Goal: Task Accomplishment & Management: Complete application form

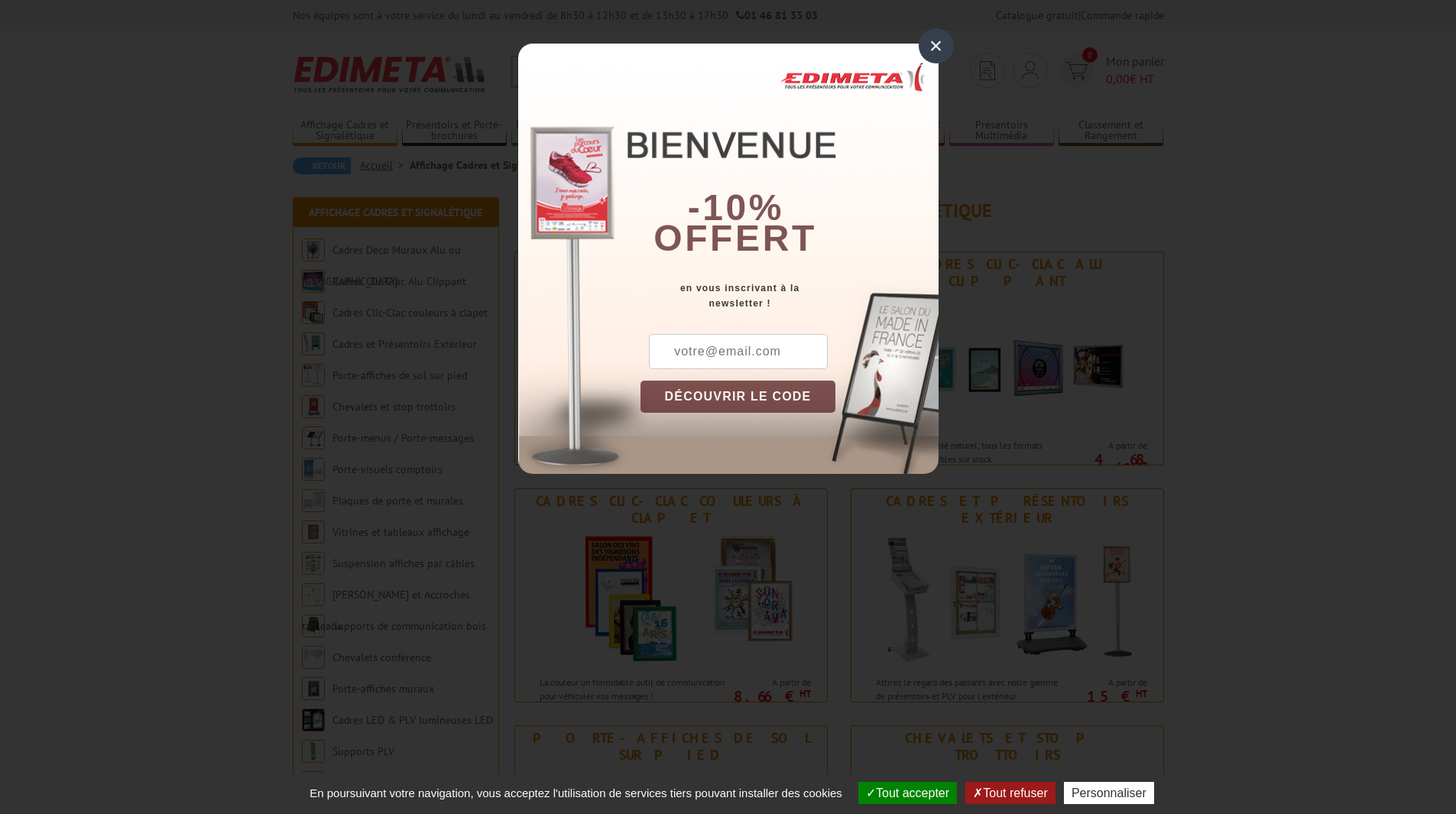
click at [934, 48] on div "×" at bounding box center [936, 46] width 35 height 35
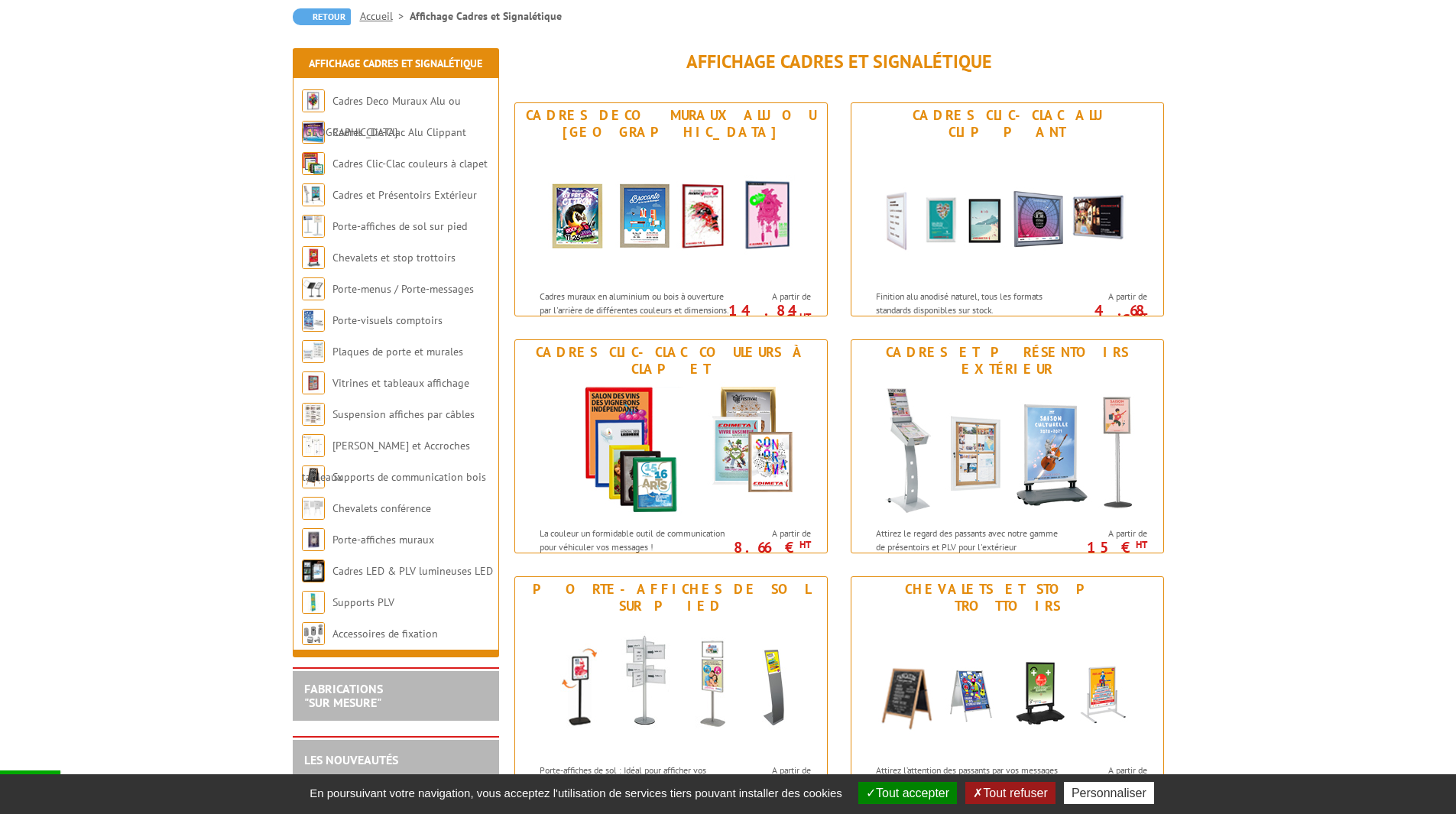
scroll to position [76, 0]
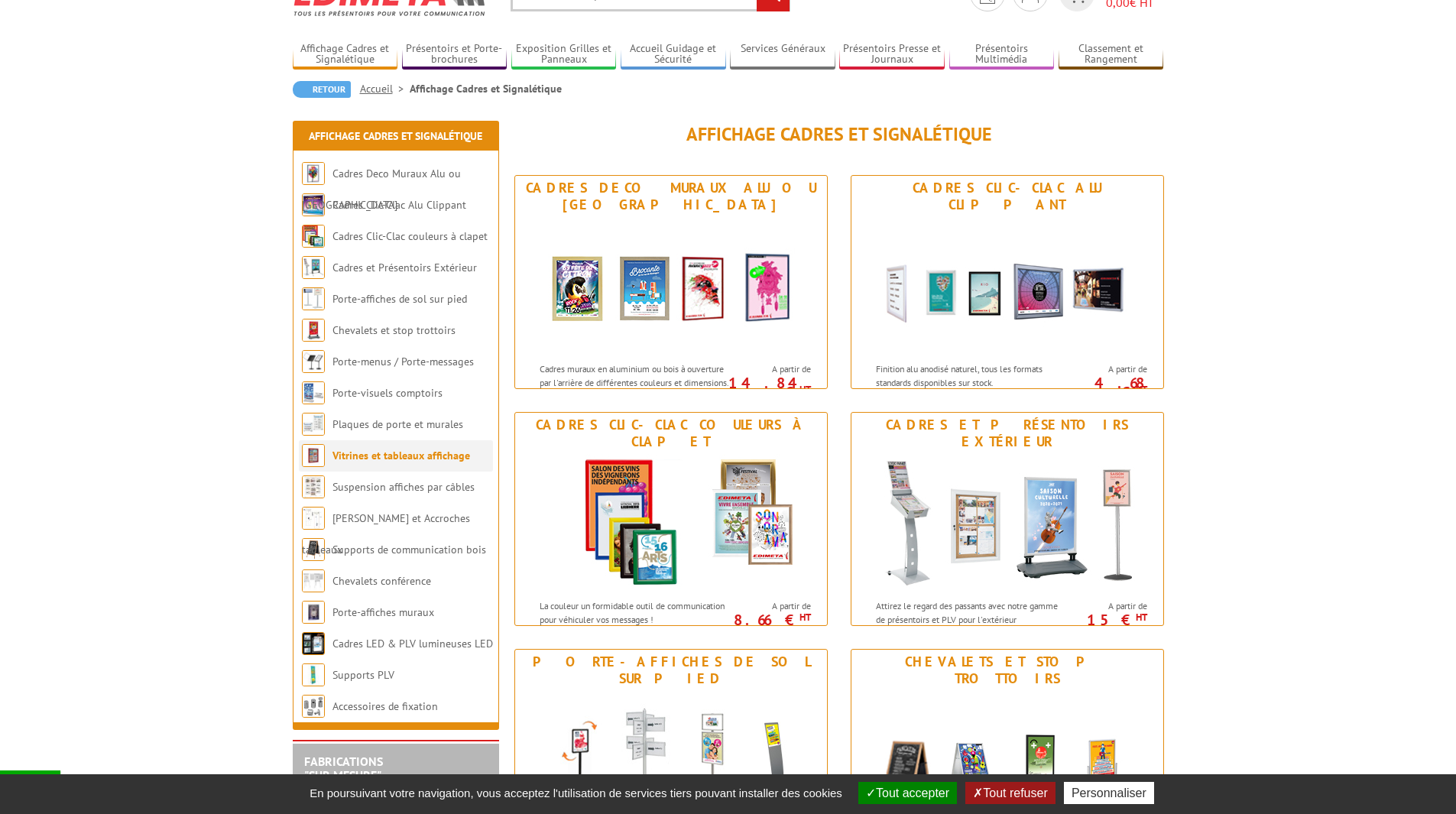
click at [412, 456] on link "Vitrines et tableaux affichage" at bounding box center [401, 455] width 137 height 14
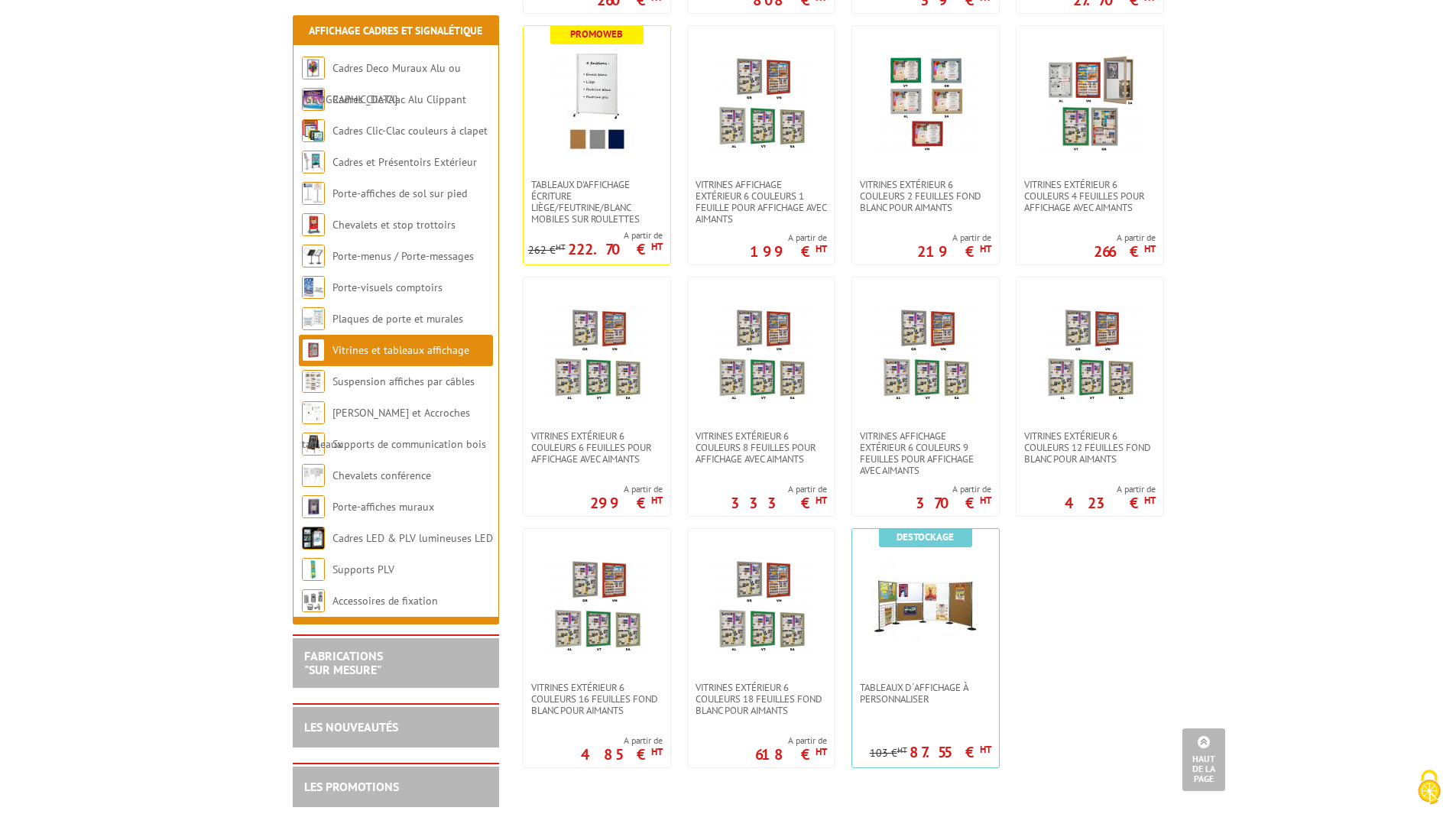
scroll to position [850, 0]
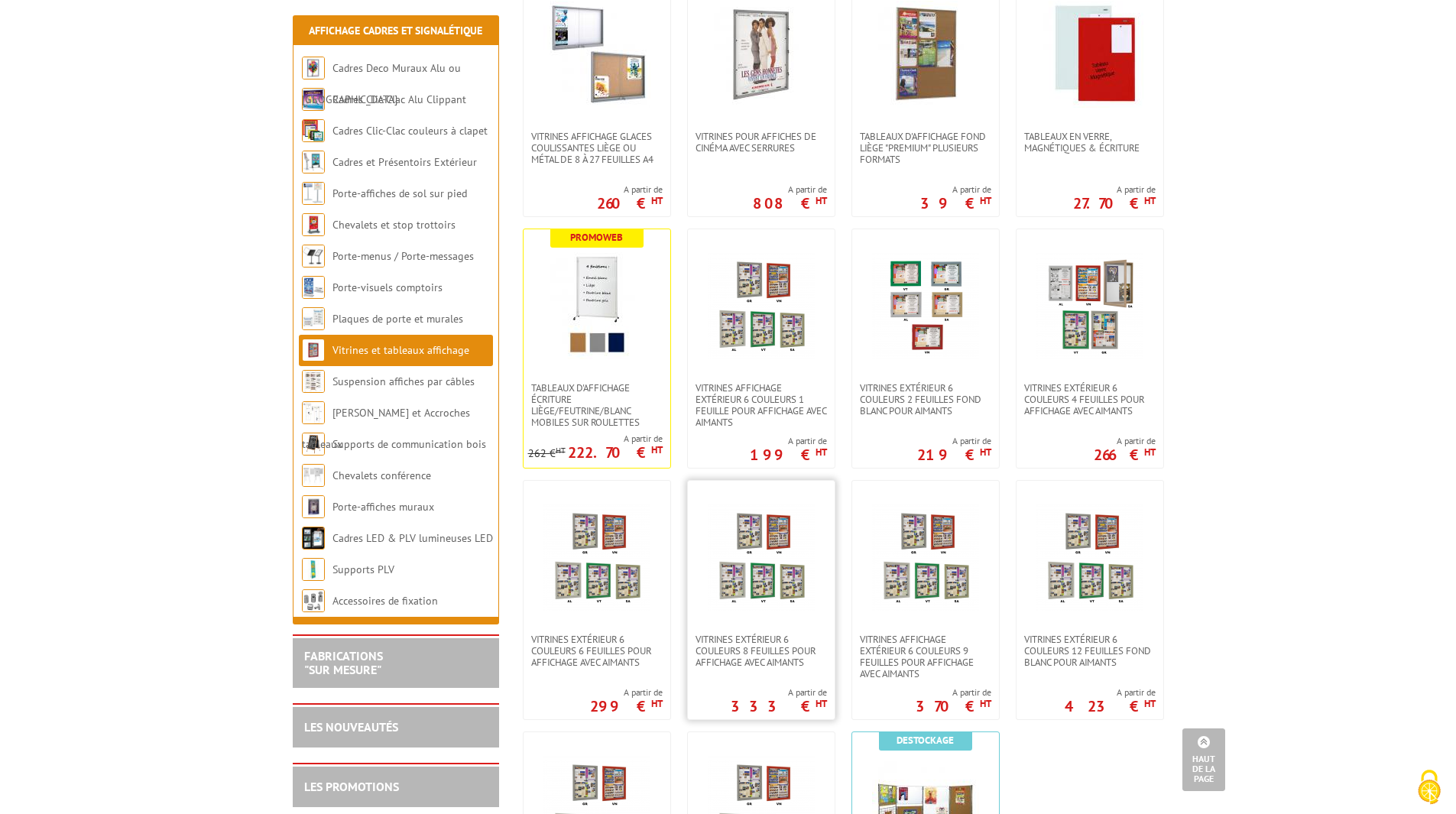
click at [770, 548] on img at bounding box center [761, 557] width 107 height 107
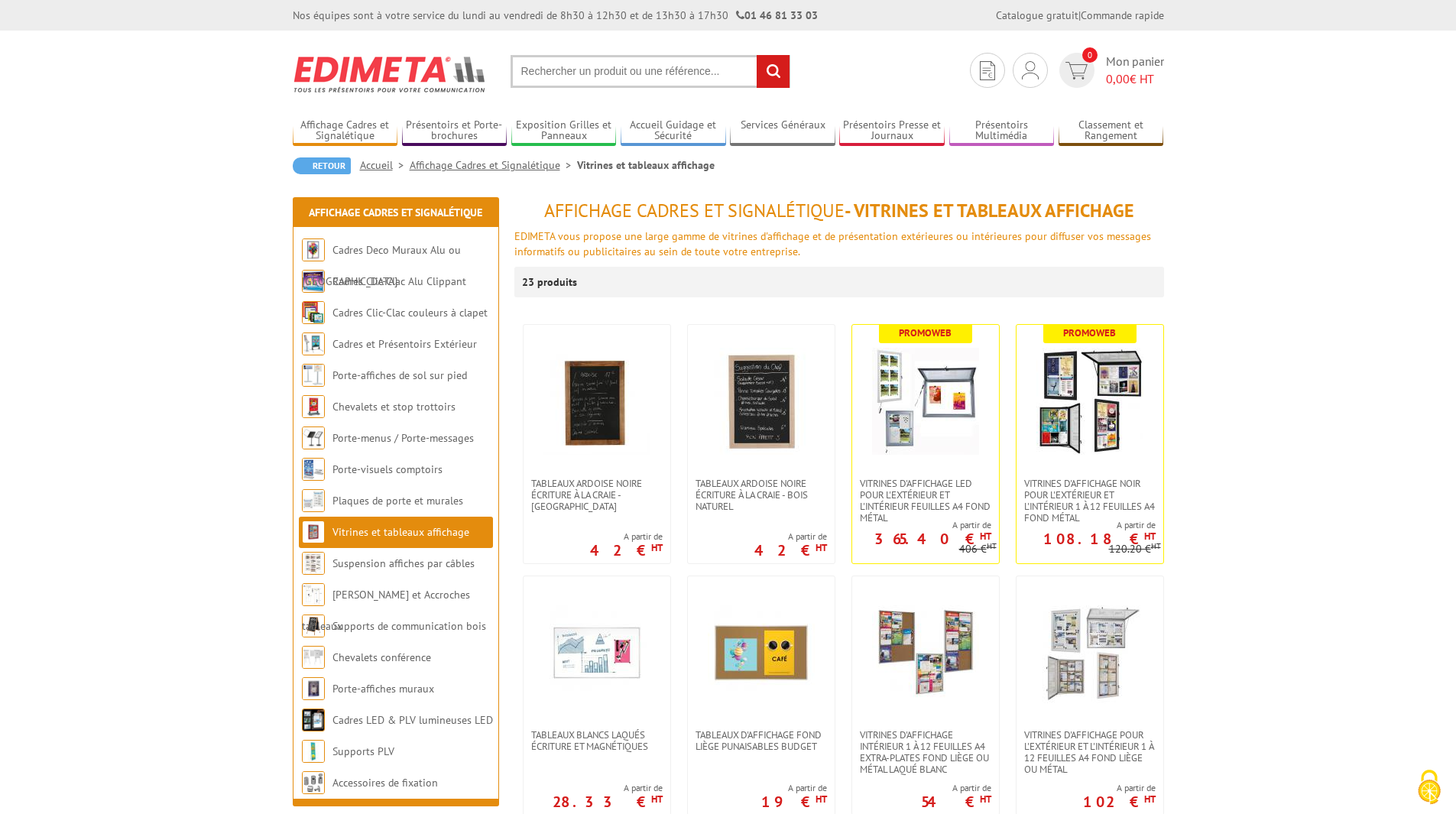
click at [722, 70] on input "text" at bounding box center [651, 70] width 280 height 32
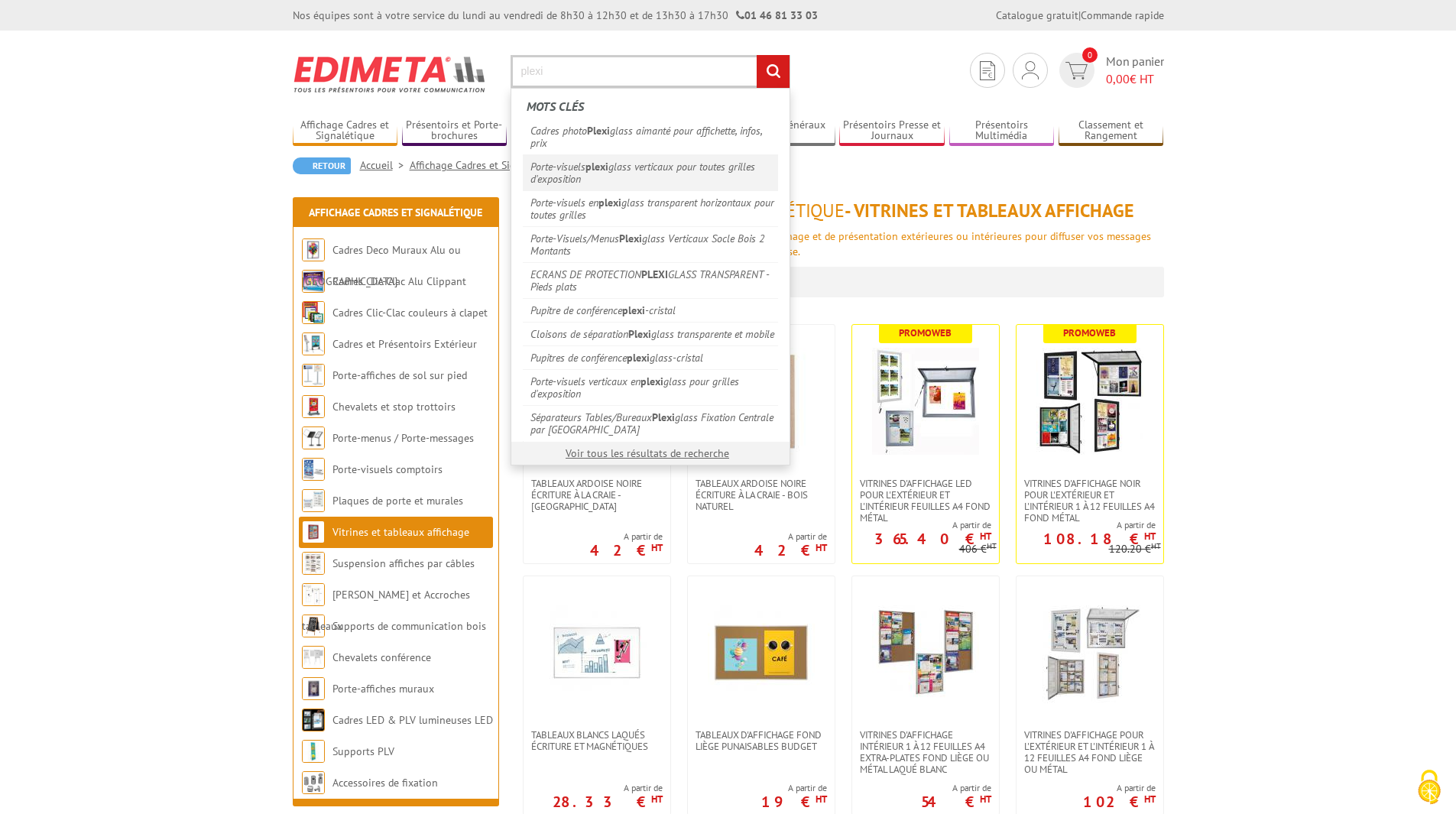
type input "plexi"
click at [680, 162] on link "Porte-visuels plexi glass verticaux pour toutes grilles d'exposition" at bounding box center [650, 172] width 255 height 36
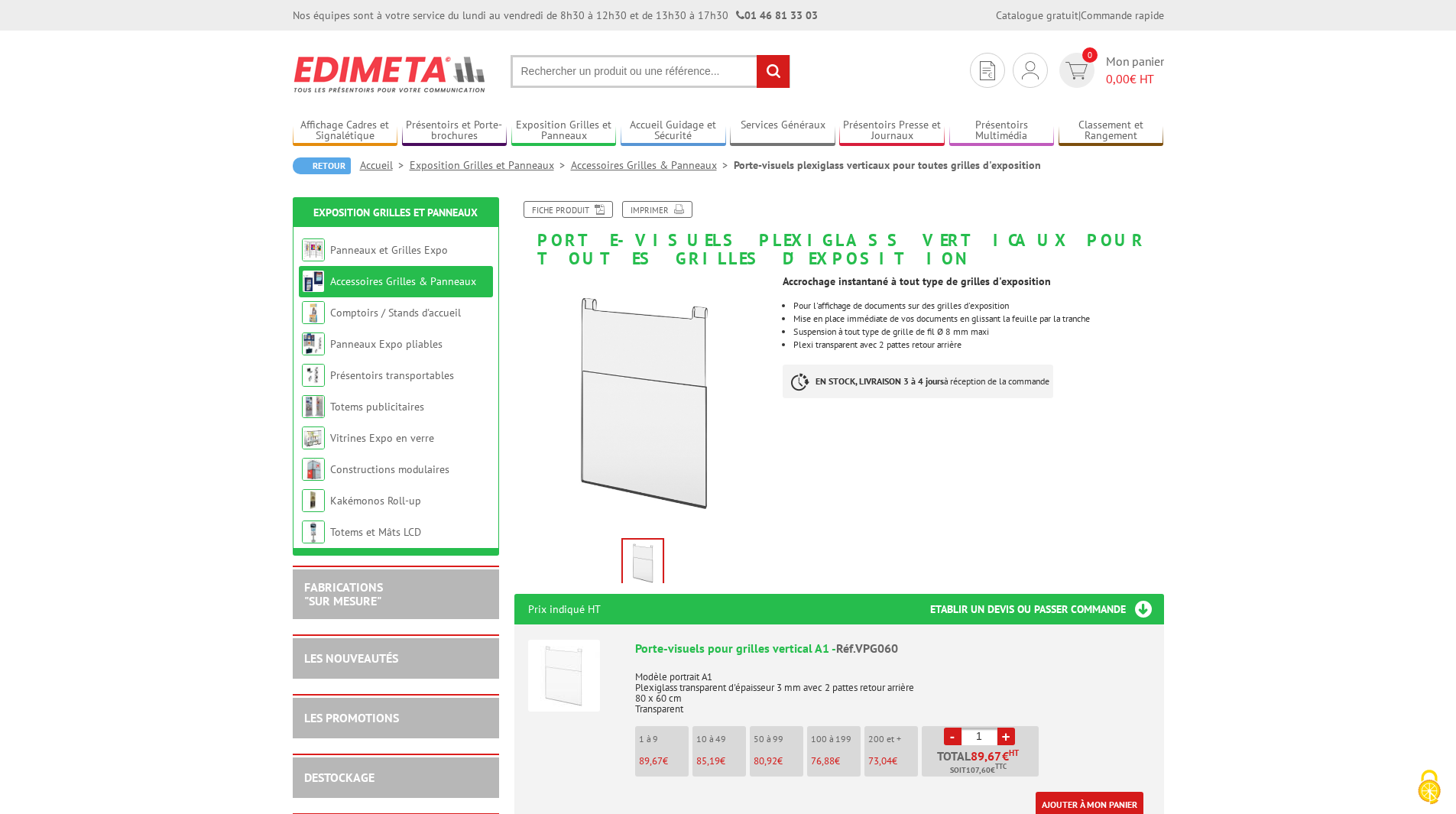
click at [714, 70] on input "text" at bounding box center [651, 70] width 280 height 32
click at [652, 69] on input "text" at bounding box center [651, 70] width 280 height 32
type input "pexiglass"
click at [757, 55] on input "rechercher" at bounding box center [773, 70] width 32 height 32
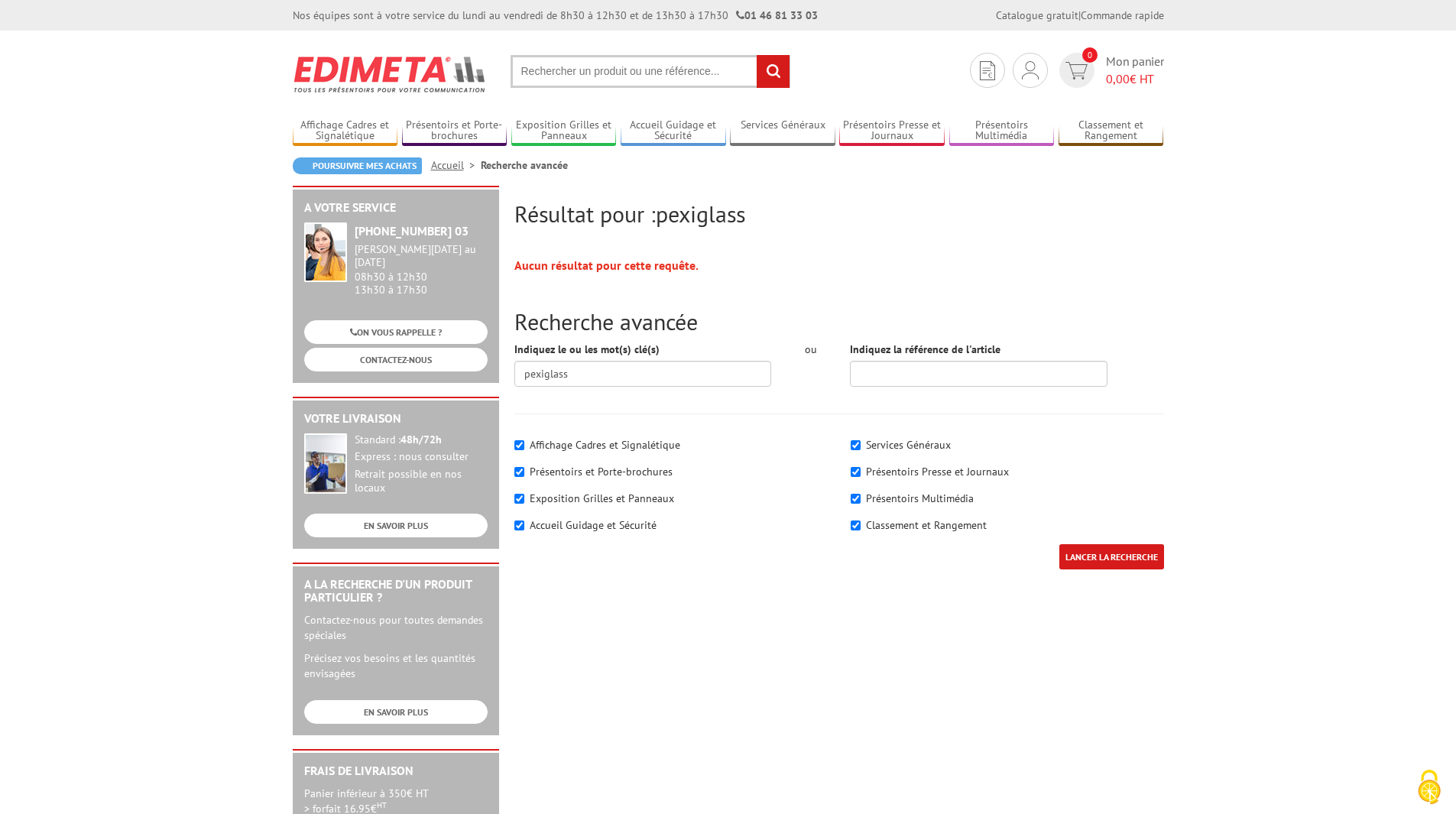
click at [652, 69] on input "text" at bounding box center [651, 70] width 280 height 32
click at [637, 70] on input "text" at bounding box center [651, 70] width 280 height 32
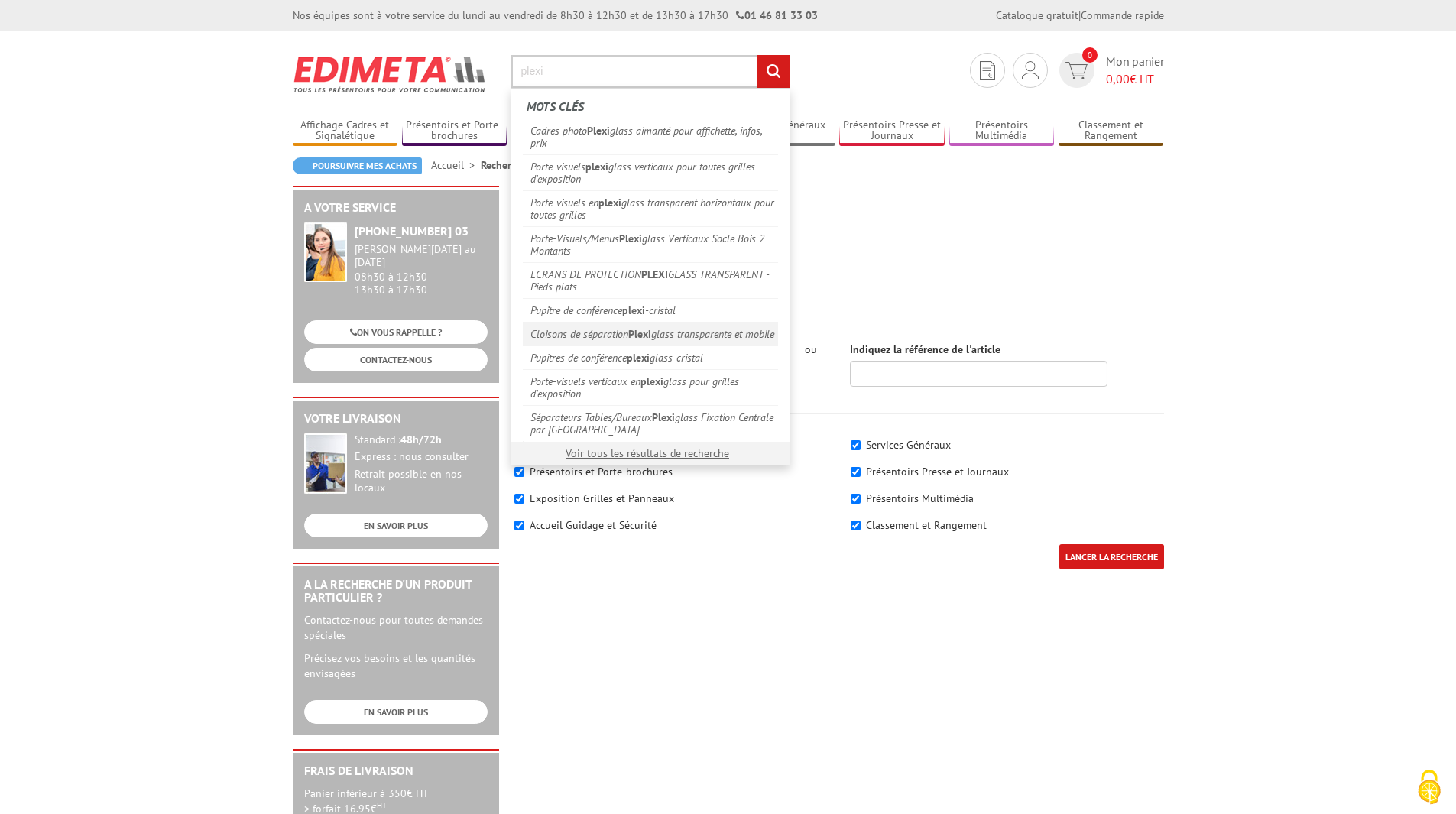
type input "plexi"
click at [681, 329] on link "Cloisons de séparation Plexi glass transparente et mobile" at bounding box center [650, 334] width 255 height 24
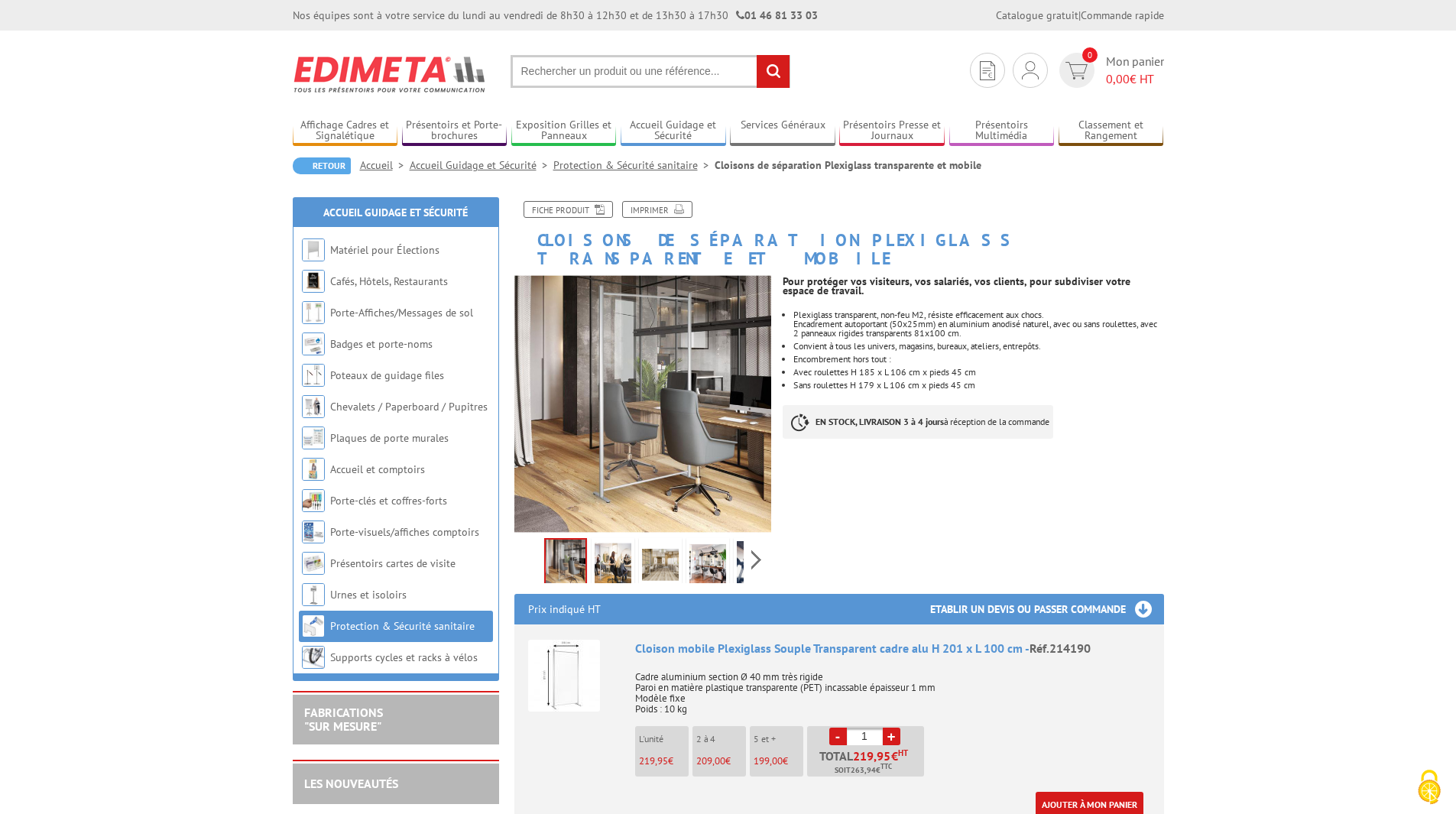
click at [691, 72] on input "text" at bounding box center [651, 70] width 280 height 32
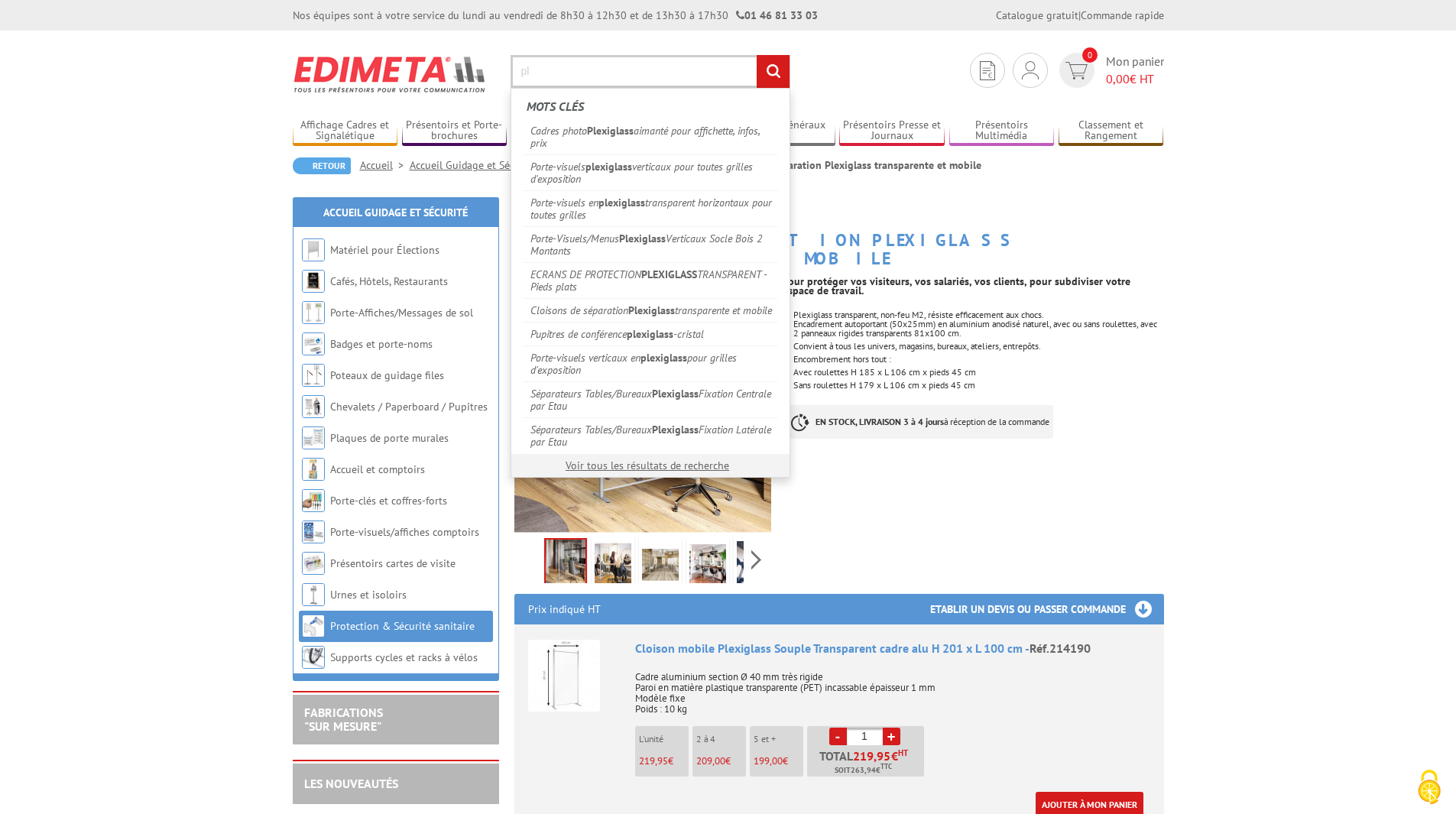
type input "p"
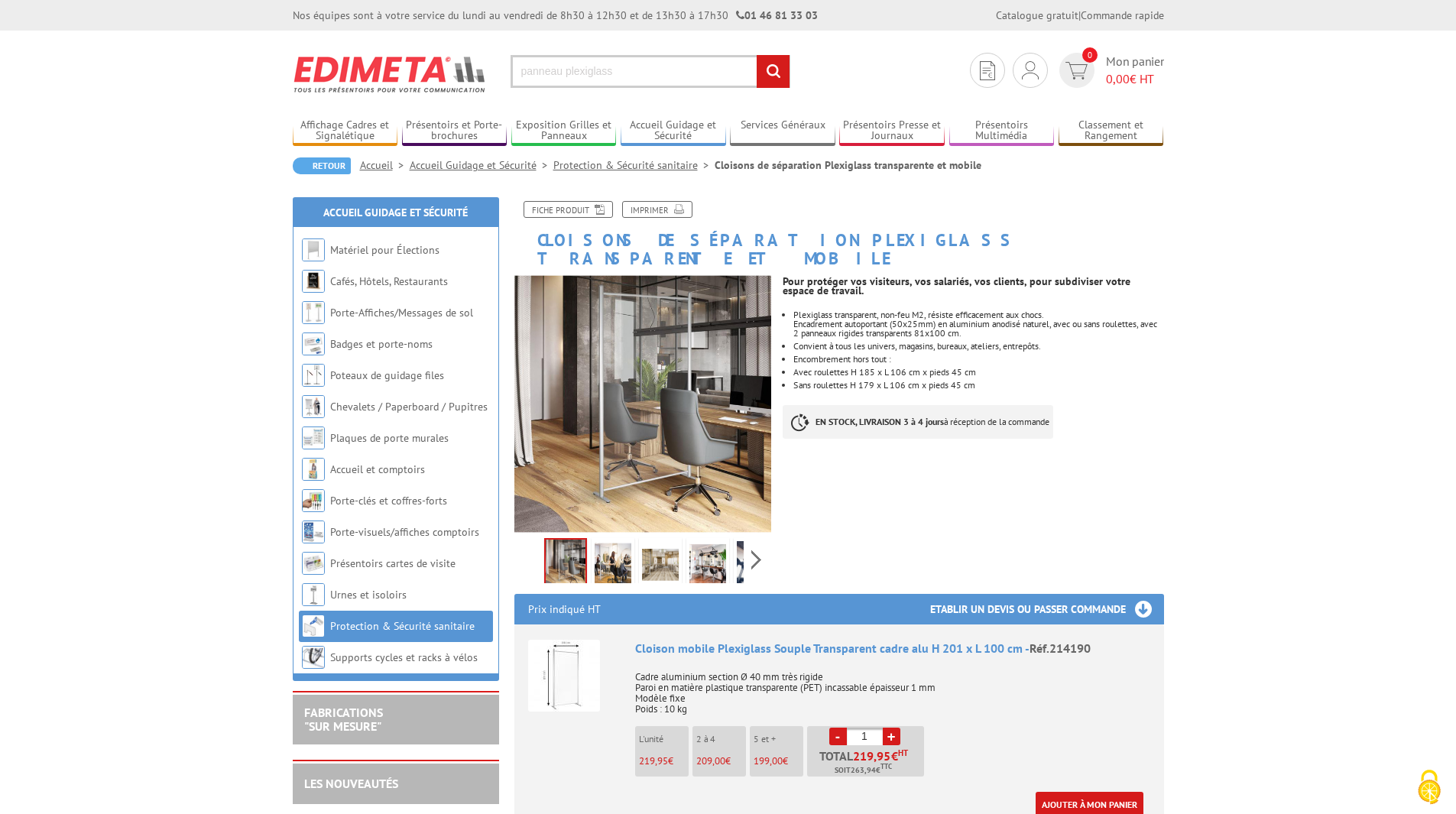
type input "panneau plexiglass"
click at [757, 55] on input "rechercher" at bounding box center [773, 70] width 32 height 32
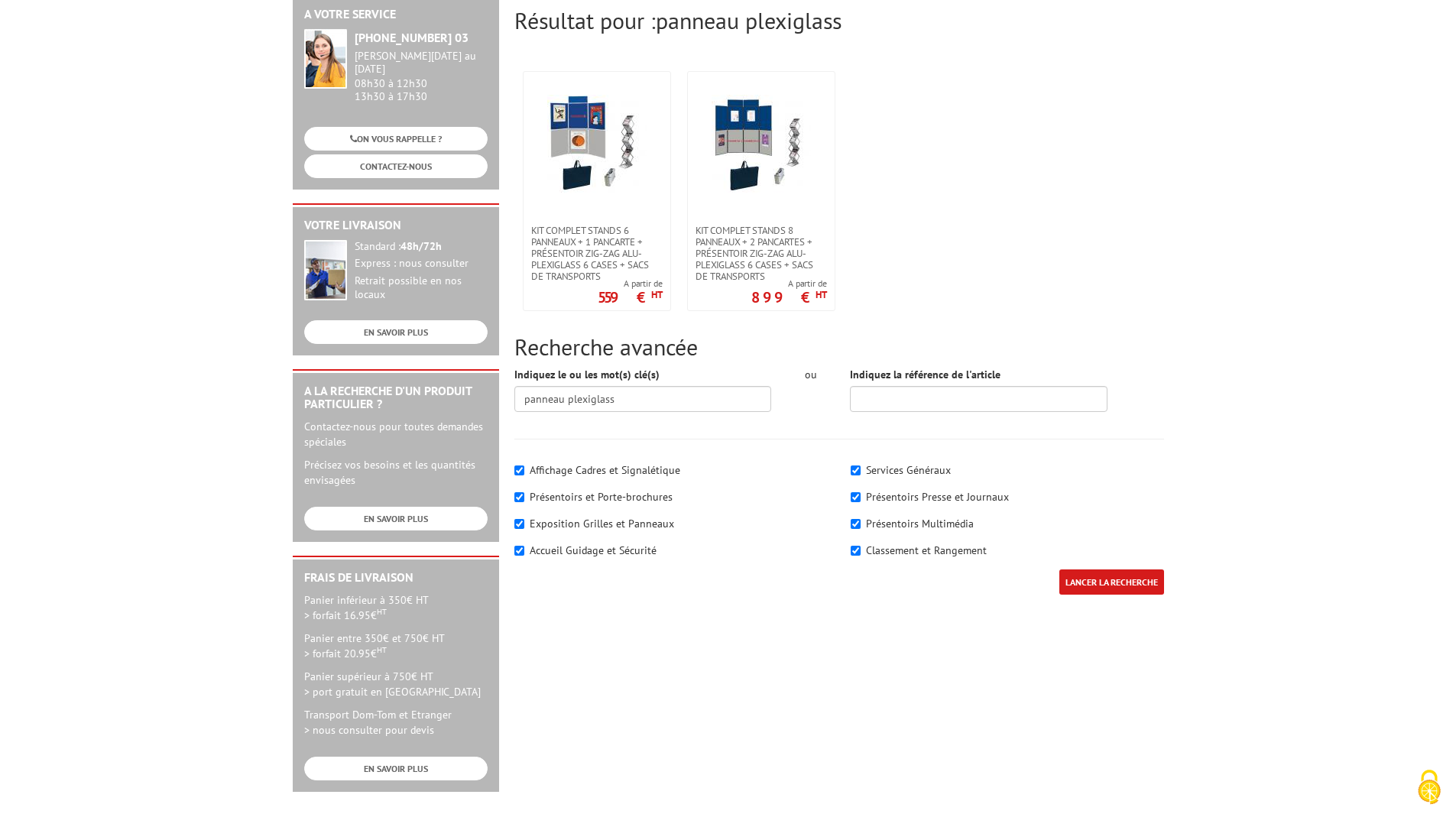
scroll to position [229, 0]
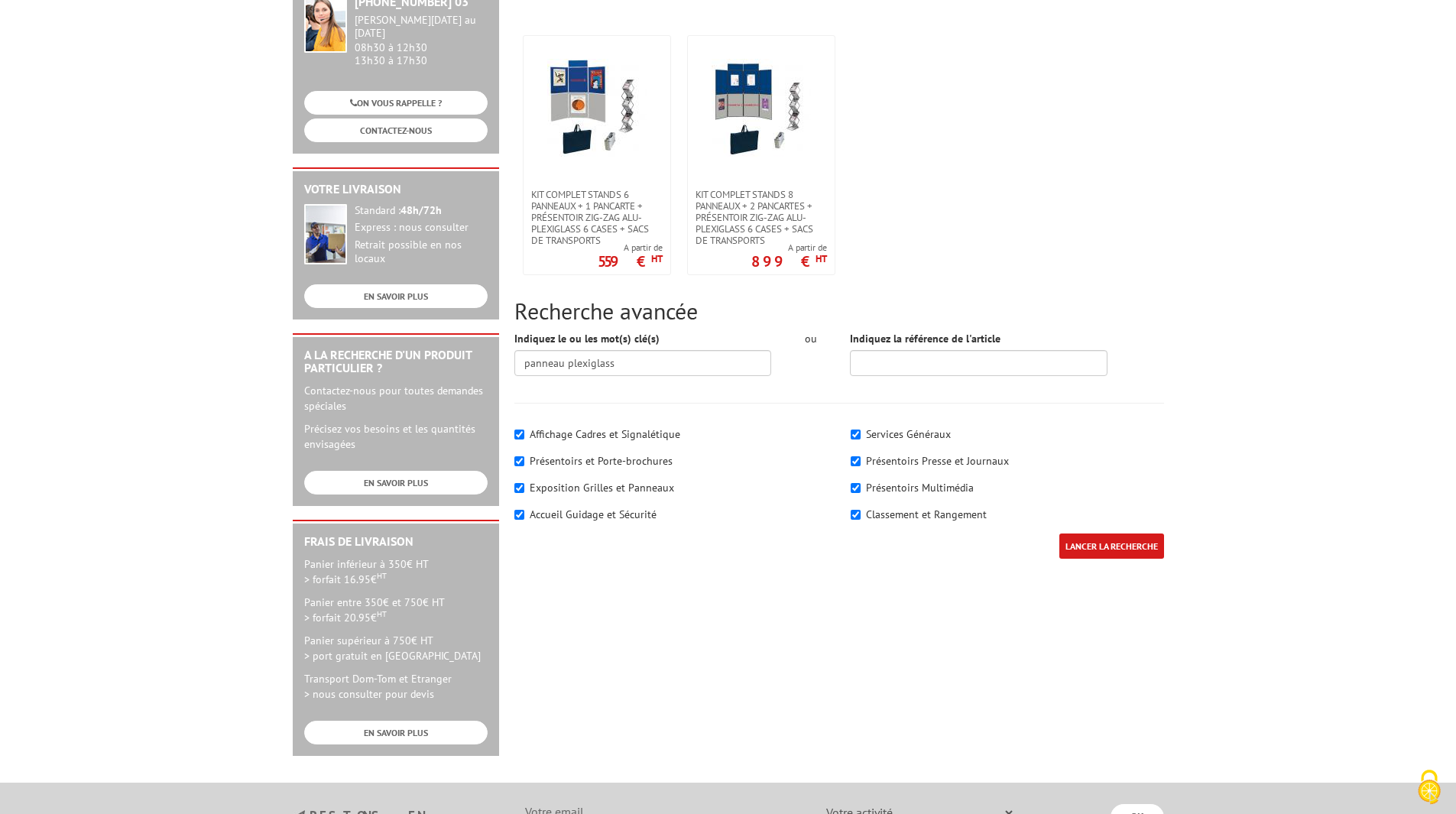
click at [567, 431] on label "Affichage Cadres et Signalétique" at bounding box center [605, 434] width 150 height 14
click at [525, 431] on input"] "Affichage Cadres et Signalétique" at bounding box center [519, 435] width 10 height 10
click at [526, 432] on div "Affichage Cadres et Signalétique" at bounding box center [671, 434] width 313 height 15
click at [518, 432] on input"] "Affichage Cadres et Signalétique" at bounding box center [519, 435] width 10 height 10
checkbox input"] "true"
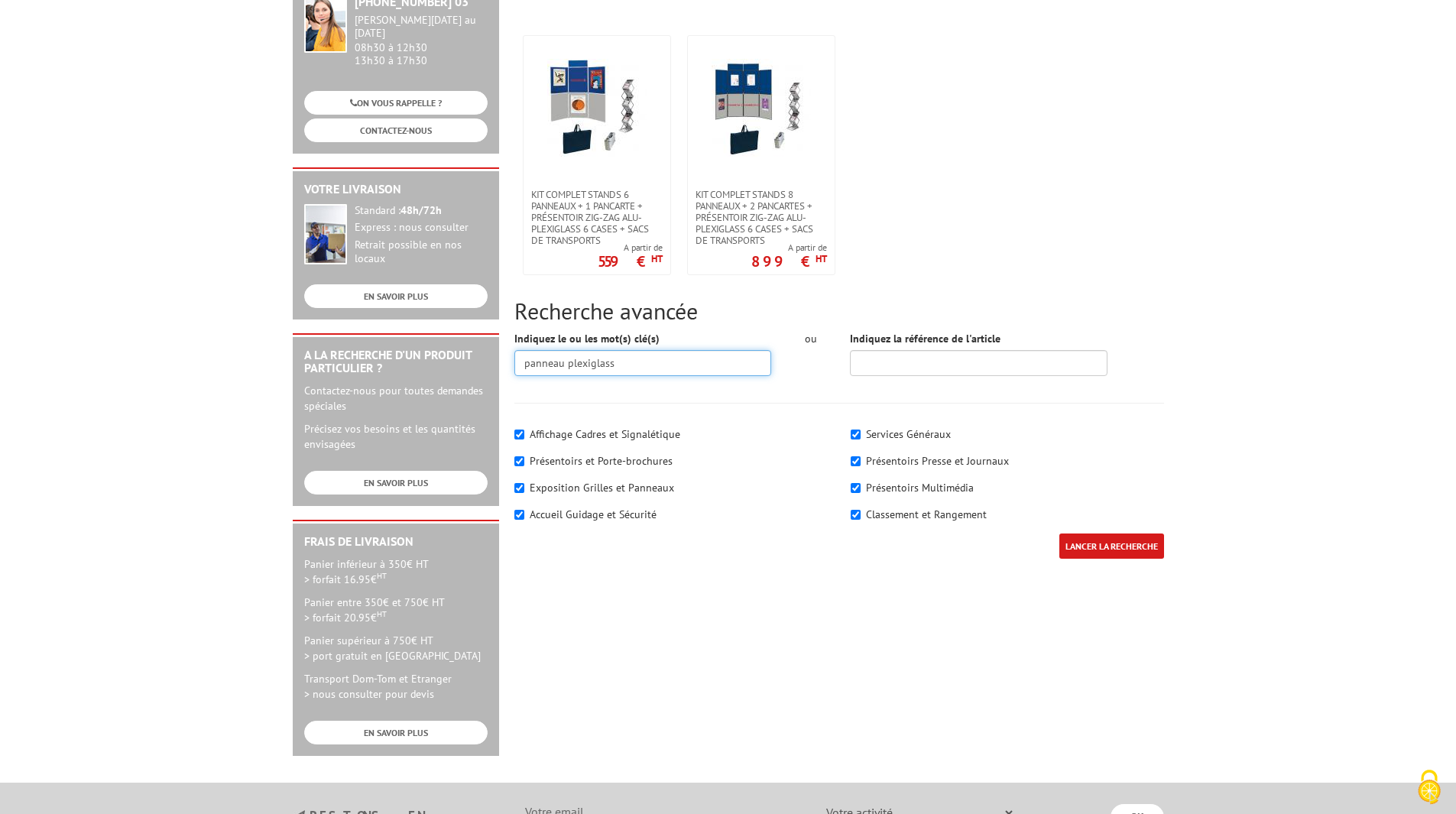
click at [676, 351] on input "panneau plexiglass" at bounding box center [643, 363] width 258 height 26
type input "panneau"
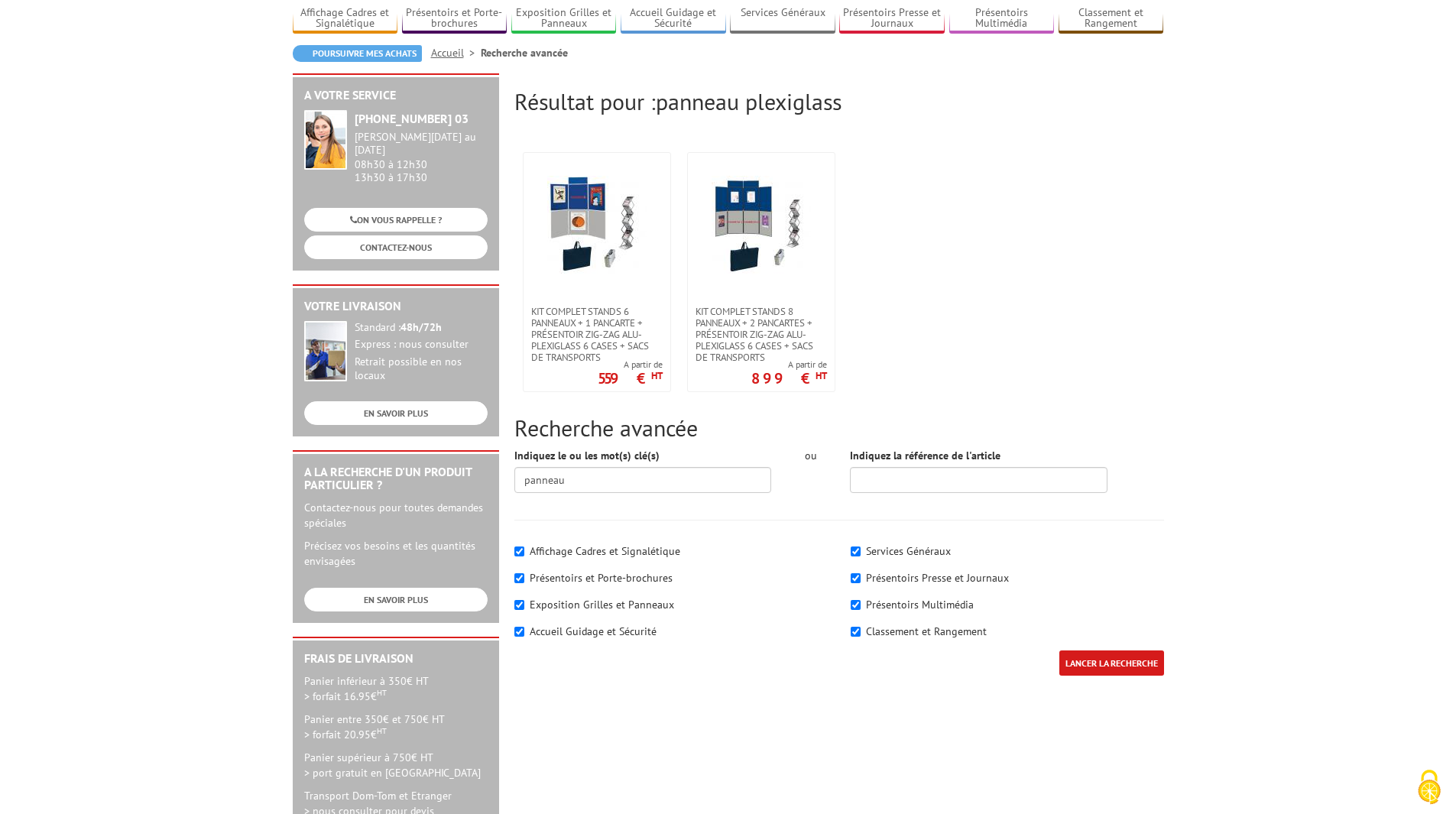
scroll to position [0, 0]
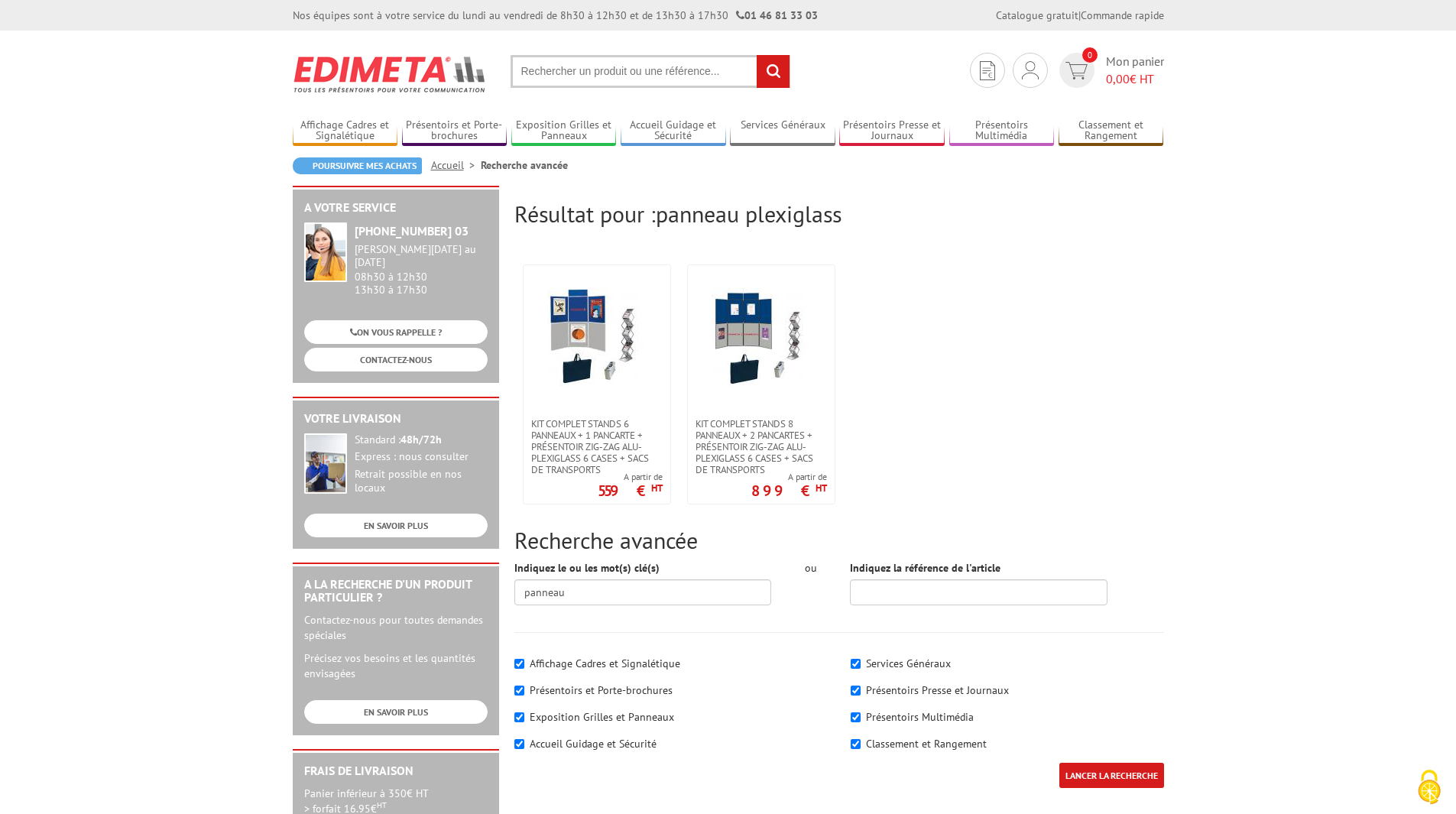
click at [720, 62] on input "text" at bounding box center [651, 70] width 280 height 32
type input "panneau affichage"
click at [757, 55] on input "rechercher" at bounding box center [773, 70] width 32 height 32
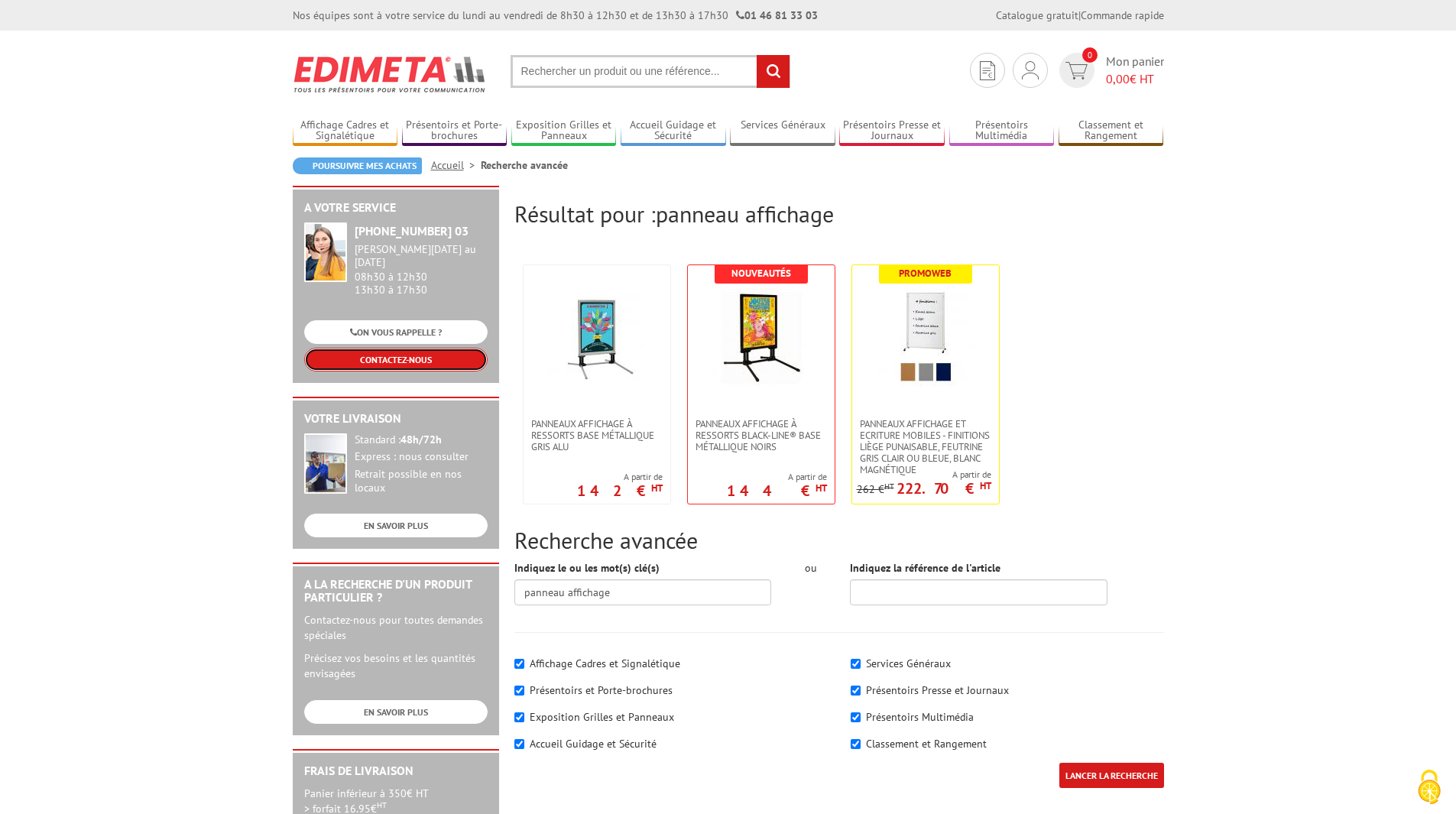
click at [386, 351] on link "CONTACTEZ-NOUS" at bounding box center [396, 360] width 184 height 24
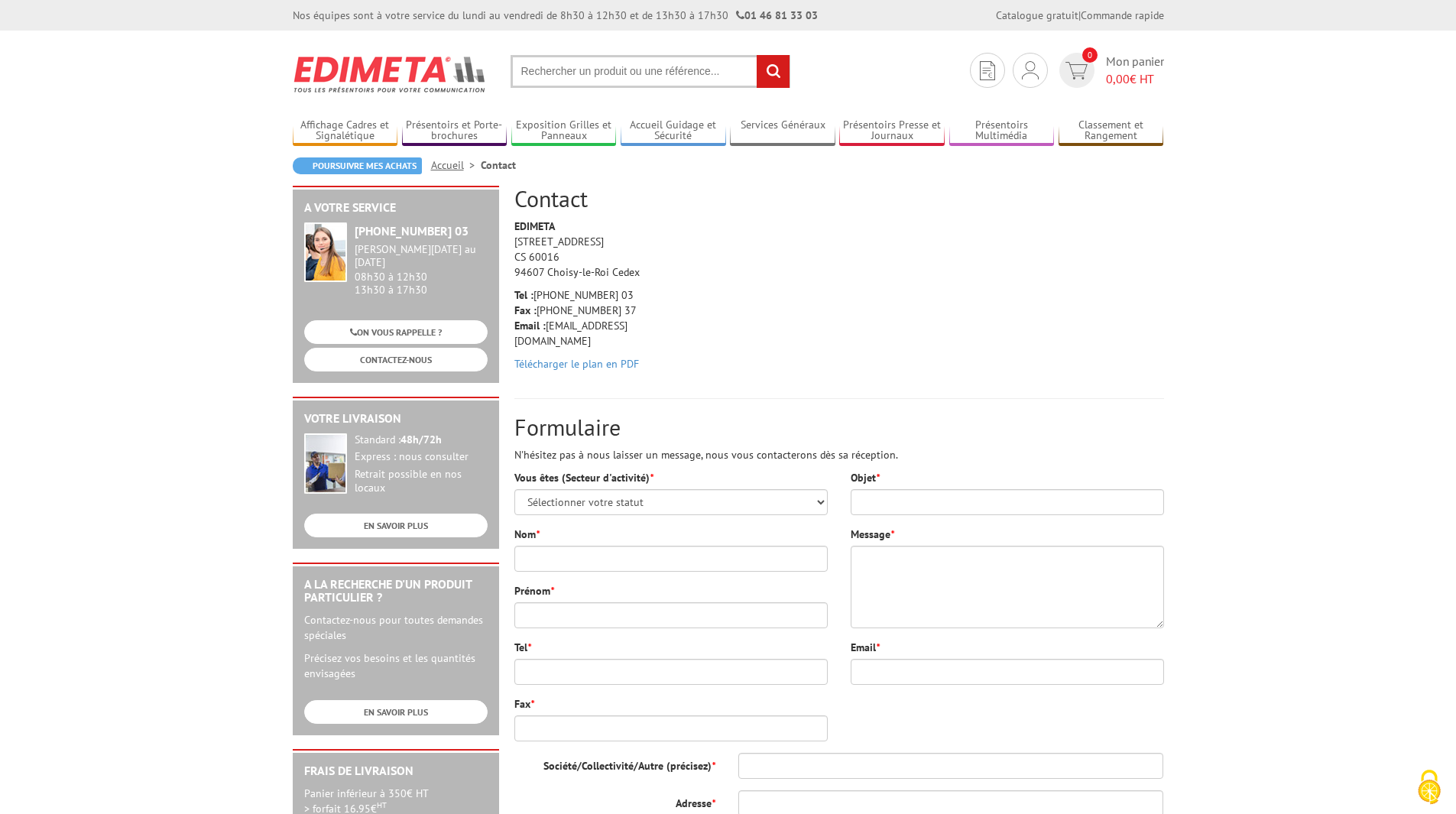
click at [833, 502] on div "Vous êtes (Secteur d'activité) * Sélectionner votre statut Administrations et c…" at bounding box center [671, 611] width 336 height 283
click at [818, 495] on select "Sélectionner votre statut Administrations et collectivités Magasins et commerce…" at bounding box center [671, 502] width 313 height 26
select select "876"
click at [514, 490] on select "Sélectionner votre statut Administrations et collectivités Magasins et commerce…" at bounding box center [671, 502] width 313 height 26
click at [691, 562] on input "Nom *" at bounding box center [671, 559] width 313 height 26
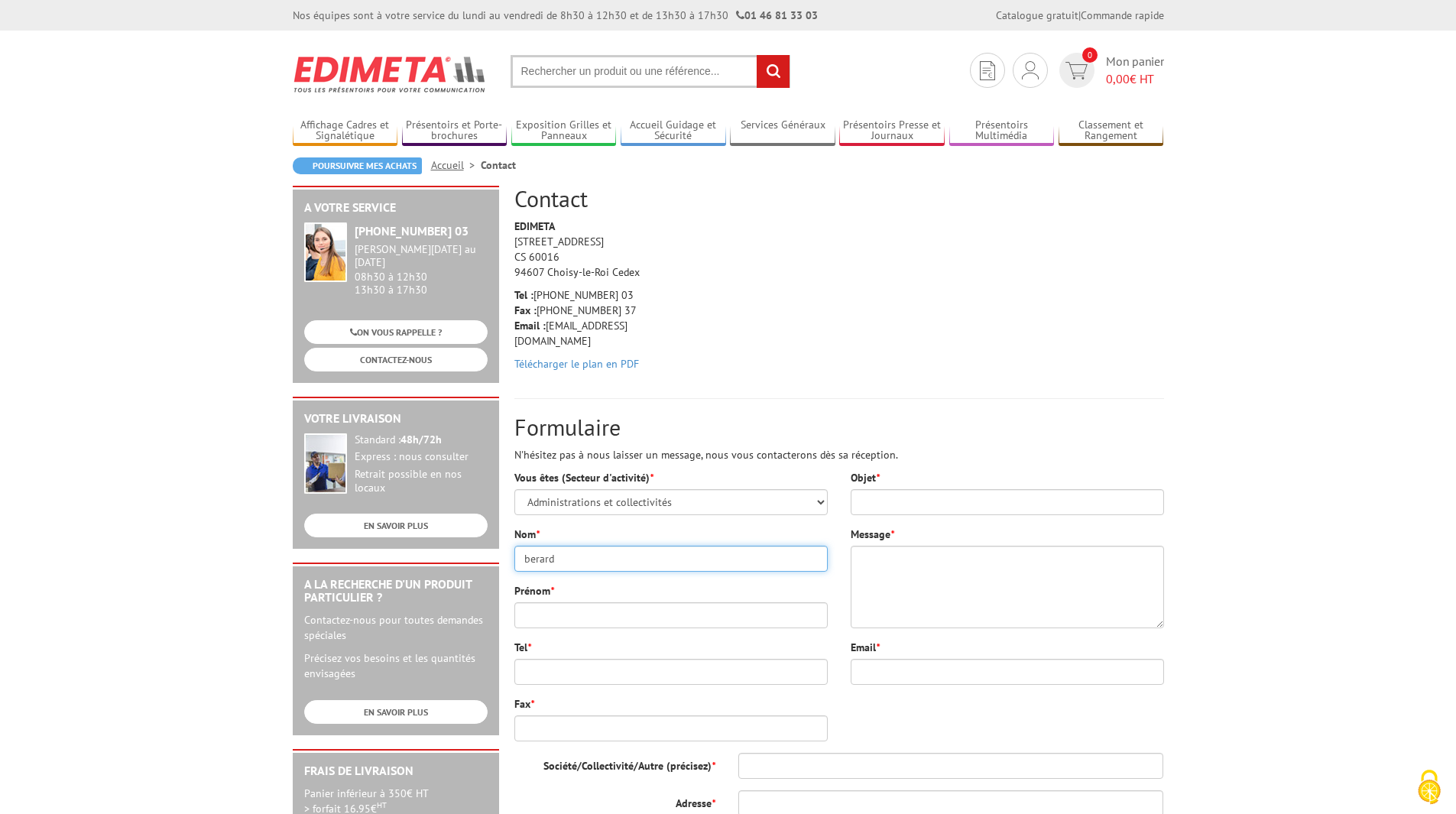
type input "berard"
click at [679, 615] on input "Prénom *" at bounding box center [671, 616] width 313 height 26
type input "ambre"
click at [657, 676] on input "Tel *" at bounding box center [671, 672] width 313 height 26
type input "0142177705"
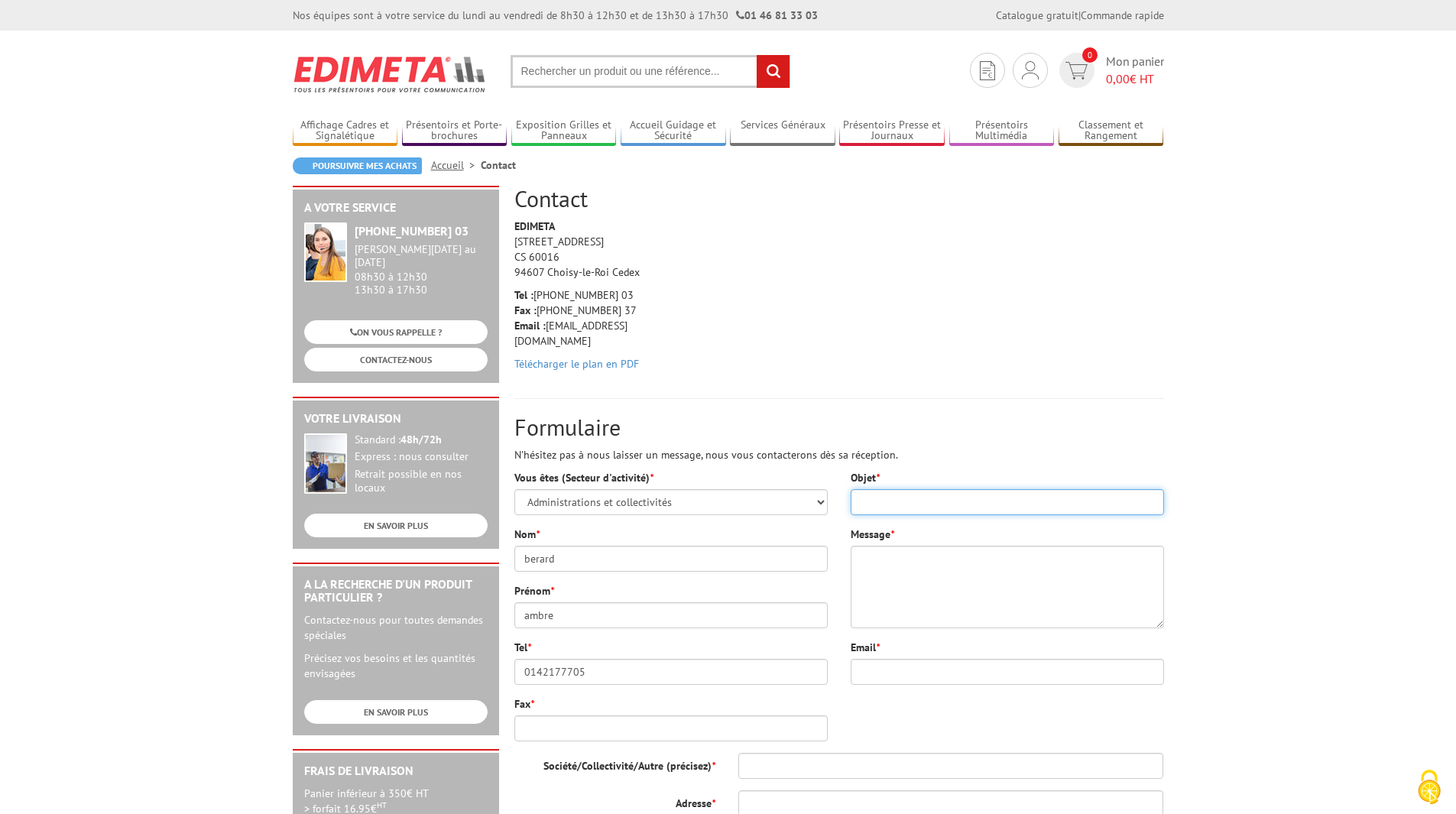
click at [1045, 503] on input "Objet *" at bounding box center [1007, 502] width 313 height 26
type input "information"
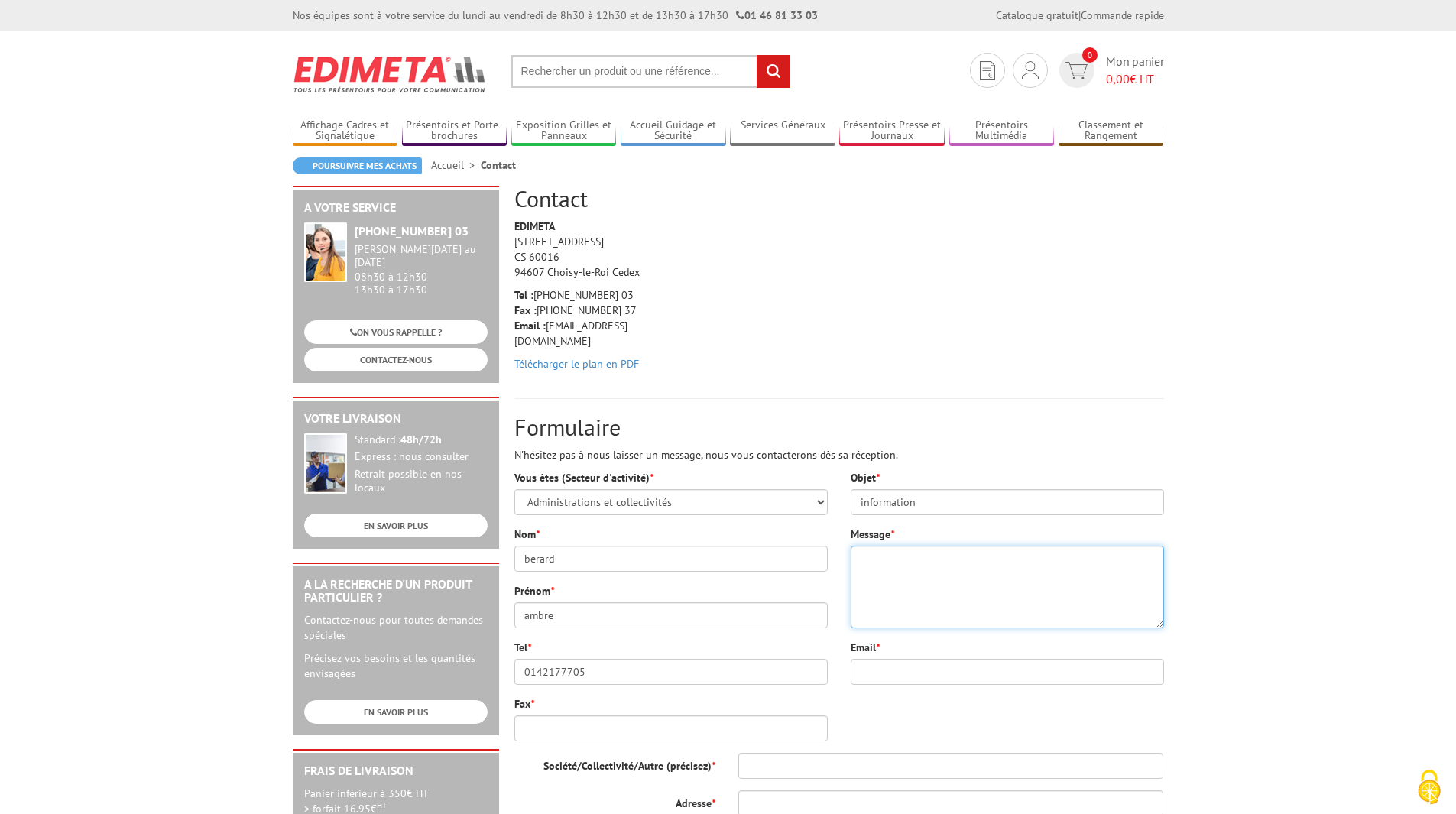
click at [1008, 569] on textarea "Message *" at bounding box center [1007, 587] width 313 height 83
type textarea "Bonjour je souhaiterais commander des portes affiche mural en pexiglass"
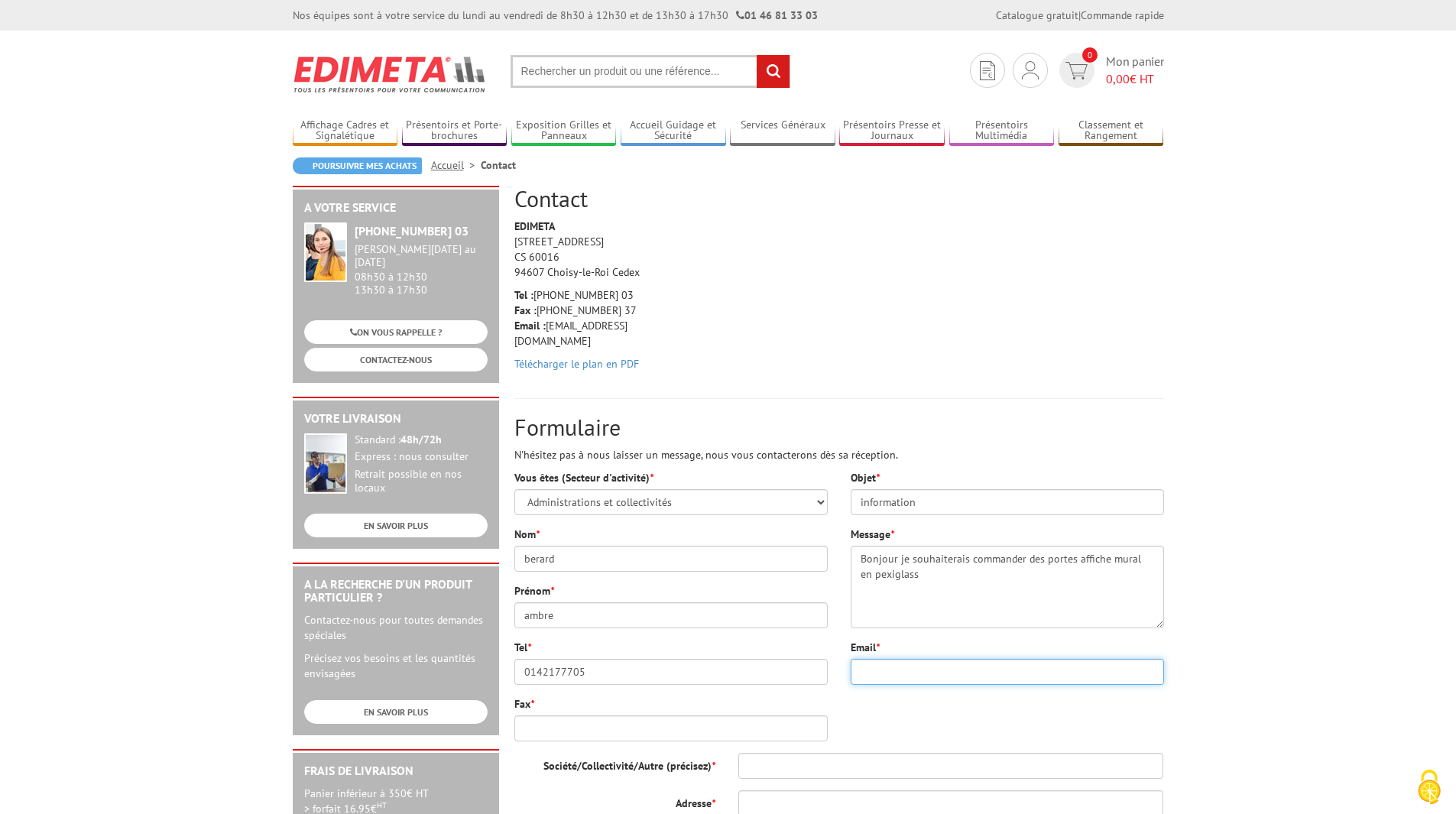
click at [988, 671] on input "Email *" at bounding box center [1007, 672] width 313 height 26
type input "ambre.berard@aphp.fr"
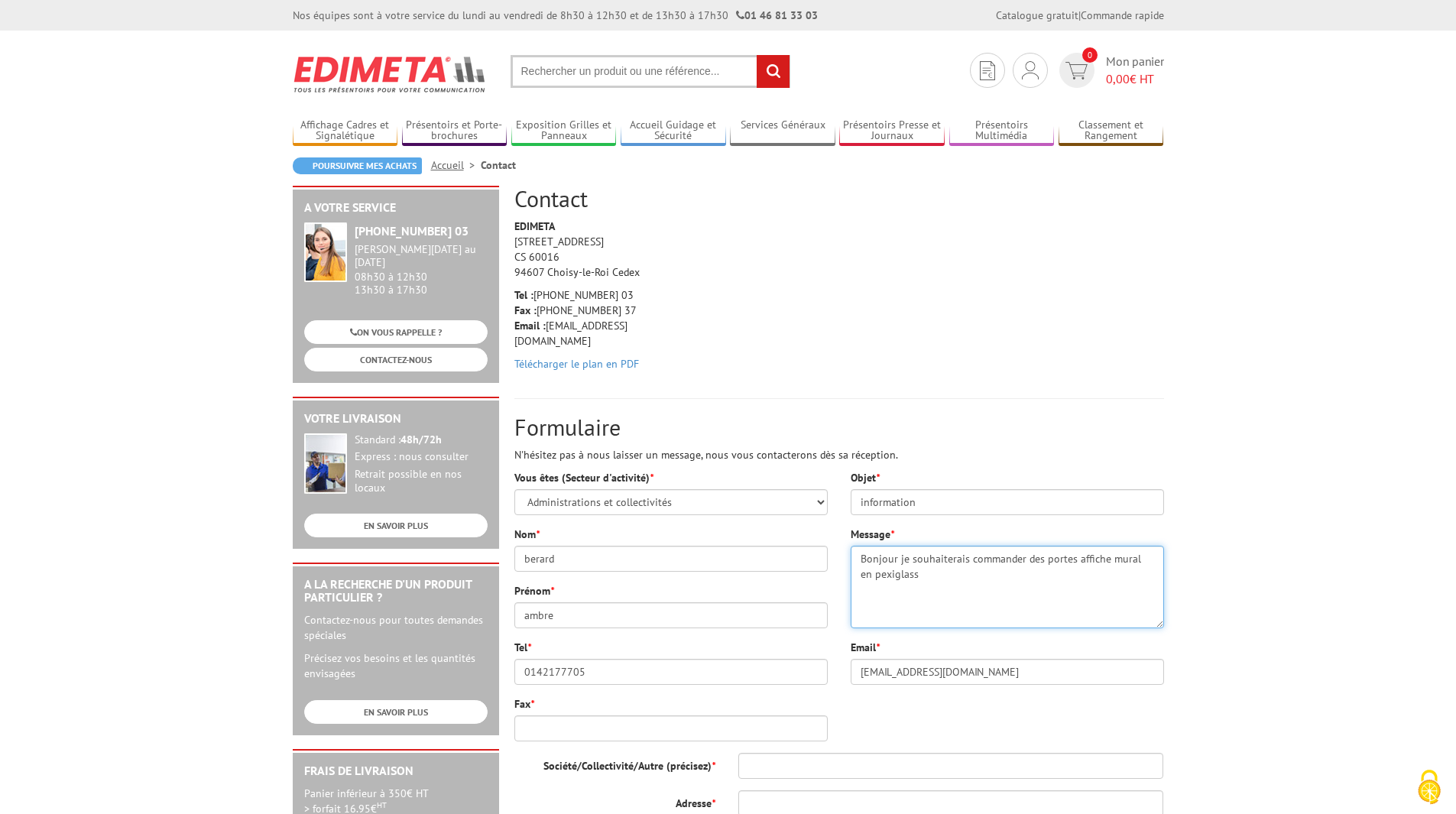
click at [1106, 558] on textarea "Bonjour je souhaiterais commander des portes affiche mural en pexiglass" at bounding box center [1007, 587] width 313 height 83
click at [877, 569] on textarea "Bonjour je souhaiterais commander des portes affiches mural en pexiglass" at bounding box center [1007, 587] width 313 height 83
type textarea "Bonjour je souhaiterais commander des portes affiches mural en plexiglass verti…"
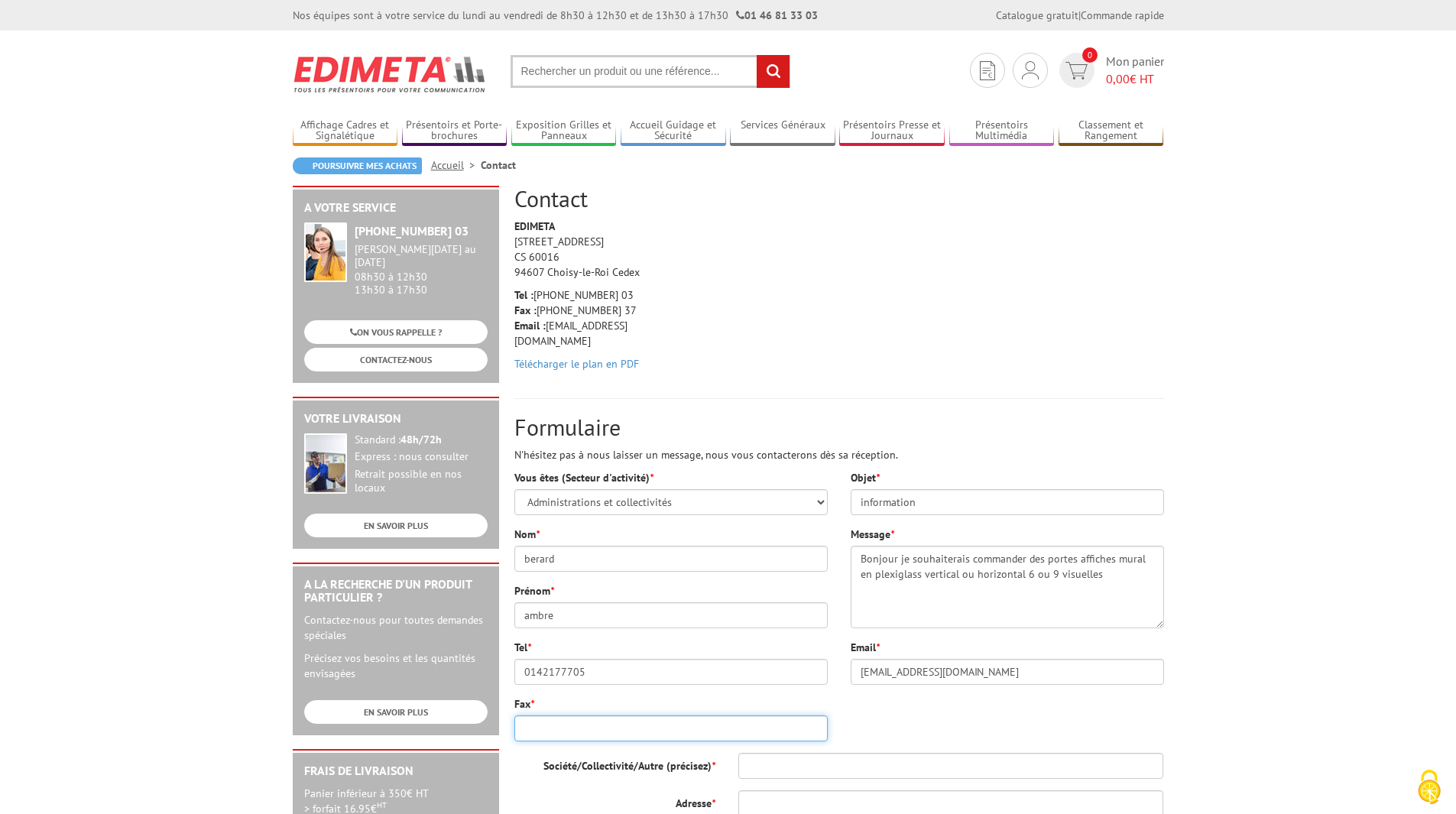
click at [707, 732] on input "Fax *" at bounding box center [671, 729] width 313 height 26
click at [536, 668] on input "0142177705" at bounding box center [671, 672] width 313 height 26
click at [551, 670] on input "01 42177705" at bounding box center [671, 672] width 313 height 26
click at [565, 671] on input "01 42 177705" at bounding box center [671, 672] width 313 height 26
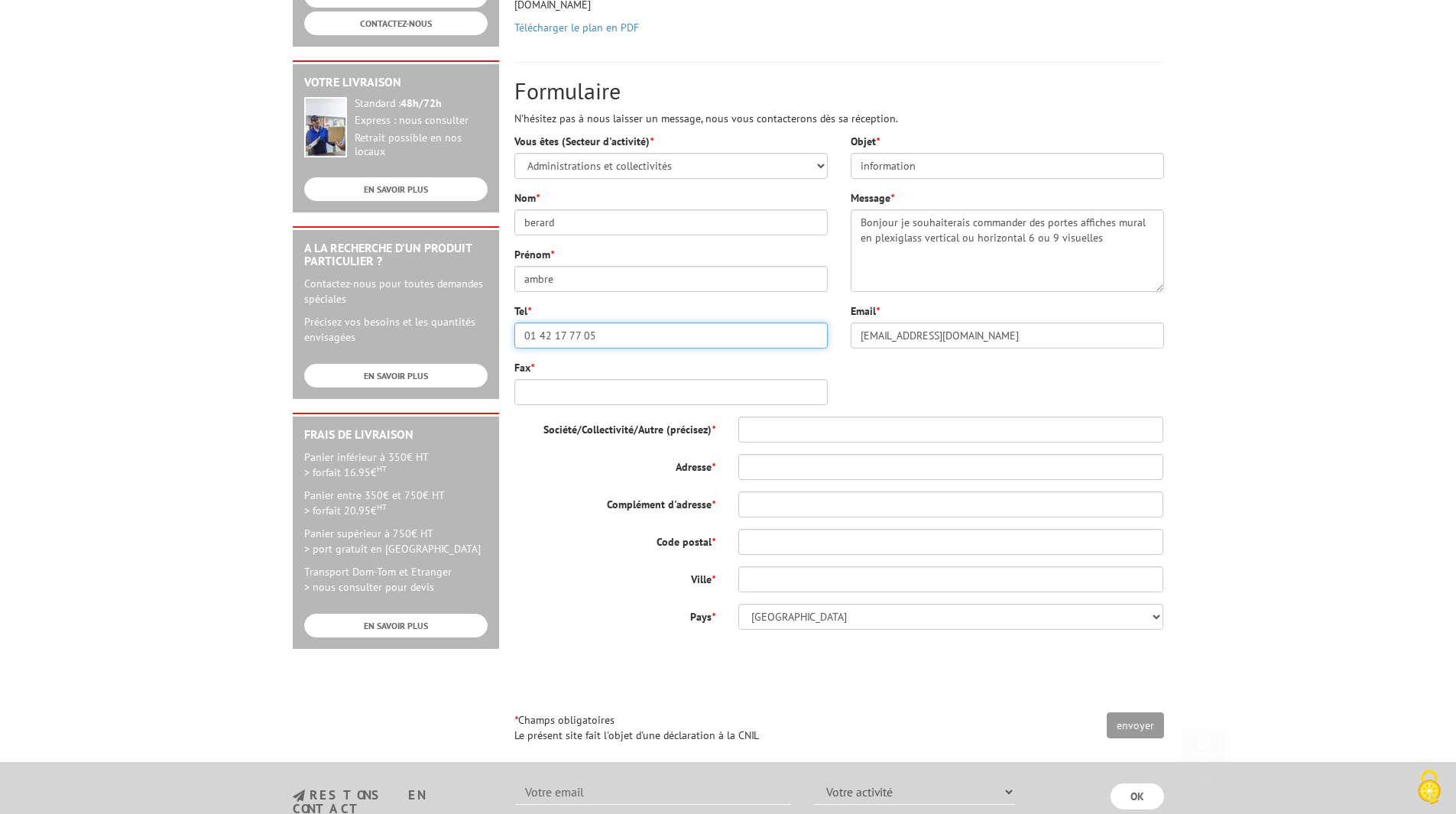
scroll to position [408, 0]
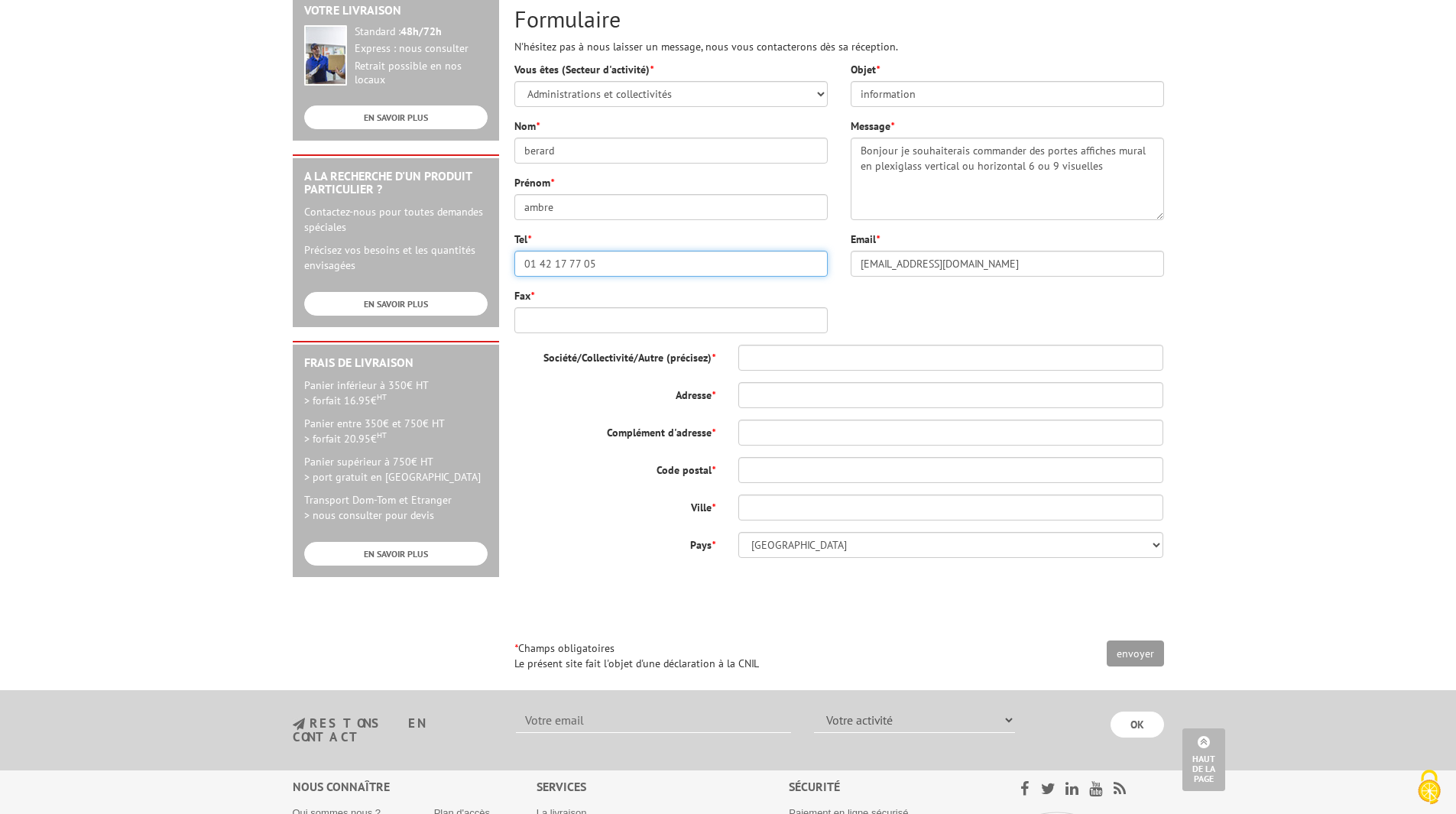
type input "01 42 17 77 05"
click at [644, 320] on input "Fax *" at bounding box center [671, 321] width 313 height 26
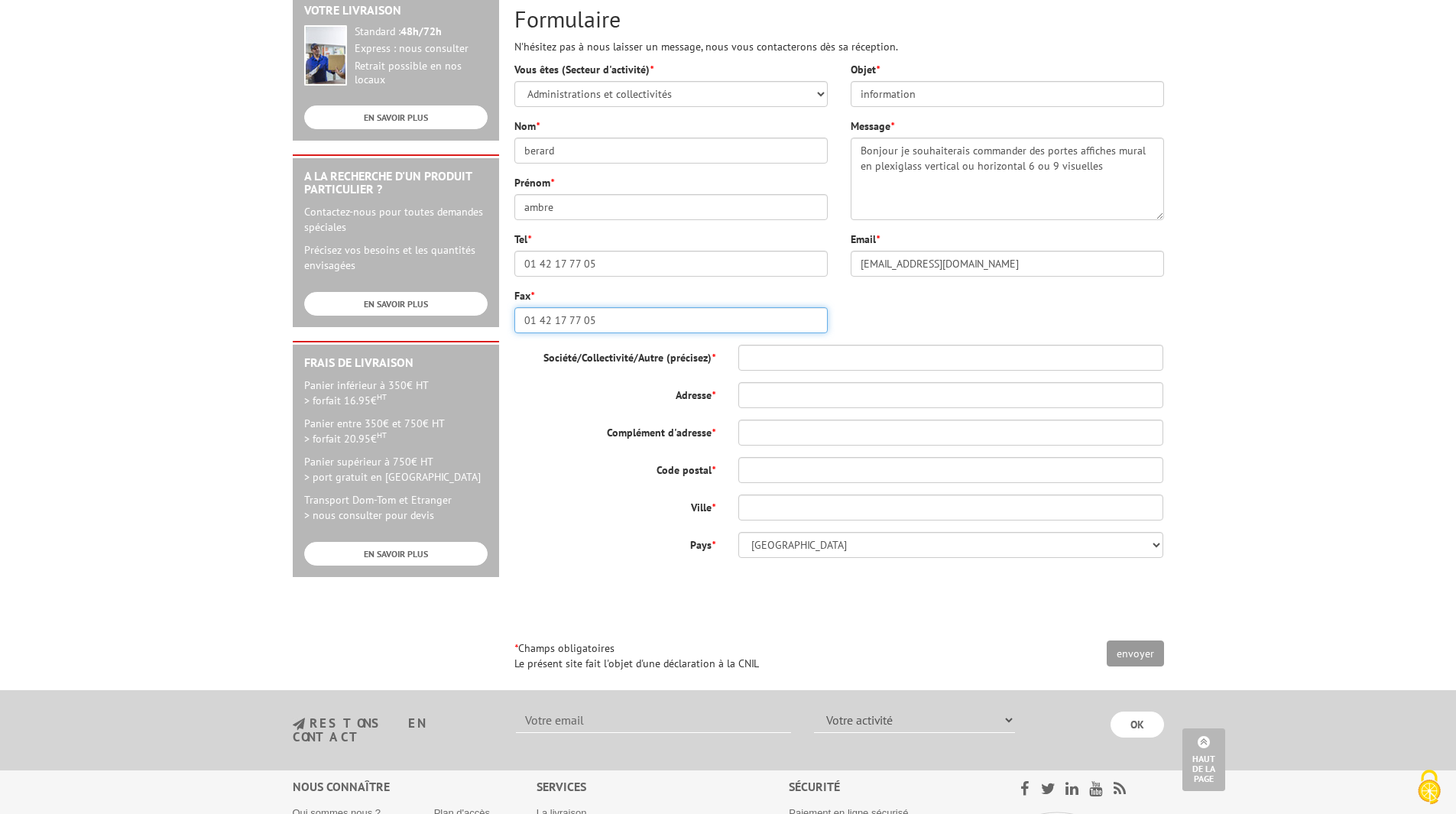
type input "01 42 17 77 05"
click at [809, 361] on input "Société/Collectivité/Autre (précisez) *" at bounding box center [951, 358] width 425 height 26
type input "hopital pitié salpetriere"
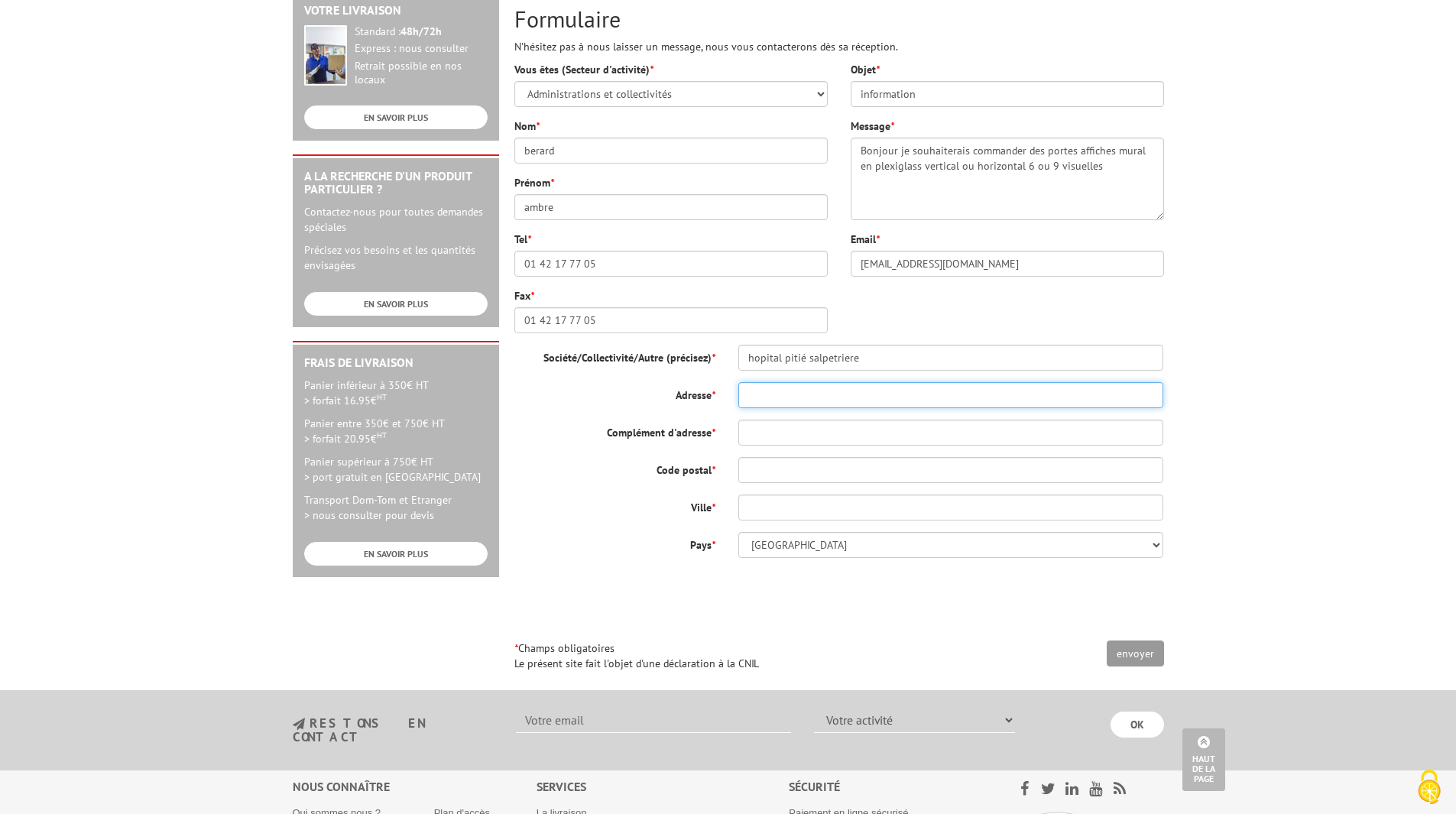
click at [797, 395] on input "Adresse *" at bounding box center [951, 395] width 425 height 26
type input "46 boulevard de l'hoppital 75013"
click at [771, 434] on input "Complément d'adresse *" at bounding box center [951, 433] width 425 height 26
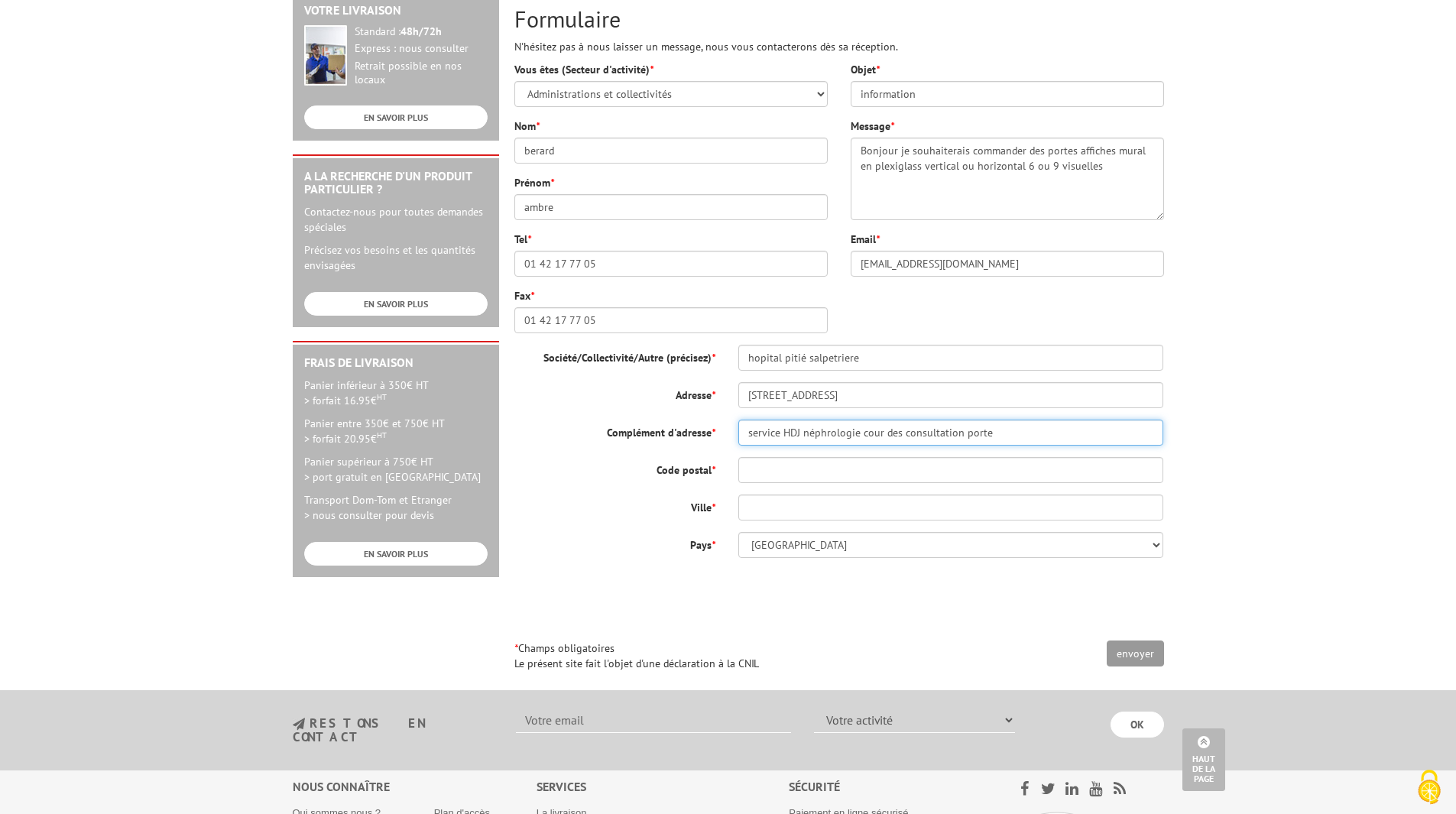
type input "service HDJ néphrologie cour des consultation porte"
click at [918, 390] on input "46 boulevard de l'hoppital 75013" at bounding box center [951, 395] width 425 height 26
type input "46 boulevard de l'hoppital"
click at [864, 474] on input "Code postal *" at bounding box center [951, 470] width 425 height 26
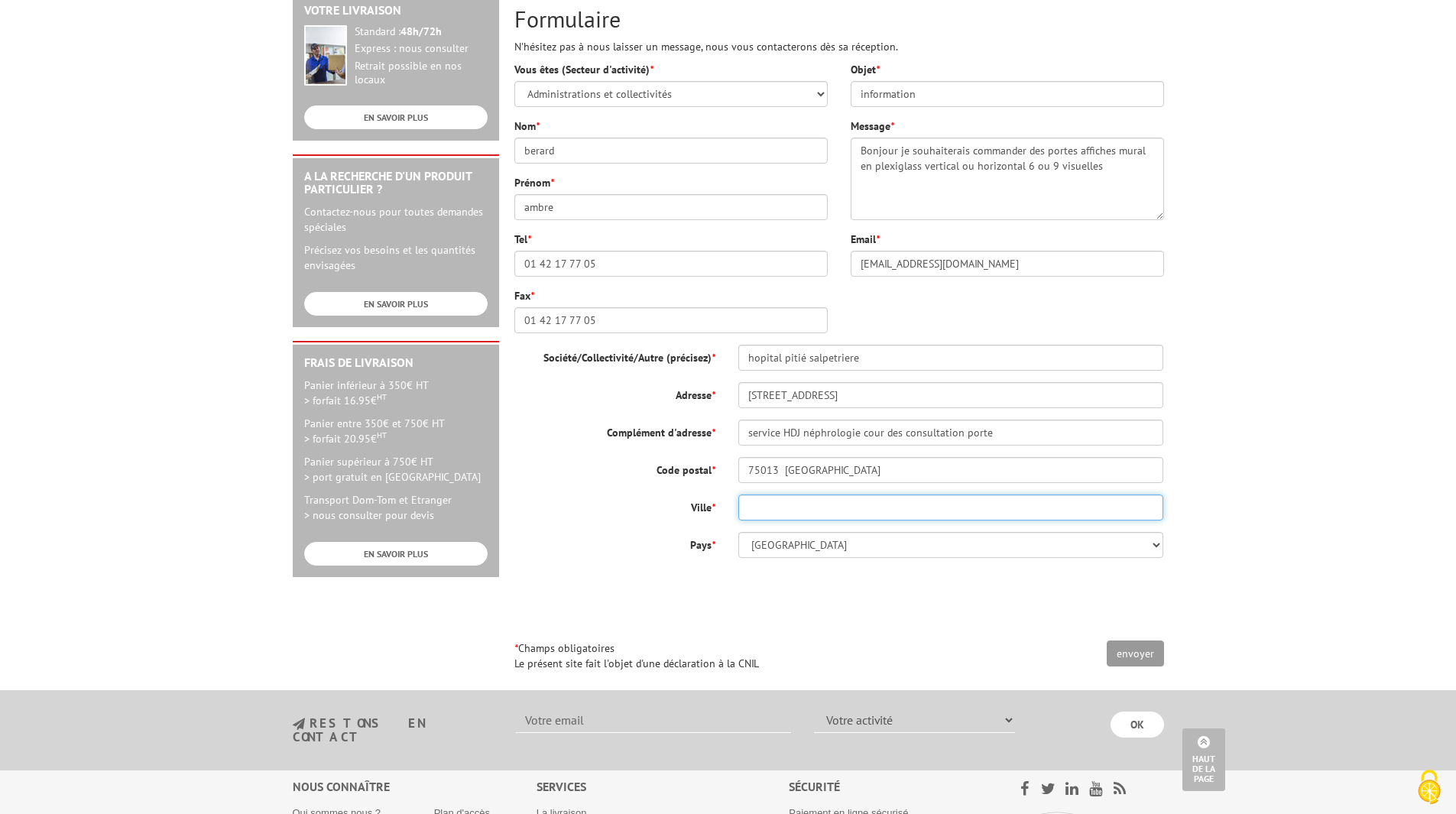
click at [844, 513] on input "Ville *" at bounding box center [951, 508] width 425 height 26
click at [851, 473] on input "75013 Paris" at bounding box center [951, 470] width 425 height 26
type input "75013"
click at [827, 515] on input "Ville *" at bounding box center [951, 508] width 425 height 26
type input "Paris"
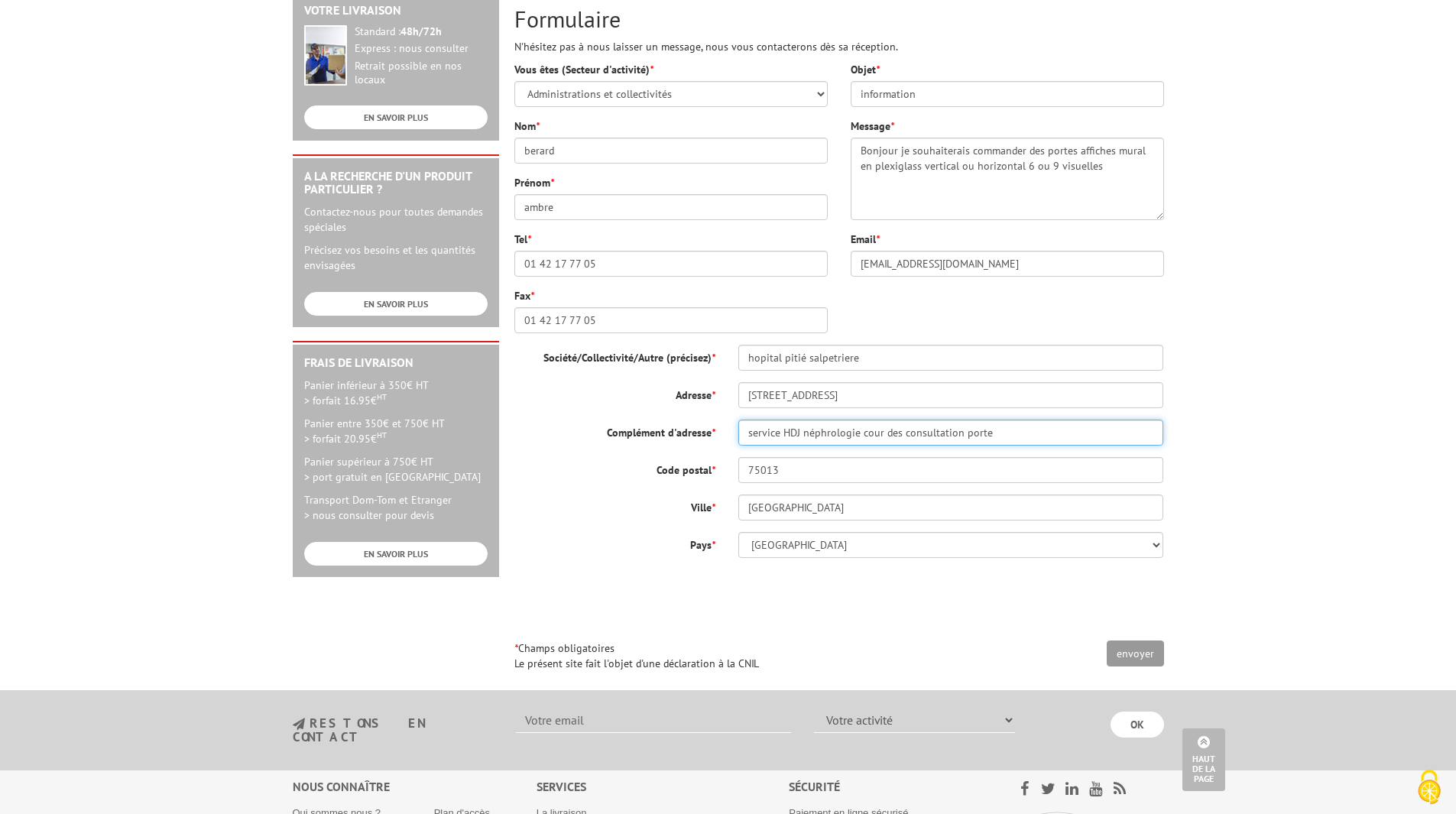
click at [956, 433] on input "service HDJ néphrologie cour des consultation porte" at bounding box center [951, 433] width 425 height 26
click at [1023, 422] on input "service HDJ néphrologie cour des consultations porte" at bounding box center [951, 433] width 425 height 26
type input "service HDJ néphrologie cour des consultations porte 12"
click at [1146, 653] on input "envoyer" at bounding box center [1135, 654] width 57 height 26
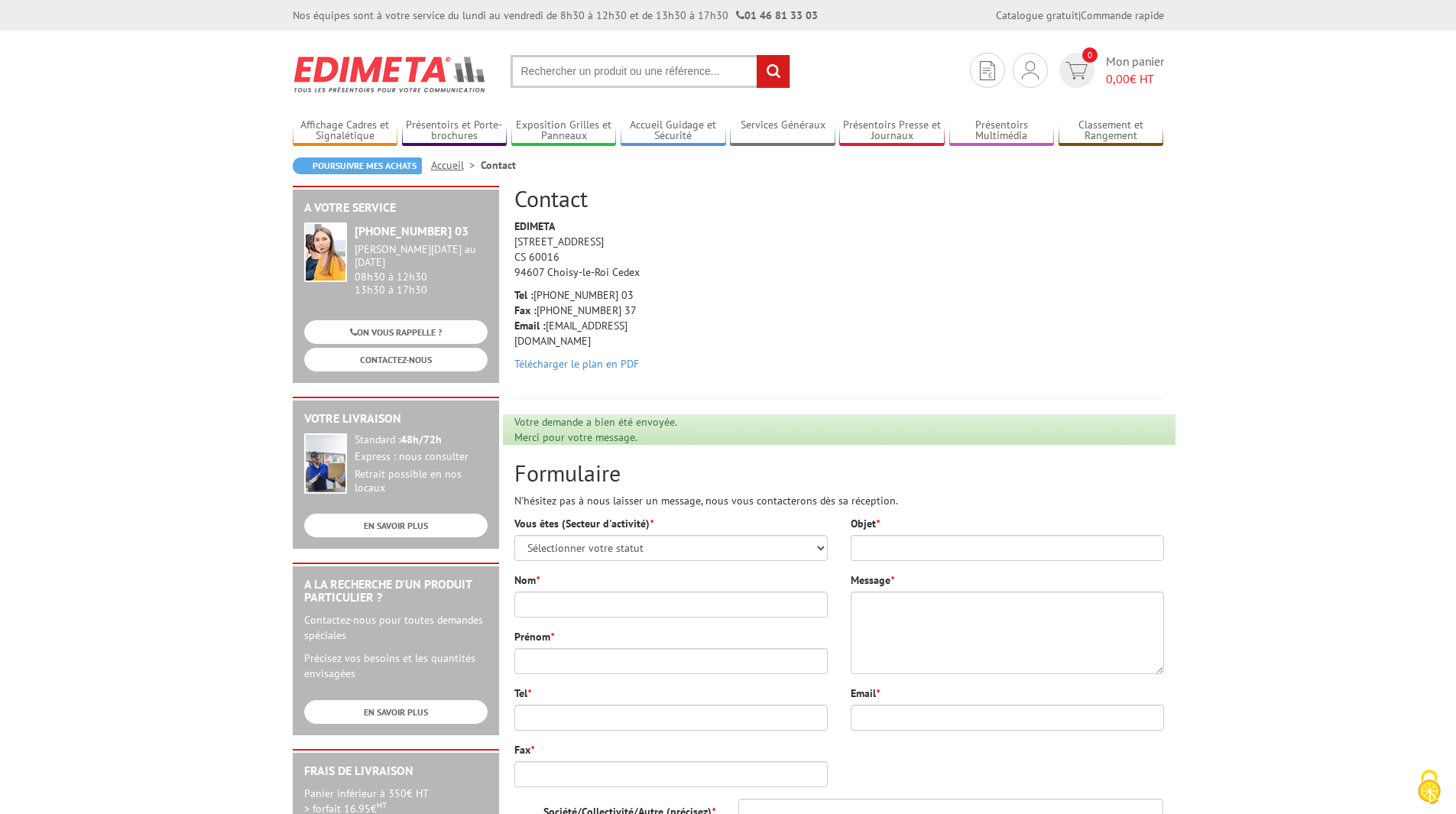
click at [1365, 550] on body "Nos équipes sont à votre service du lundi au vendredi de 8h30 à 12h30 et de 13h…" at bounding box center [728, 748] width 1456 height 1497
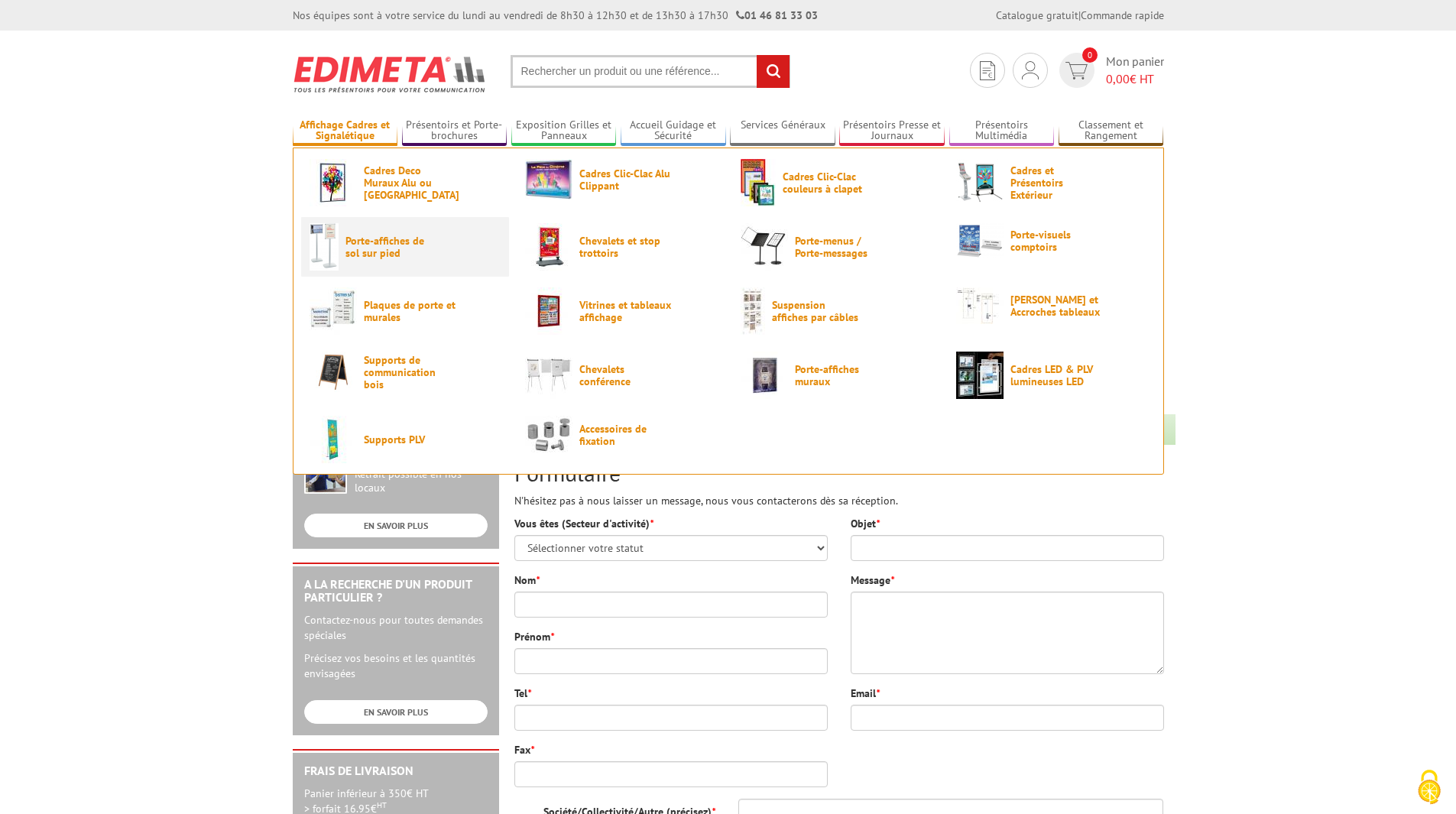
click at [373, 248] on span "Porte-affiches de sol sur pied" at bounding box center [391, 247] width 92 height 24
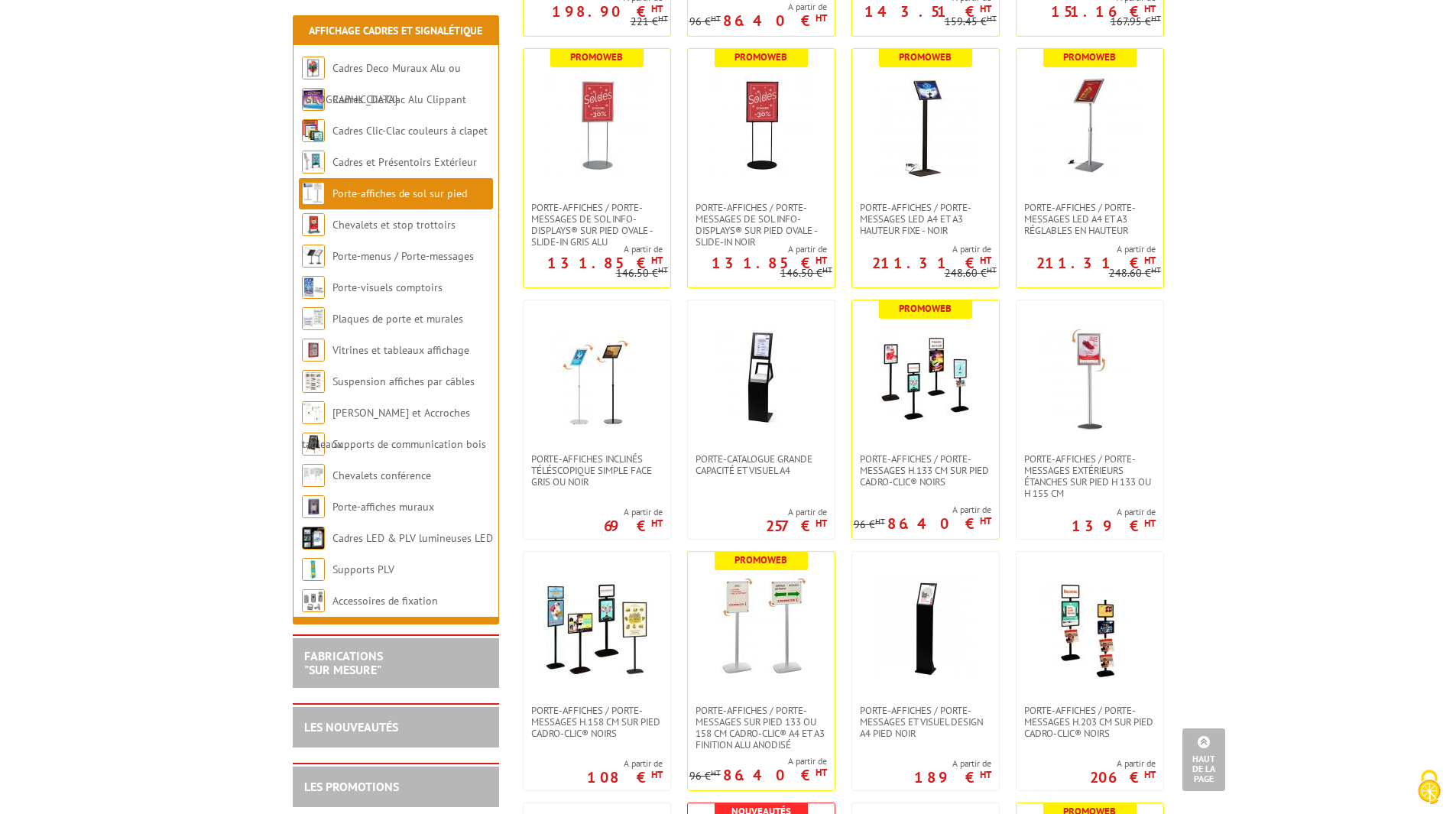
scroll to position [613, 0]
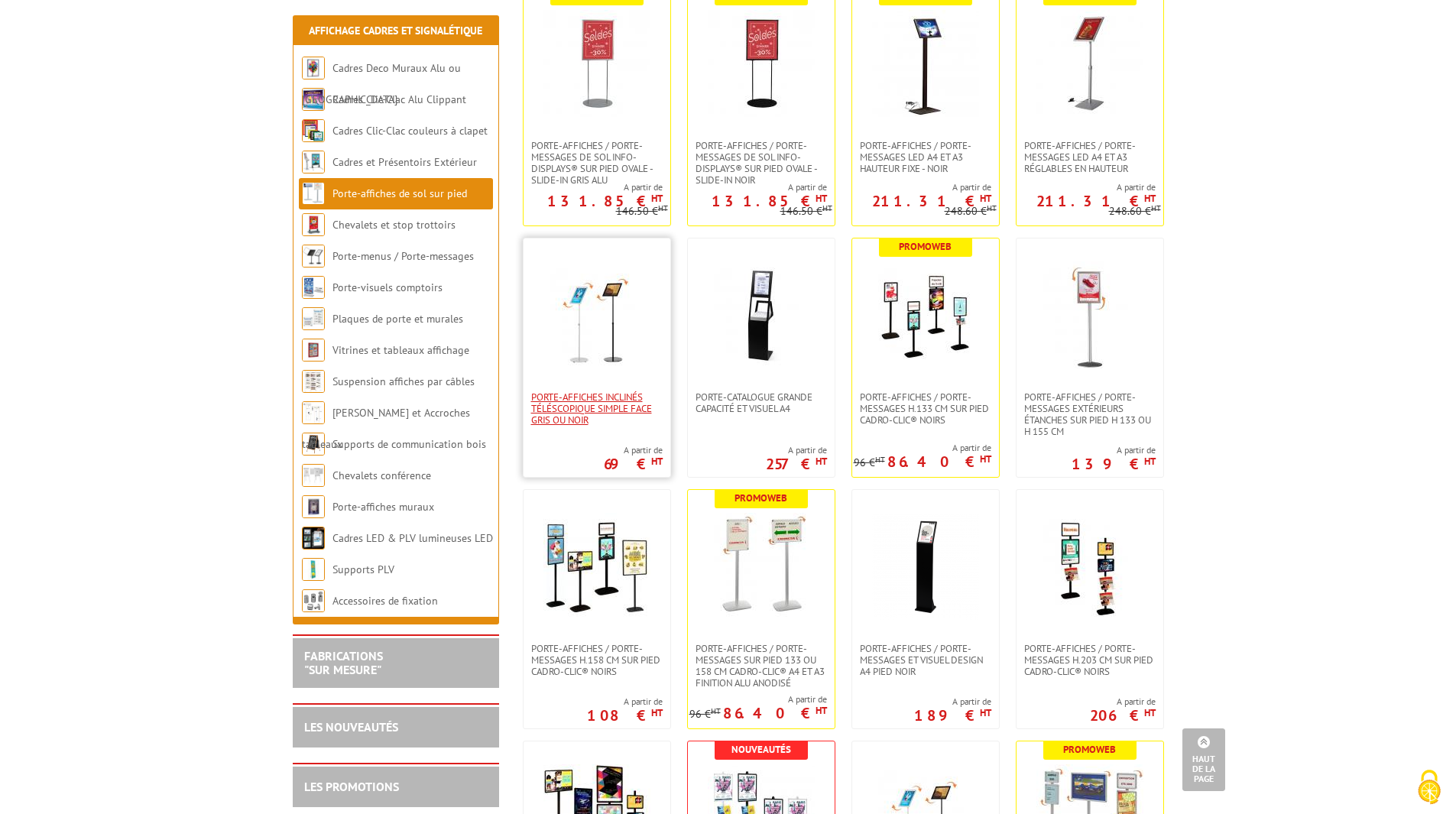
click at [589, 413] on span "Porte-affiches inclinés téléscopique simple face gris ou noir" at bounding box center [597, 408] width 132 height 34
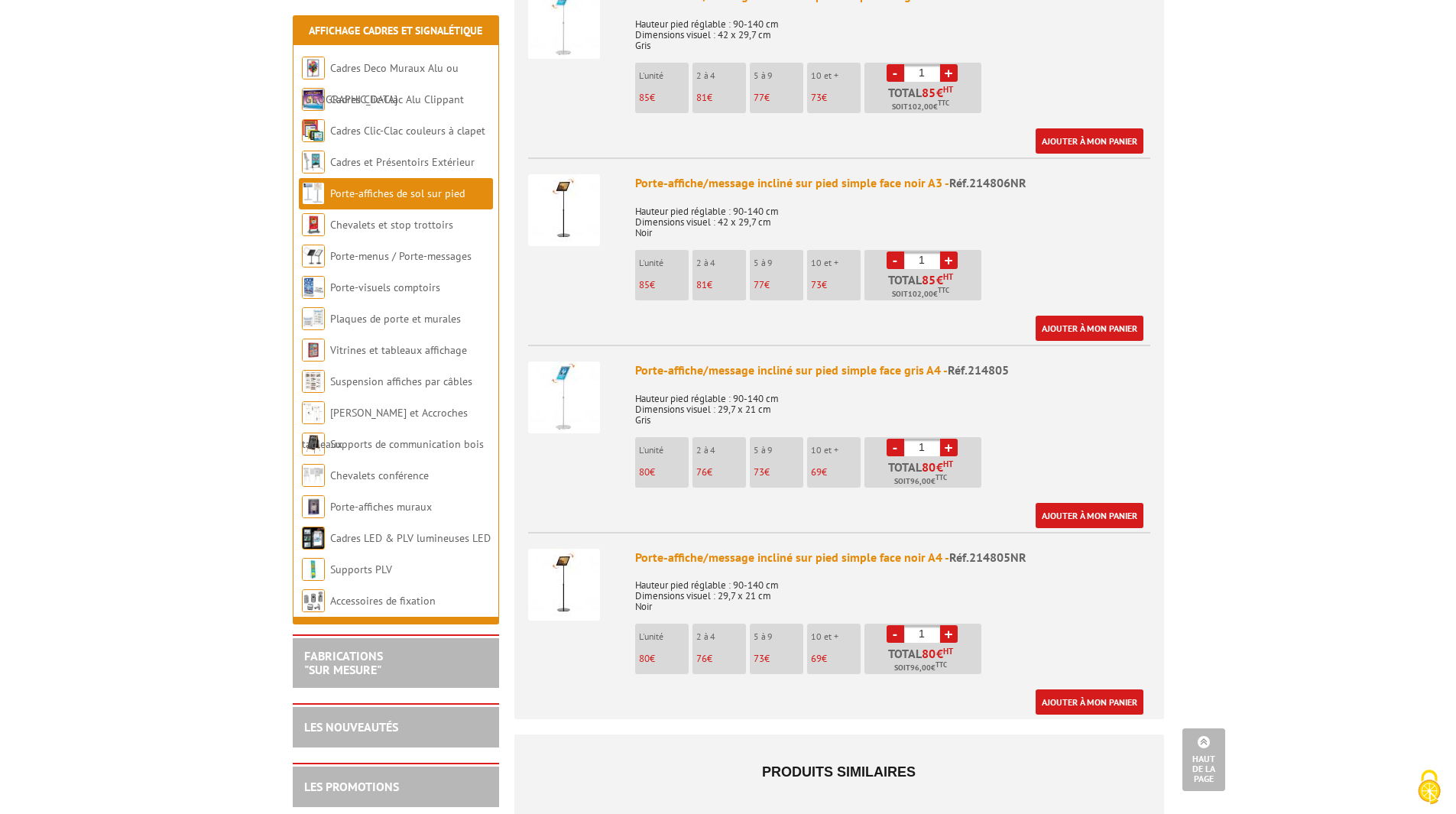
scroll to position [705, 0]
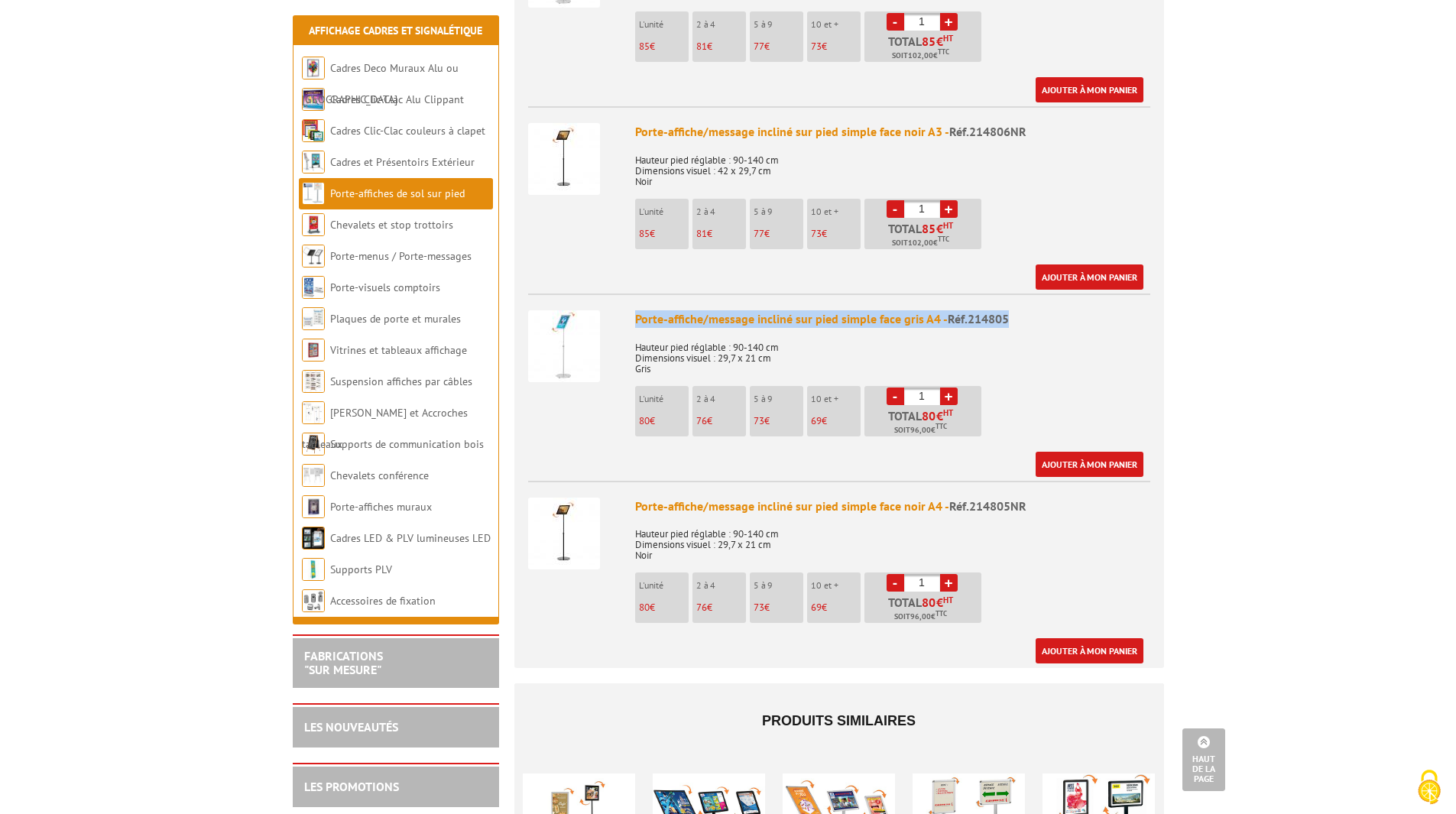
drag, startPoint x: 1010, startPoint y: 299, endPoint x: 696, endPoint y: 312, distance: 314.3
click at [637, 311] on div "Porte-affiche/message incliné sur pied simple face gris A4 - Réf.214805" at bounding box center [893, 319] width 515 height 18
click at [425, 255] on link "Porte-menus / Porte-messages" at bounding box center [400, 256] width 142 height 14
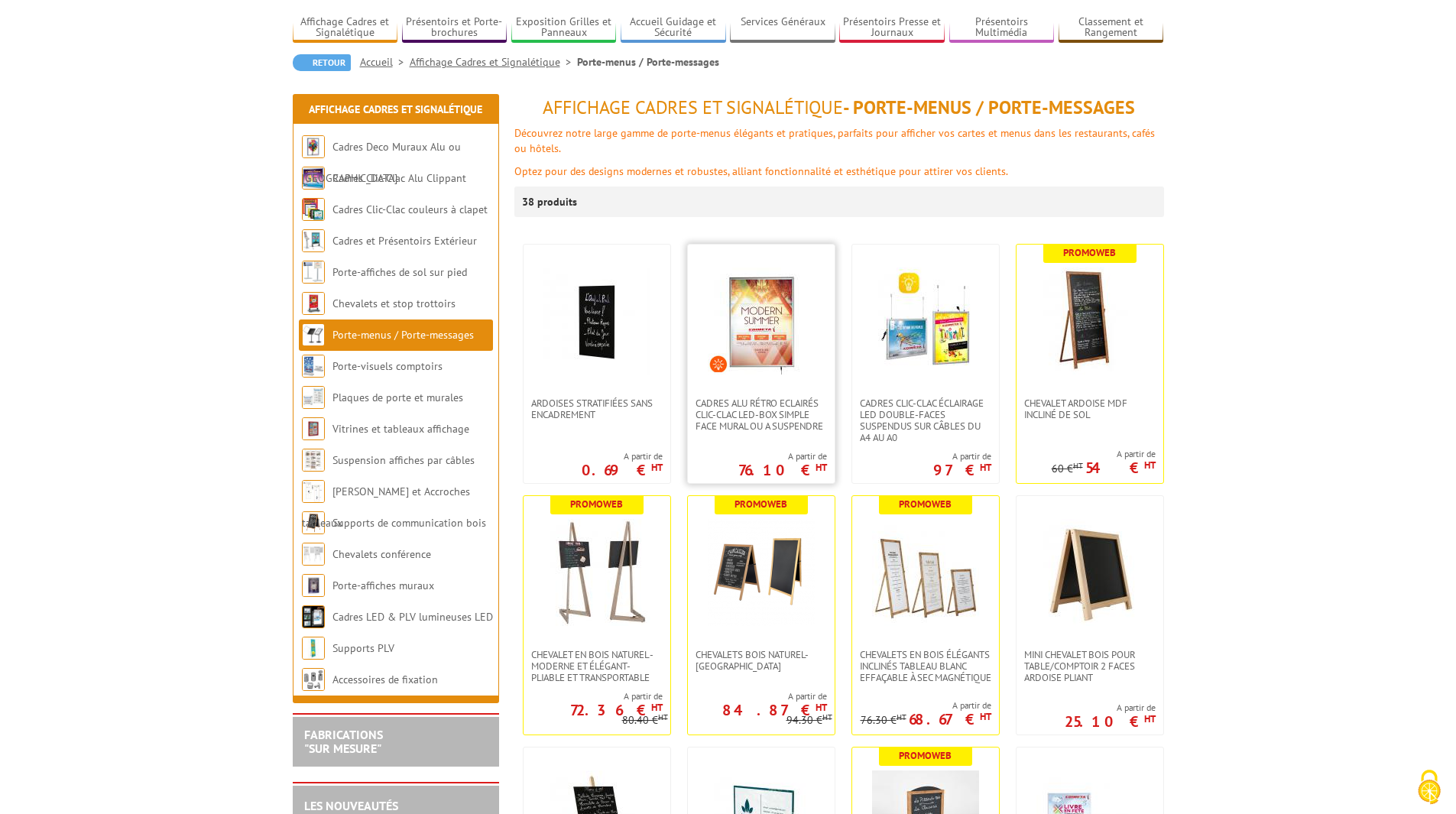
scroll to position [76, 0]
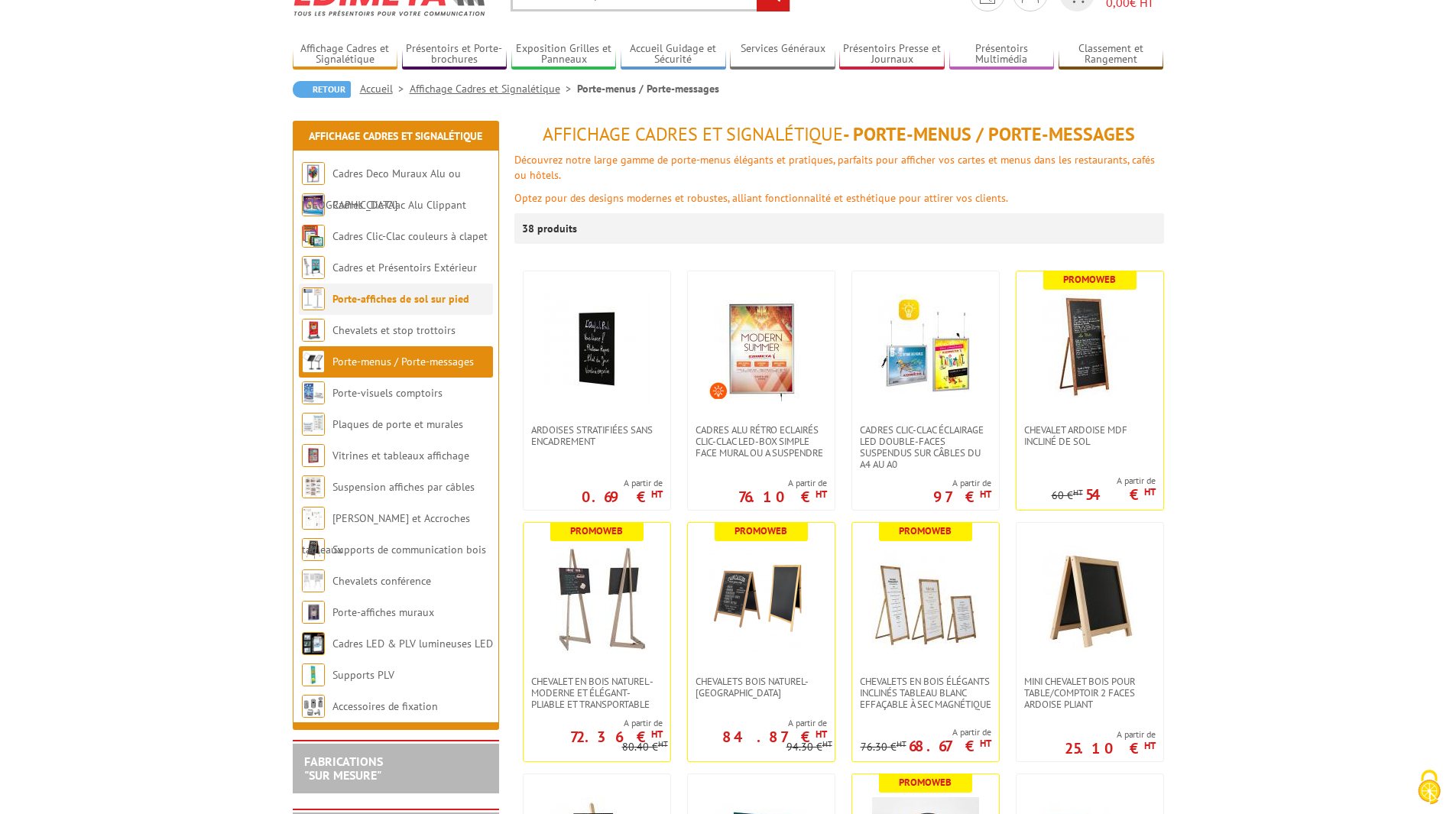
click at [392, 295] on link "Porte-affiches de sol sur pied" at bounding box center [401, 299] width 137 height 14
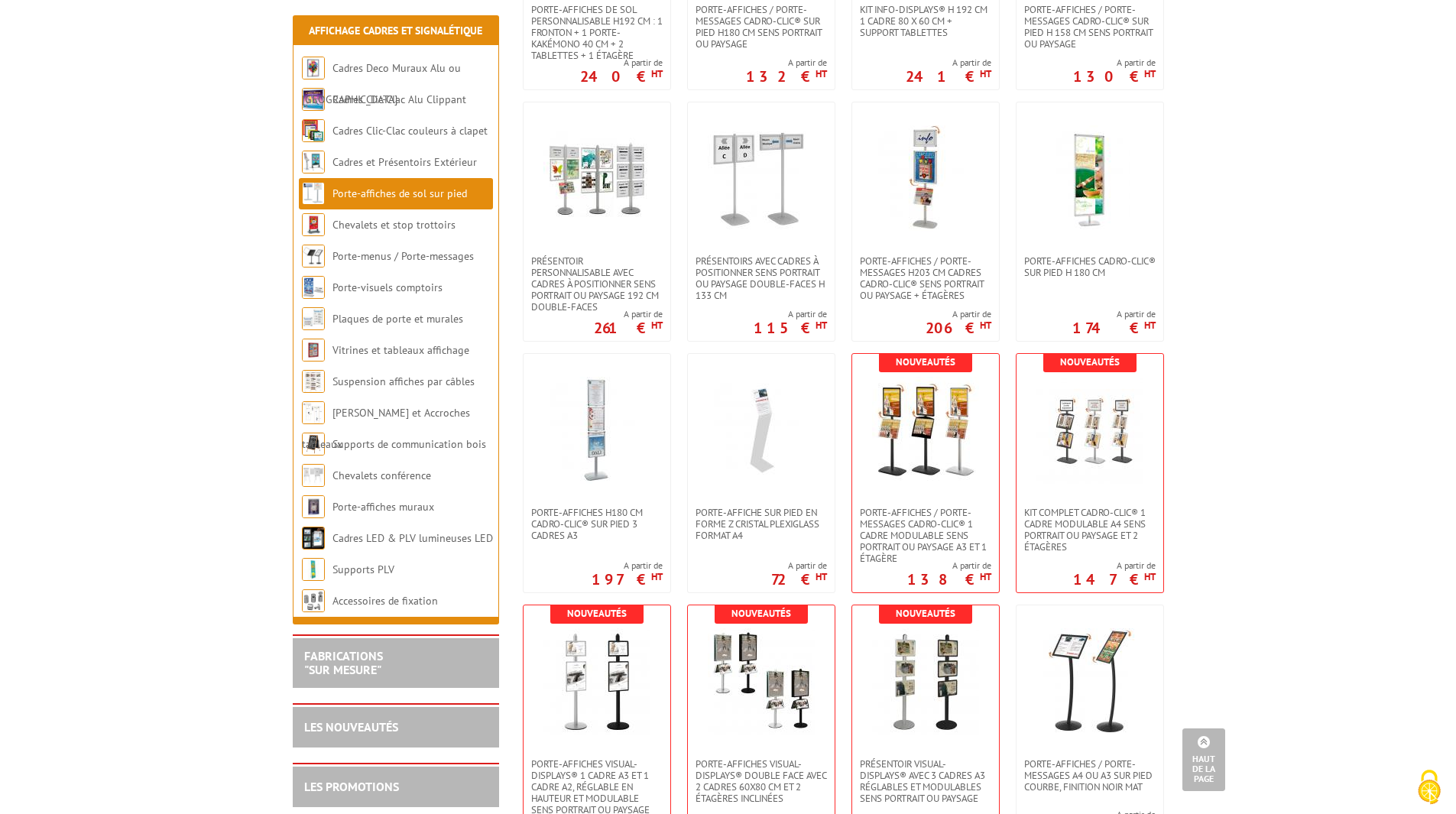
scroll to position [2581, 0]
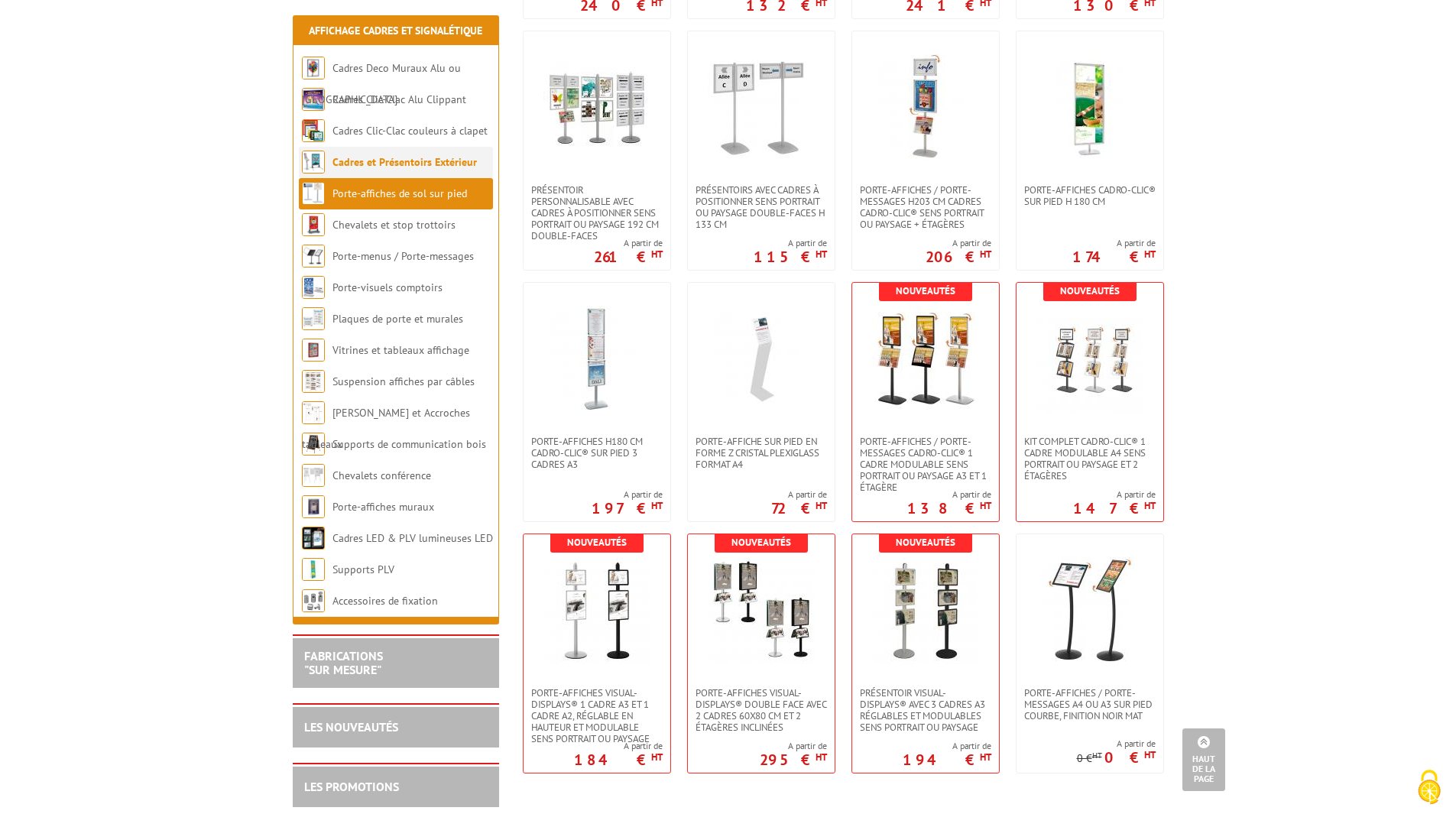
click at [436, 159] on link "Cadres et Présentoirs Extérieur" at bounding box center [405, 161] width 145 height 14
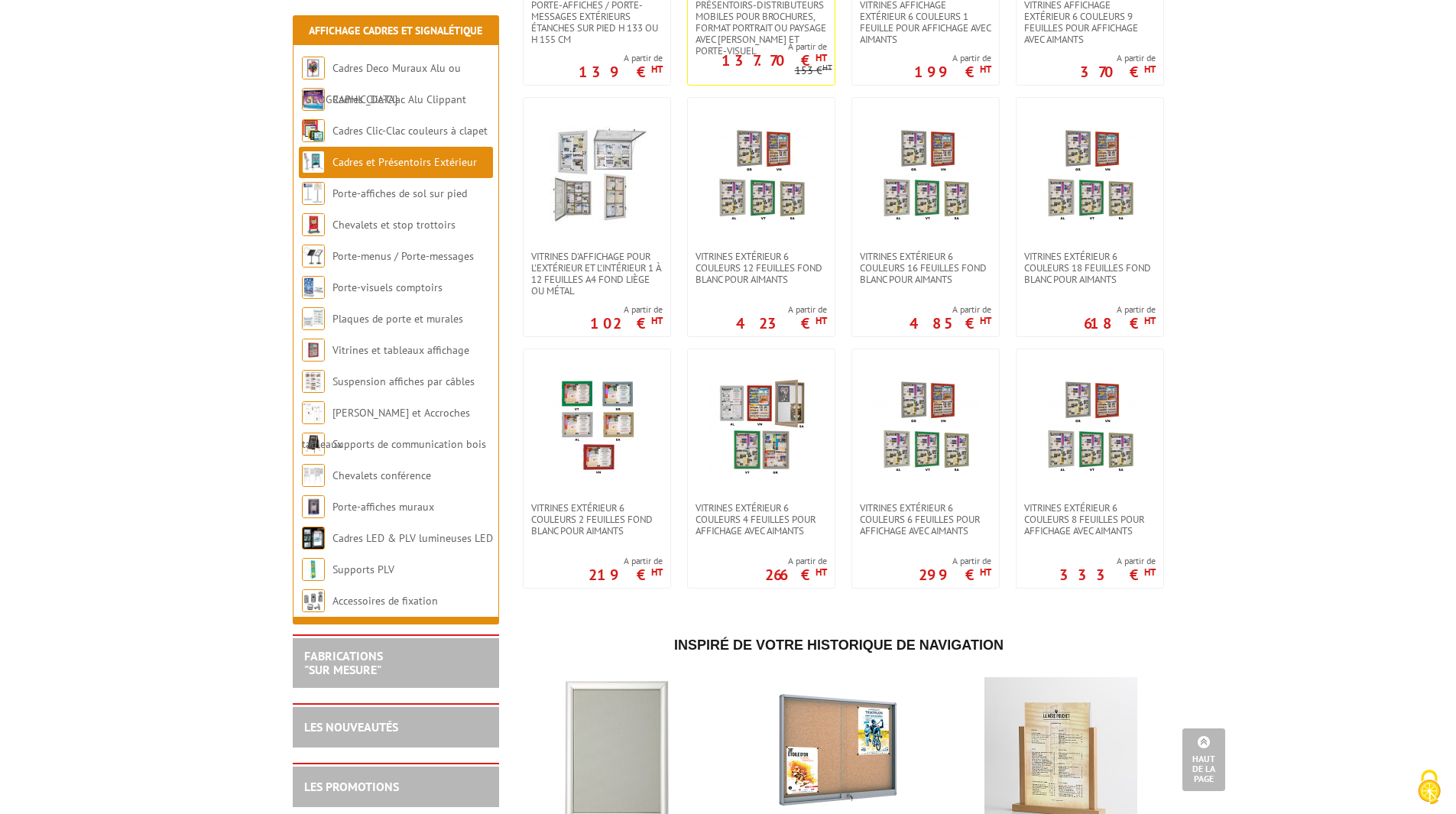
scroll to position [300, 0]
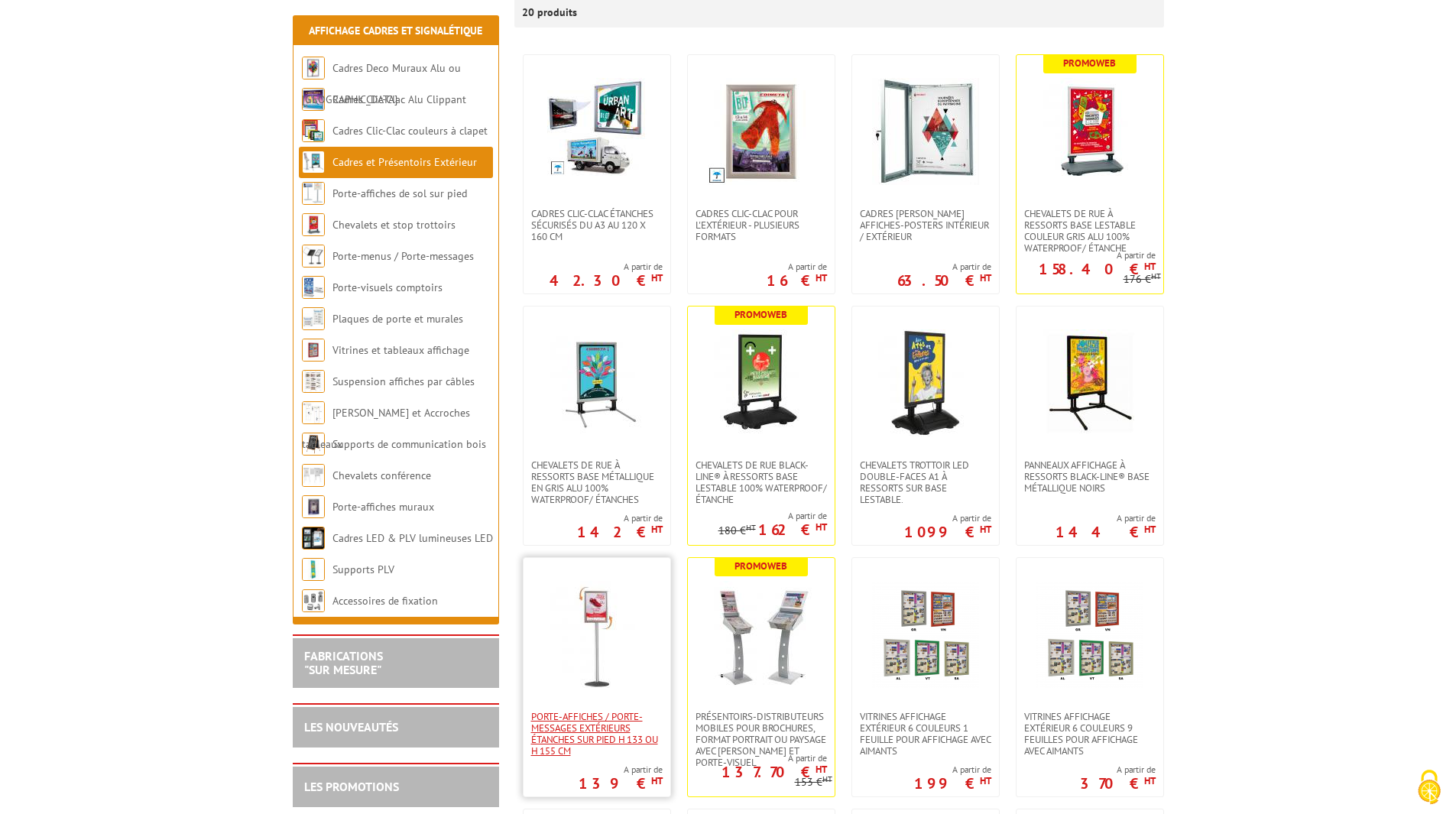
click at [572, 735] on span "Porte-affiches / Porte-messages extérieurs étanches sur pied h 133 ou h 155 cm" at bounding box center [597, 733] width 132 height 45
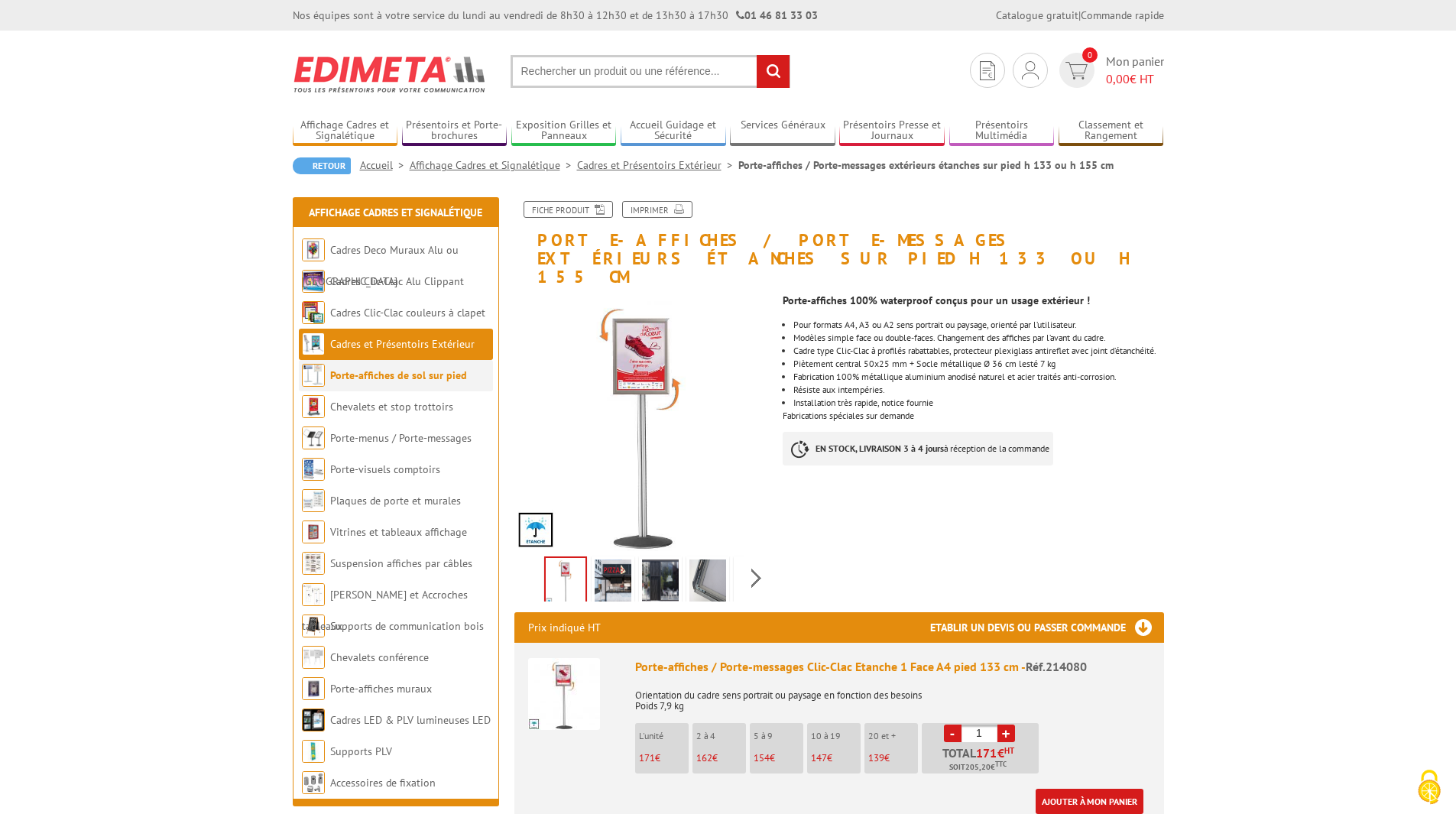
click at [415, 371] on link "Porte-affiches de sol sur pied" at bounding box center [399, 375] width 137 height 14
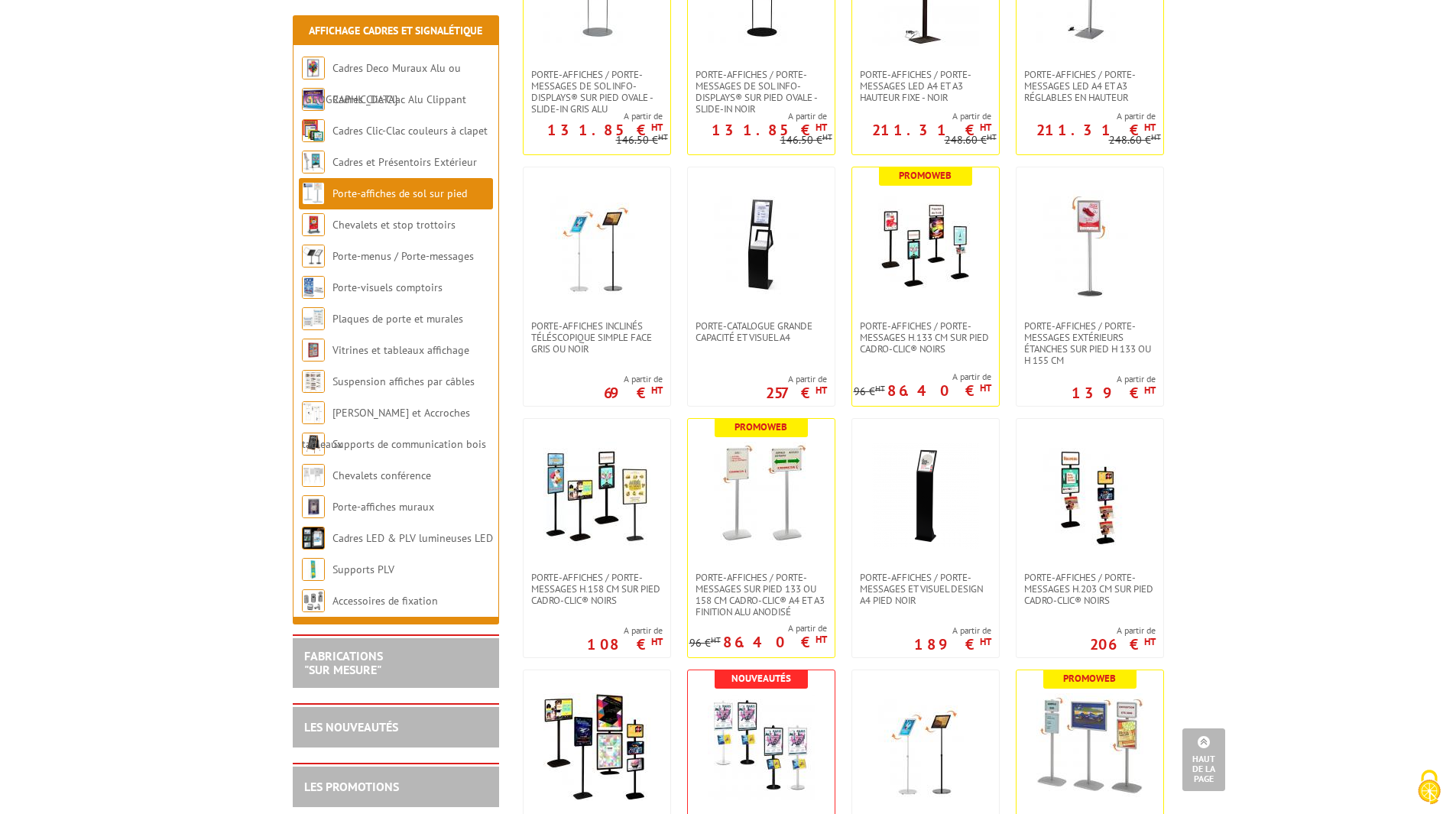
scroll to position [704, 0]
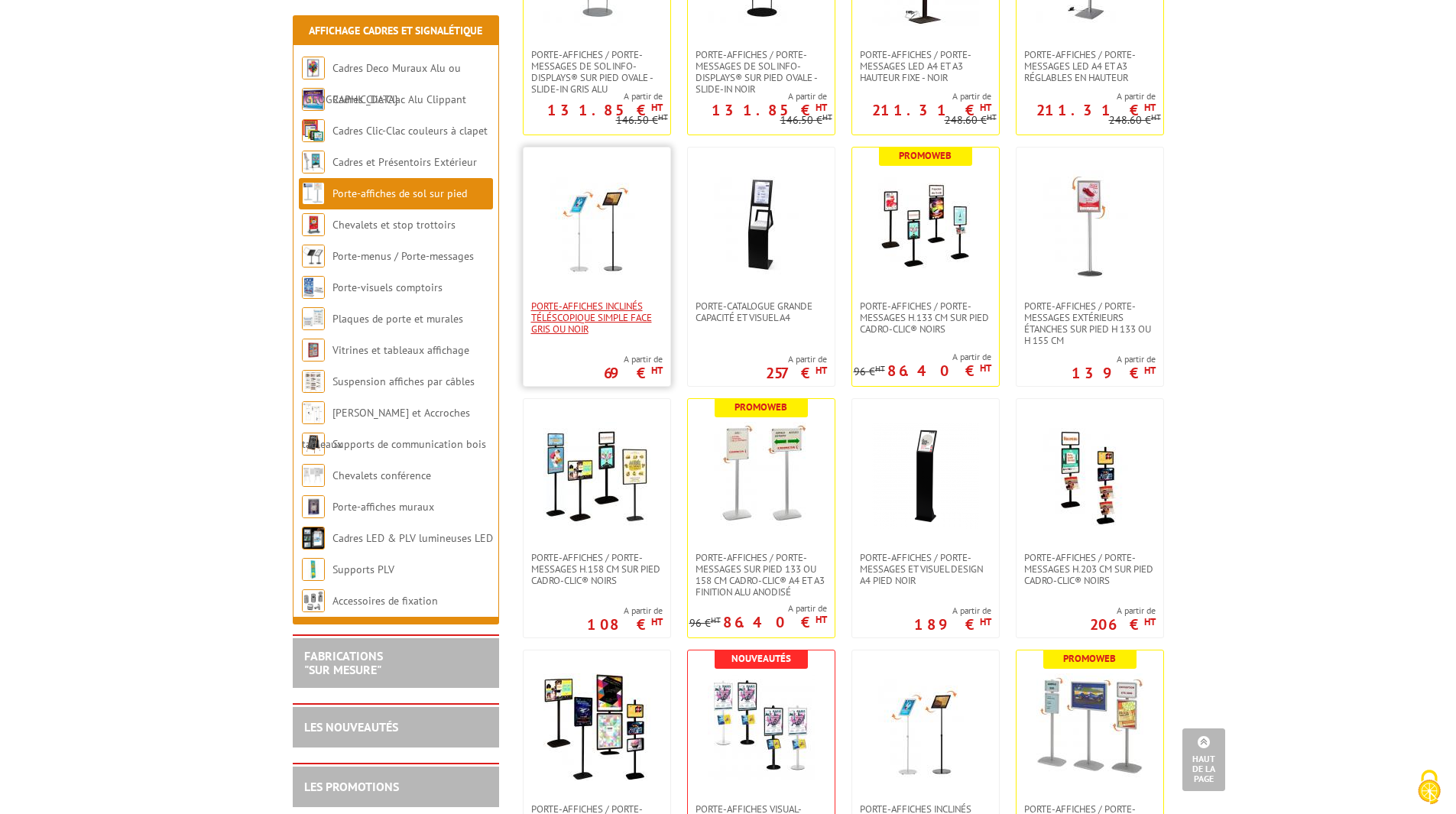
click at [578, 325] on span "Porte-affiches inclinés téléscopique simple face gris ou noir" at bounding box center [597, 317] width 132 height 34
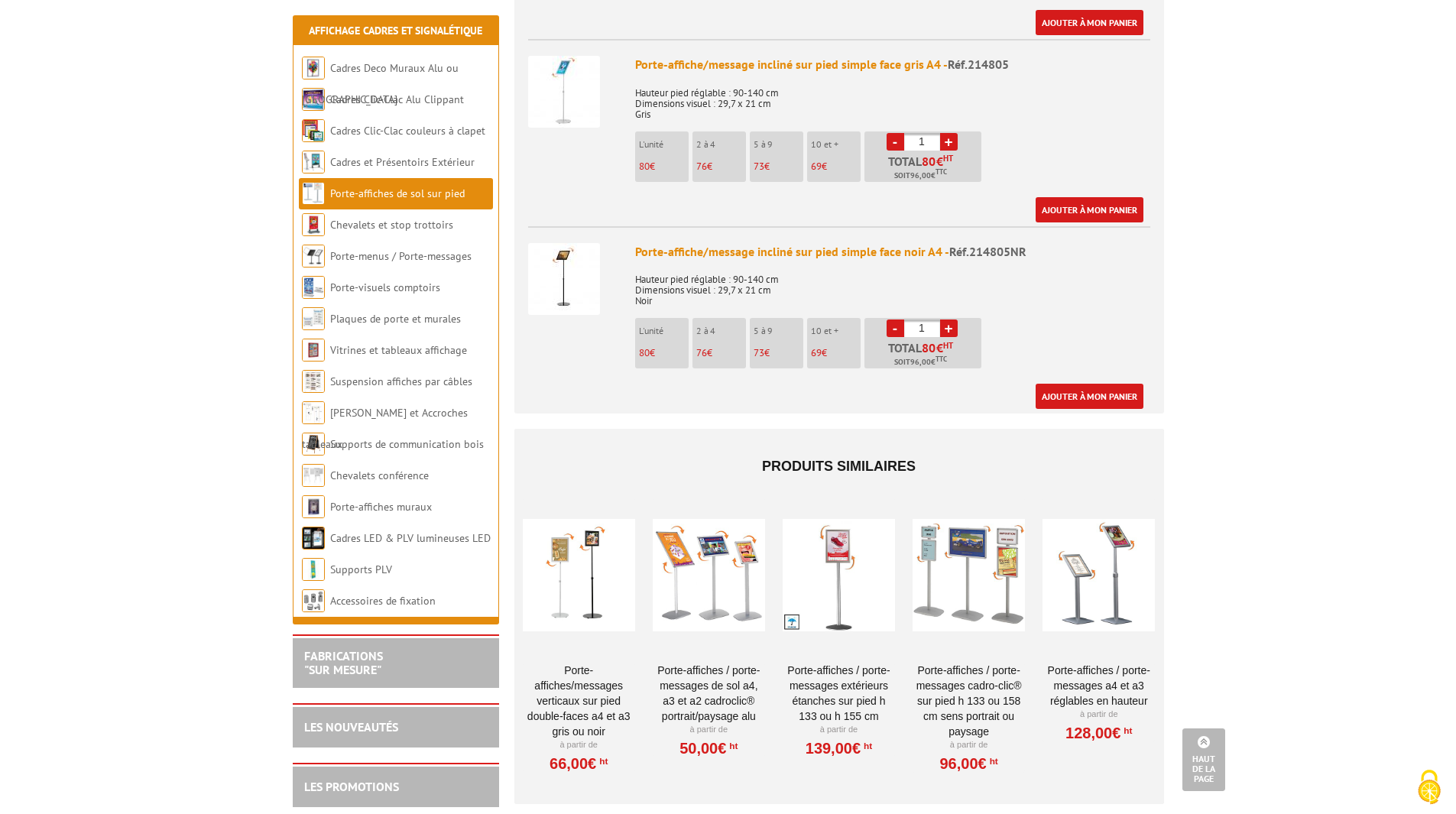
scroll to position [1020, 0]
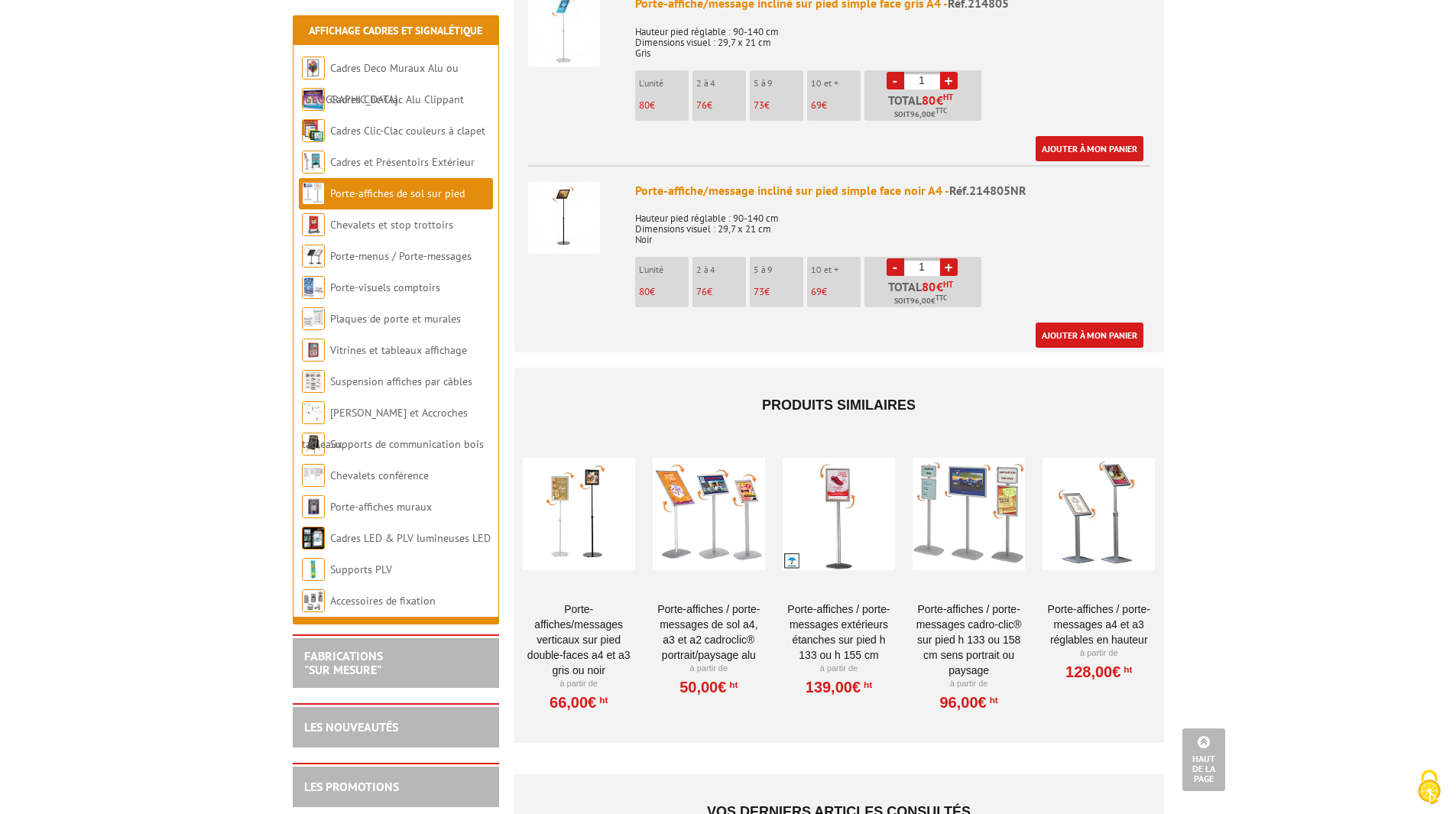
click at [556, 618] on link "Porte-affiches/messages verticaux sur pied double-faces A4 et A3 Gris ou Noir" at bounding box center [578, 640] width 112 height 76
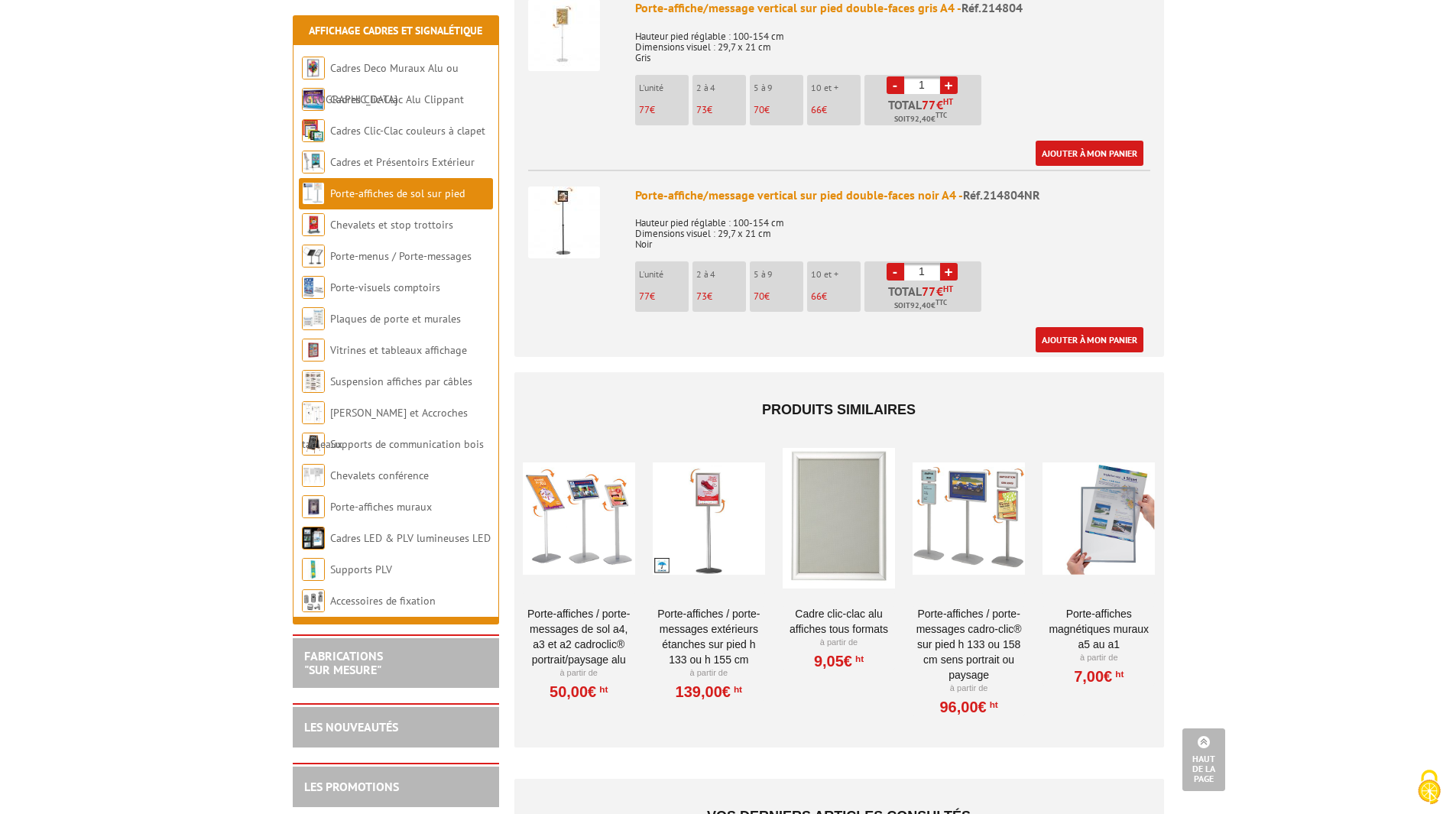
scroll to position [439, 0]
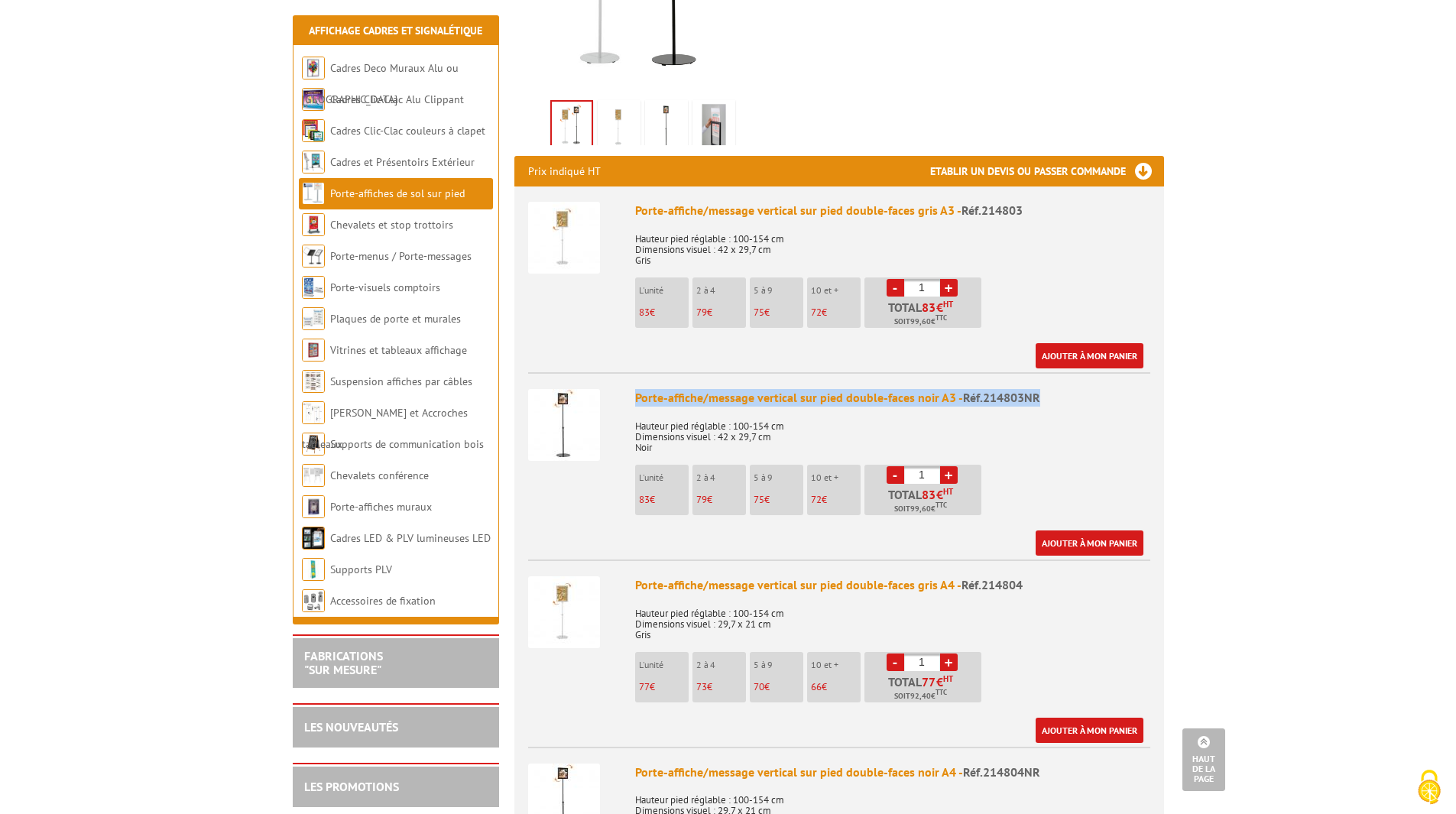
drag, startPoint x: 1036, startPoint y: 394, endPoint x: 627, endPoint y: 375, distance: 409.4
click at [627, 375] on li "Porte-affiche/message vertical sur pied double-faces noir A3 - Réf.214803NR Hau…" at bounding box center [839, 464] width 622 height 184
copy div "Porte-affiche/message vertical sur pied double-faces noir A3 - Réf.214803NR"
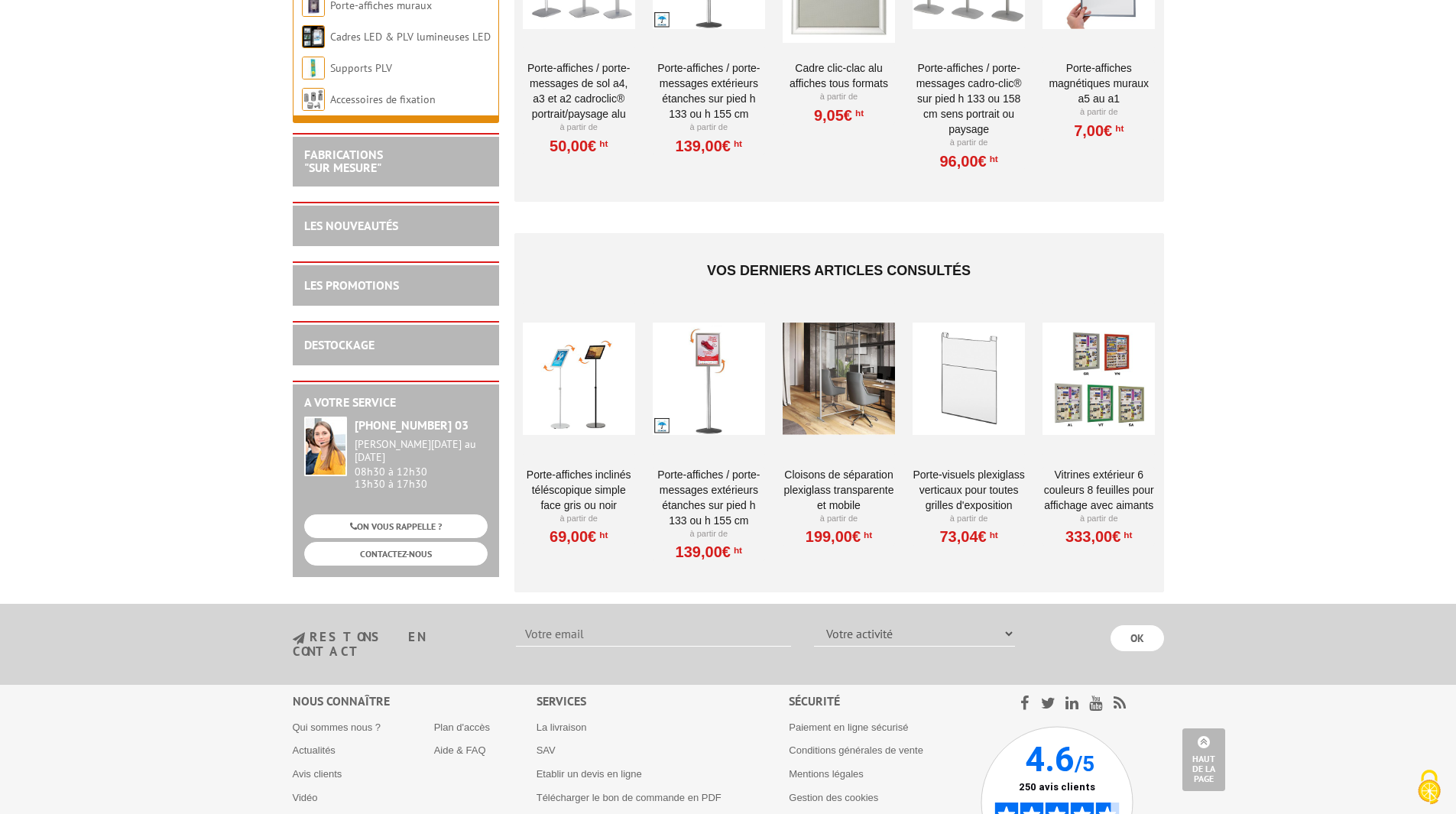
scroll to position [1592, 0]
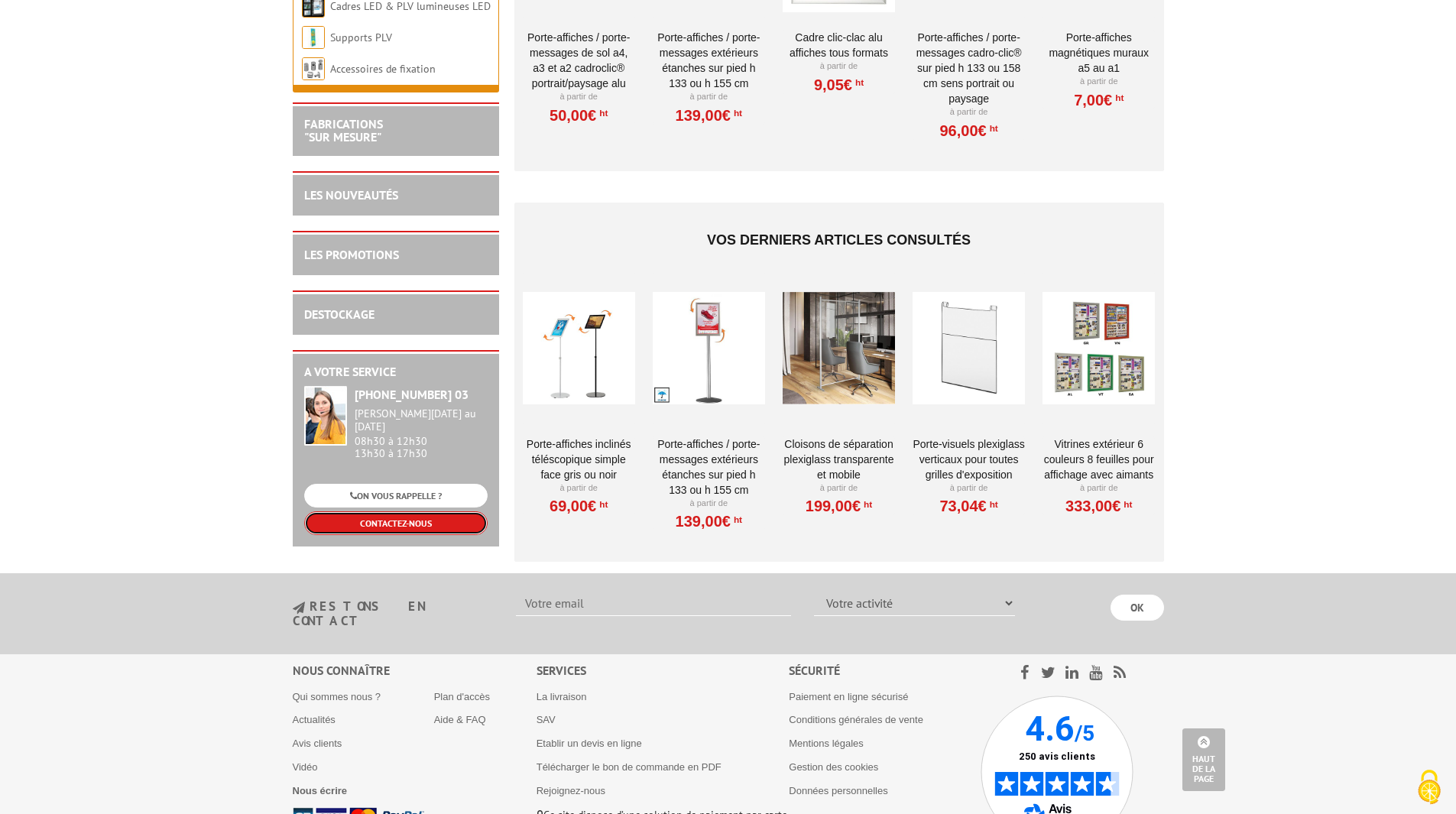
click at [435, 518] on link "CONTACTEZ-NOUS" at bounding box center [396, 524] width 184 height 24
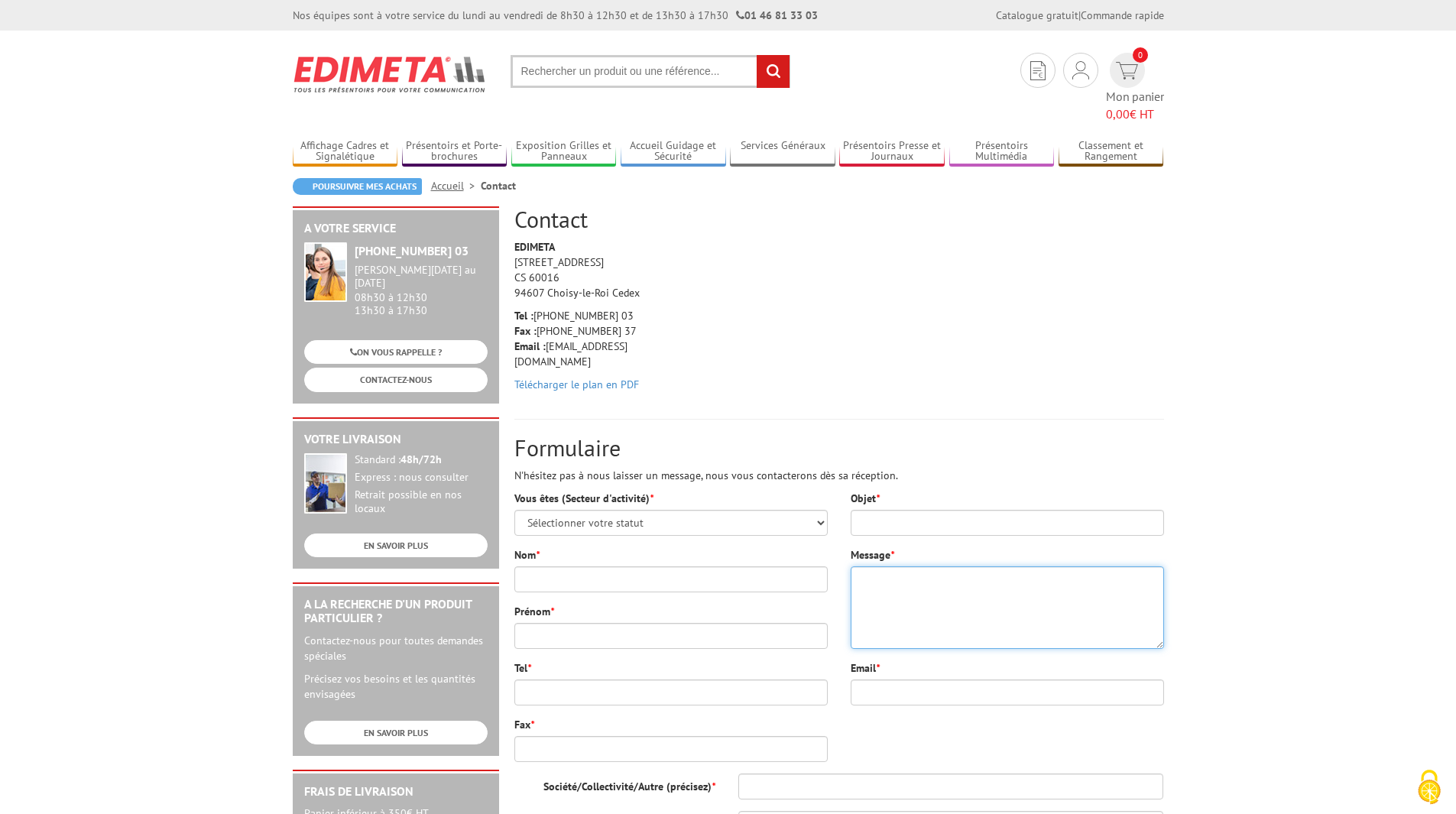
drag, startPoint x: 900, startPoint y: 588, endPoint x: 868, endPoint y: 570, distance: 36.7
paste textarea "Porte-affiche/message vertical sur pied double-faces noir A3 - Réf.214803NR"
click at [856, 566] on textarea "Porte-affiche/message vertical sur pied double-faces noir A3 - Réf.214803NR" at bounding box center [1007, 607] width 313 height 83
click at [1070, 566] on textarea "Je souhaiterais un devis pour cette référence Porte-affiche/message vertical su…" at bounding box center [1007, 607] width 313 height 83
type textarea "Je souhaiterais un devis pour cette référence: Porte-affiche/message vertical s…"
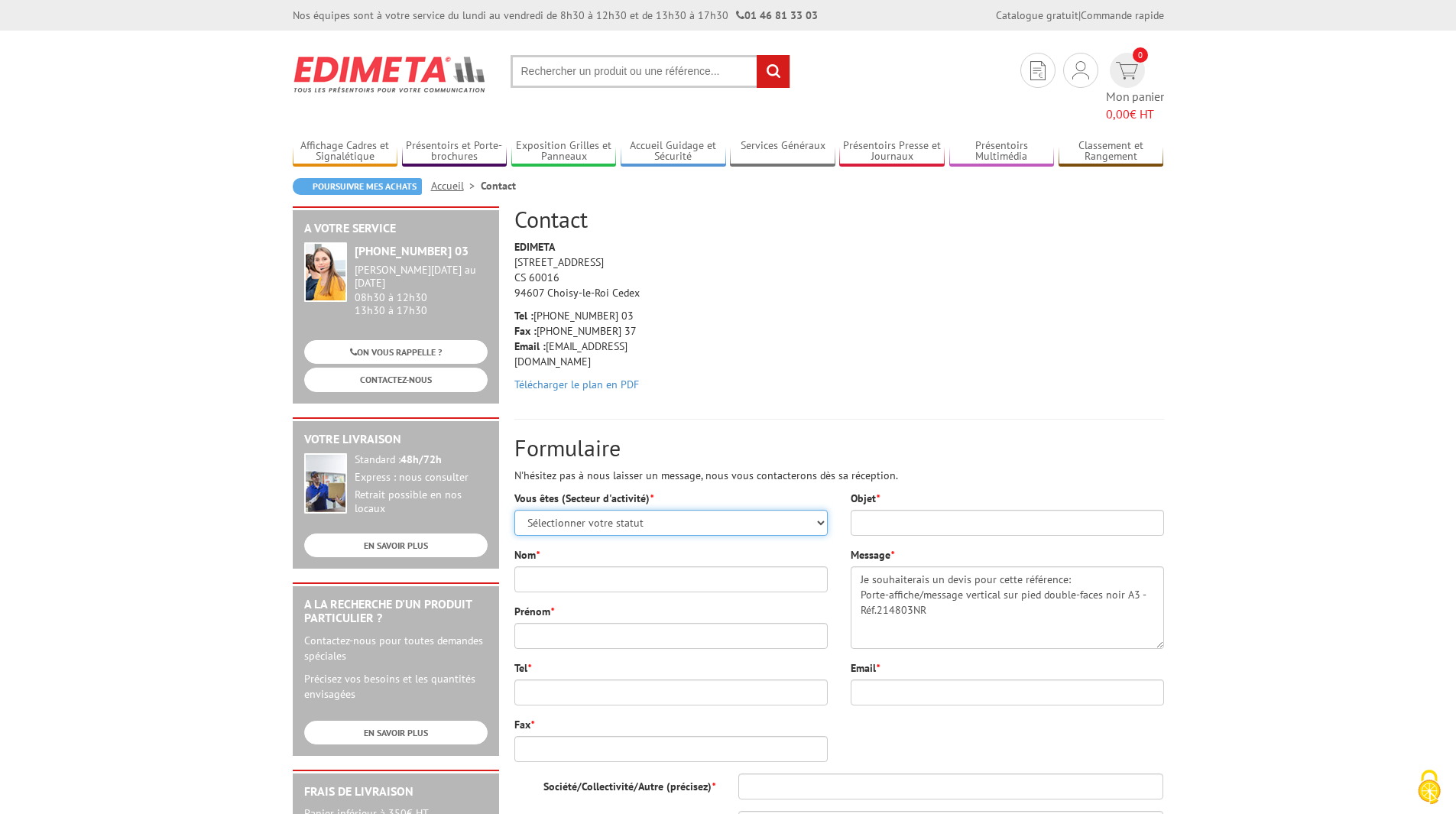
click at [817, 510] on select "Sélectionner votre statut Administrations et collectivités Magasins et commerce…" at bounding box center [671, 523] width 313 height 26
select select "876"
click at [514, 510] on select "Sélectionner votre statut Administrations et collectivités Magasins et commerce…" at bounding box center [671, 523] width 313 height 26
click at [740, 548] on div "Nom *" at bounding box center [671, 570] width 313 height 45
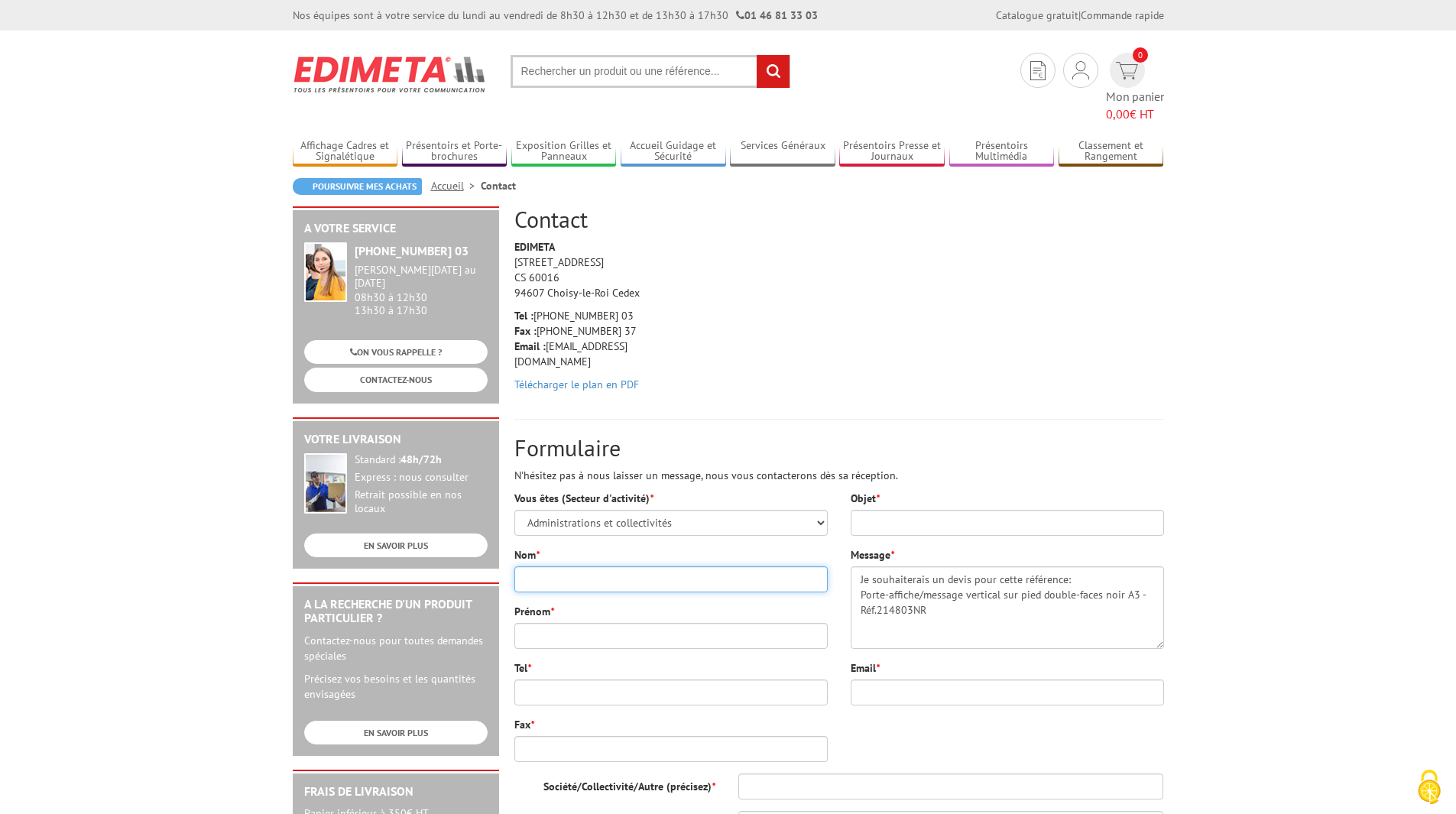
click at [745, 566] on input "Nom *" at bounding box center [671, 579] width 313 height 26
type input "berard"
type input "ambre"
type input "0142177705"
type input "ambre.berard@aphp.fr"
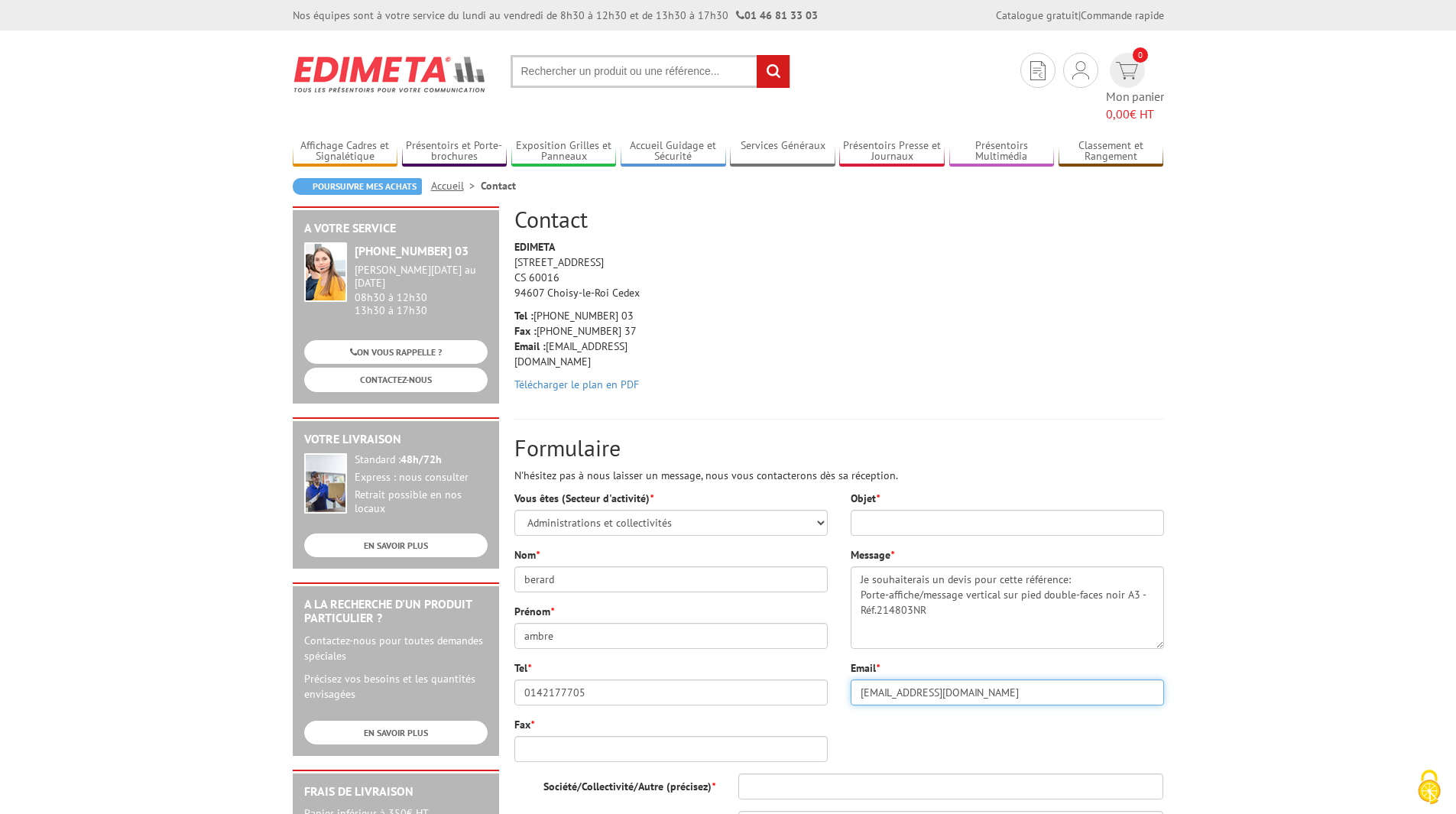
type input "hopital pitié salpetriere"
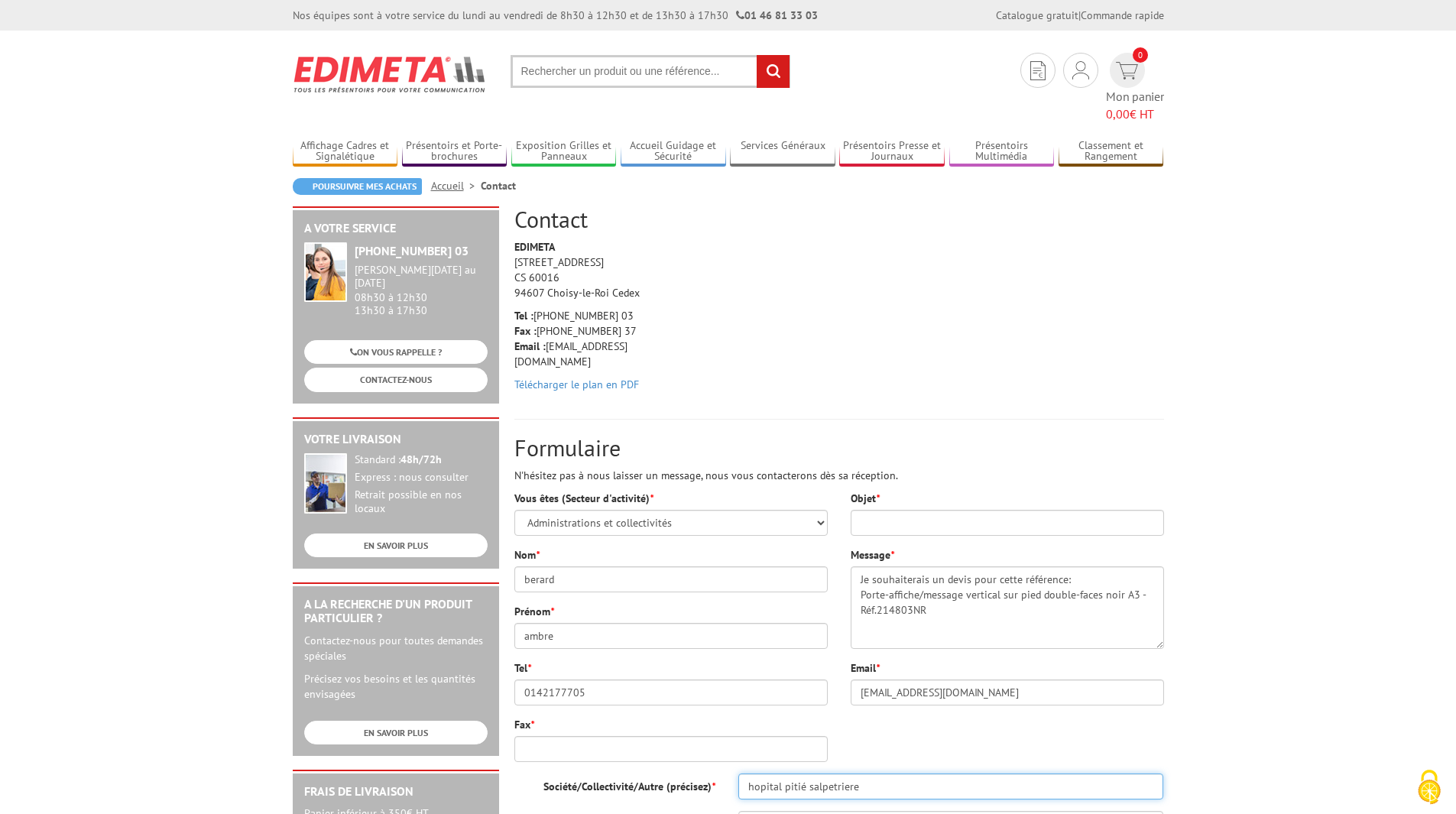
type input "46 boulevard de l'hoppital"
type input "service HDJ néphrologie cour des consultations porte 12"
type input "75013"
type input "Paris"
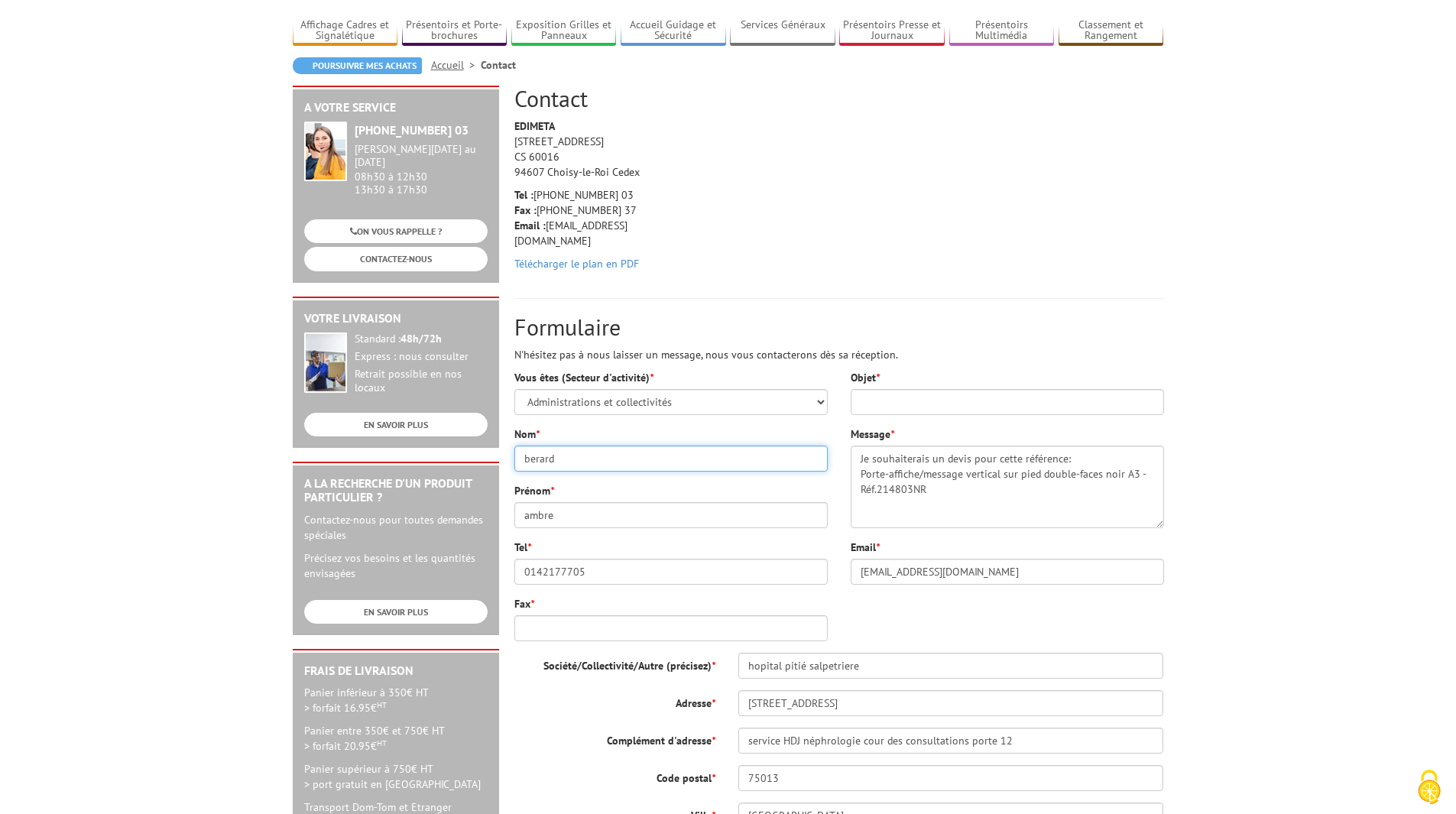
scroll to position [122, 0]
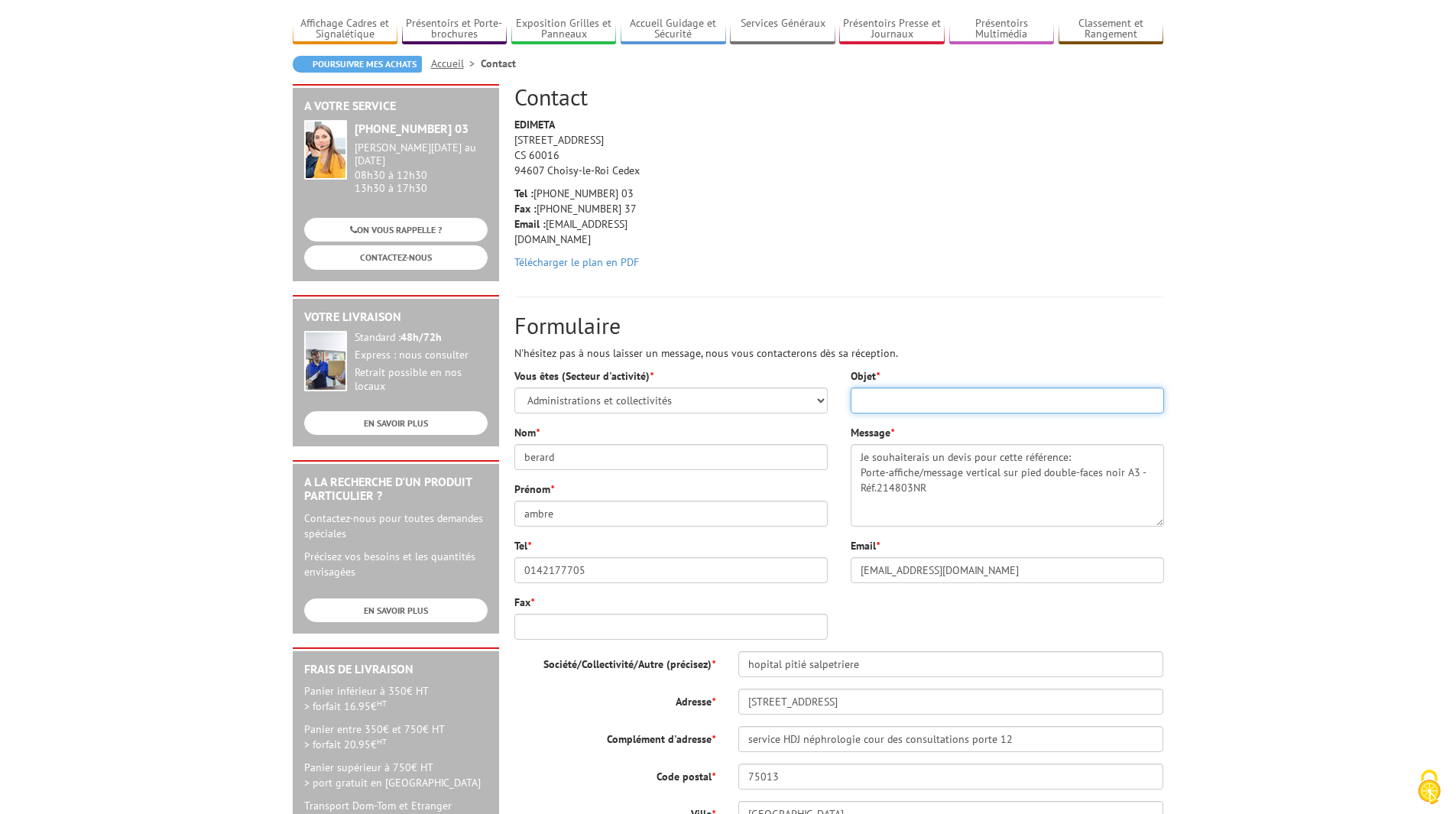
click at [1132, 388] on input "Objet *" at bounding box center [1007, 401] width 313 height 26
type input "devis"
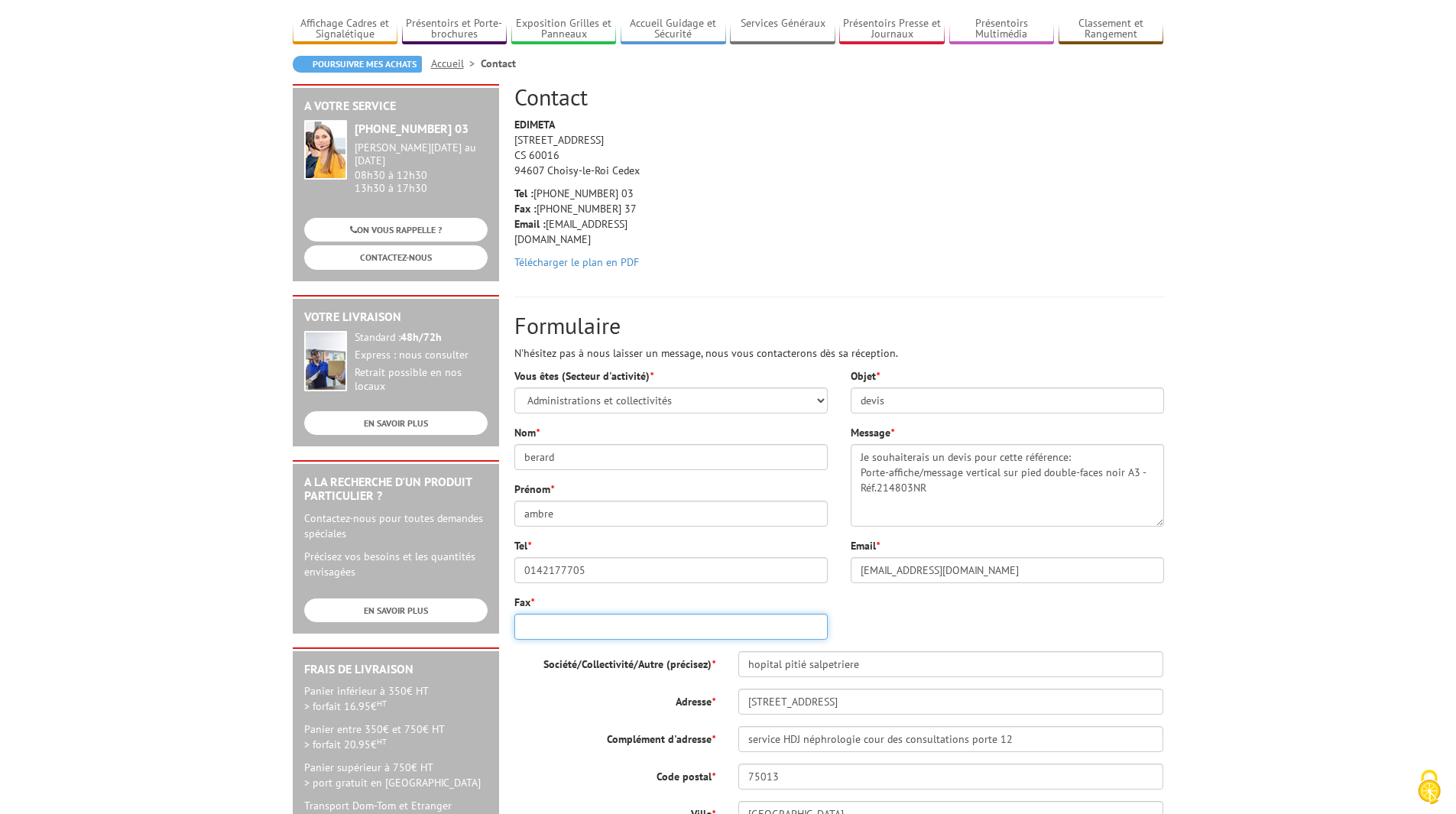
click at [676, 617] on input "Fax *" at bounding box center [671, 627] width 313 height 26
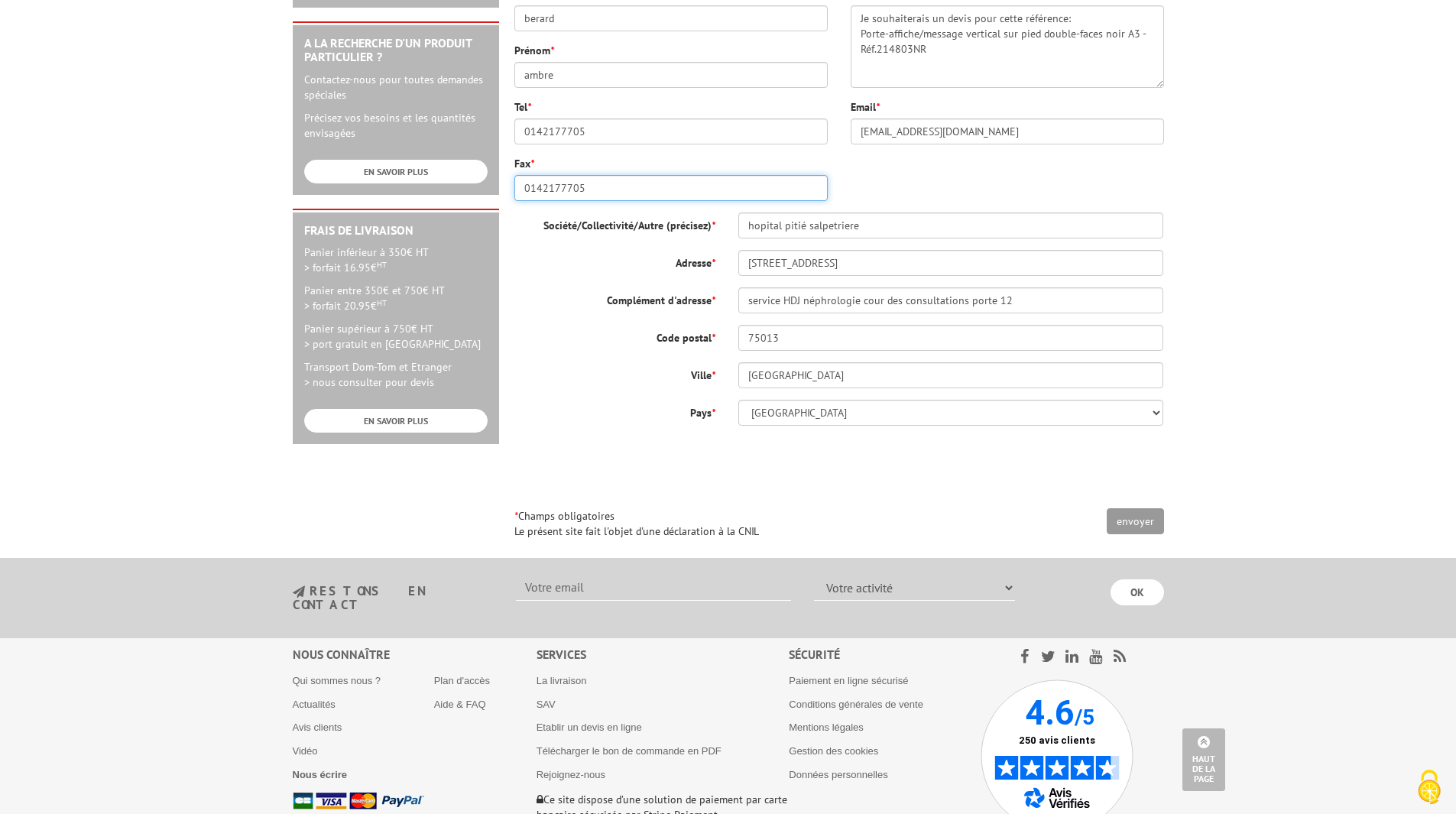
scroll to position [622, 0]
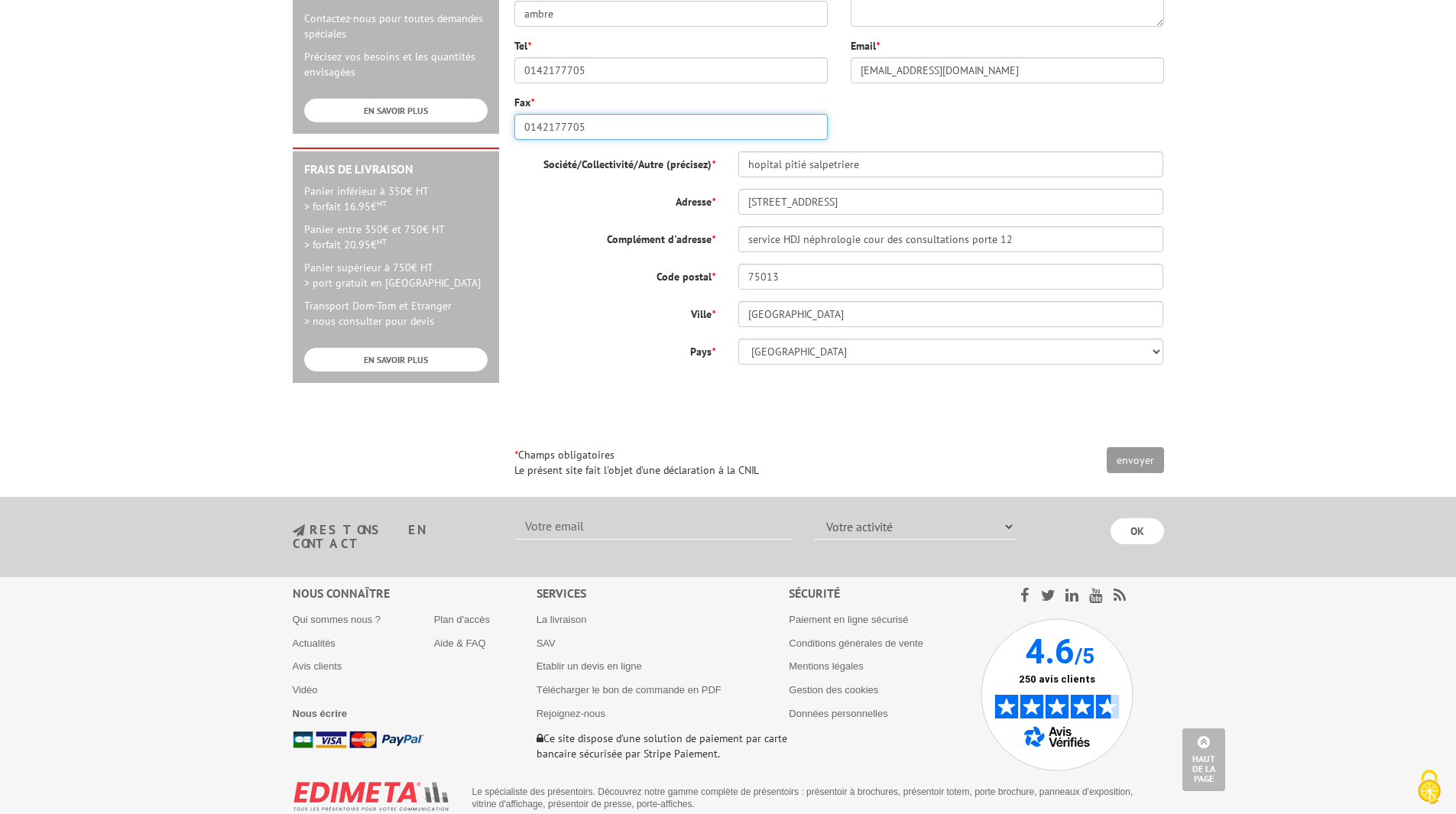
type input "0142177705"
click at [1134, 447] on input "envoyer" at bounding box center [1135, 460] width 57 height 26
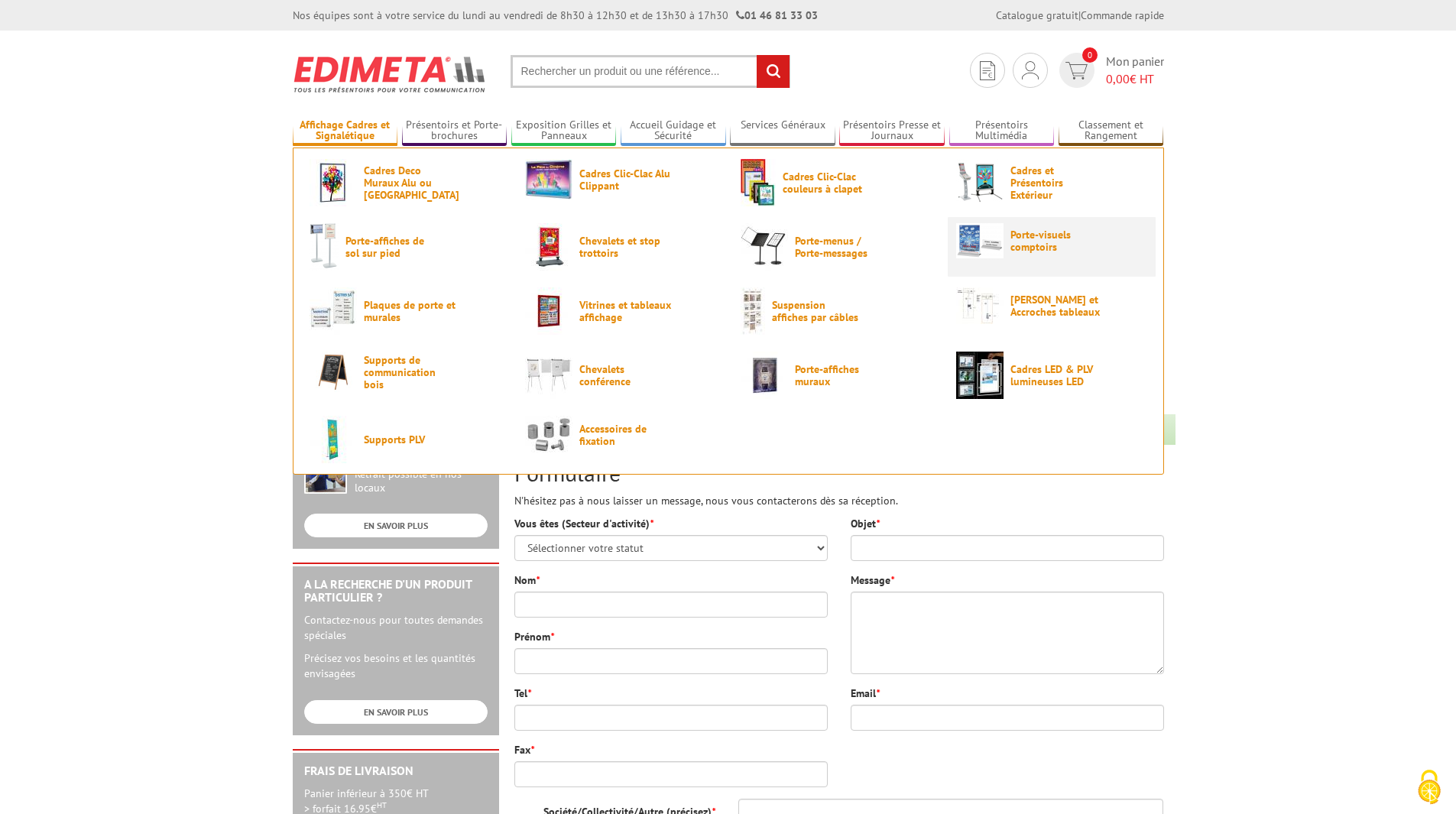
click at [1022, 237] on span "Porte-visuels comptoirs" at bounding box center [1056, 241] width 92 height 24
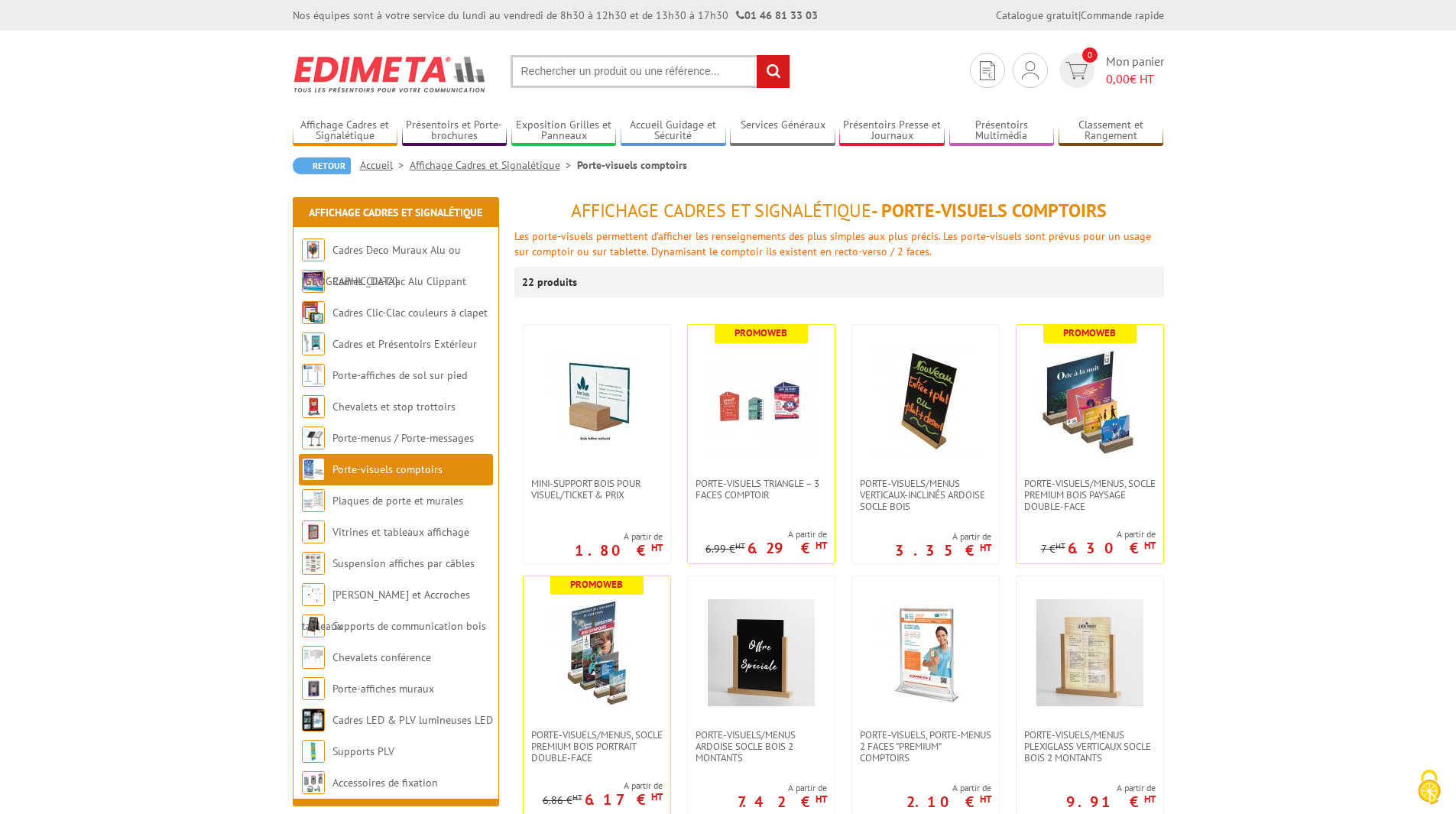
click at [1455, 801] on button "Cookies (fenêtre modale)" at bounding box center [1429, 788] width 54 height 52
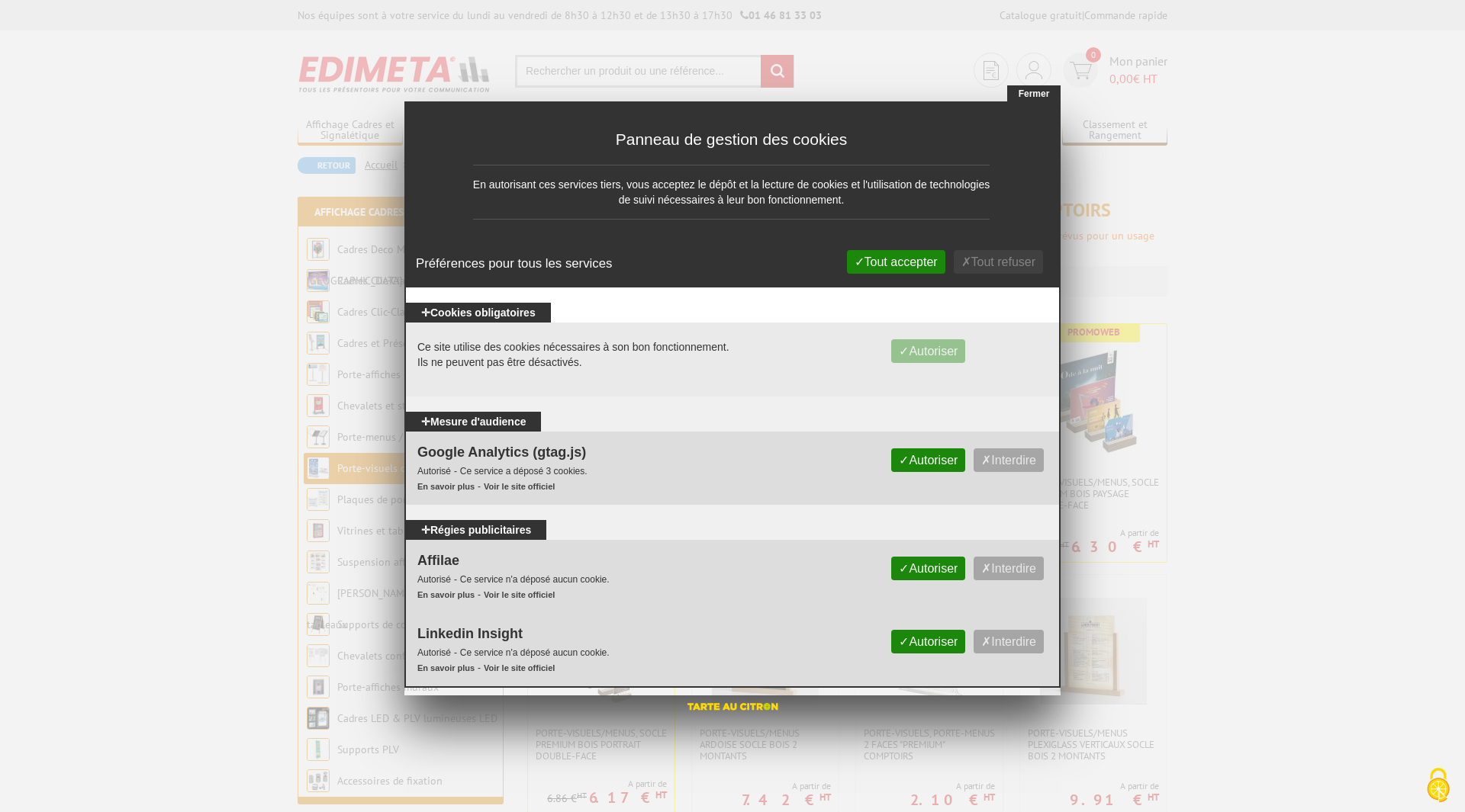
click at [1251, 308] on button "Fermer" at bounding box center [736, 407] width 1473 height 814
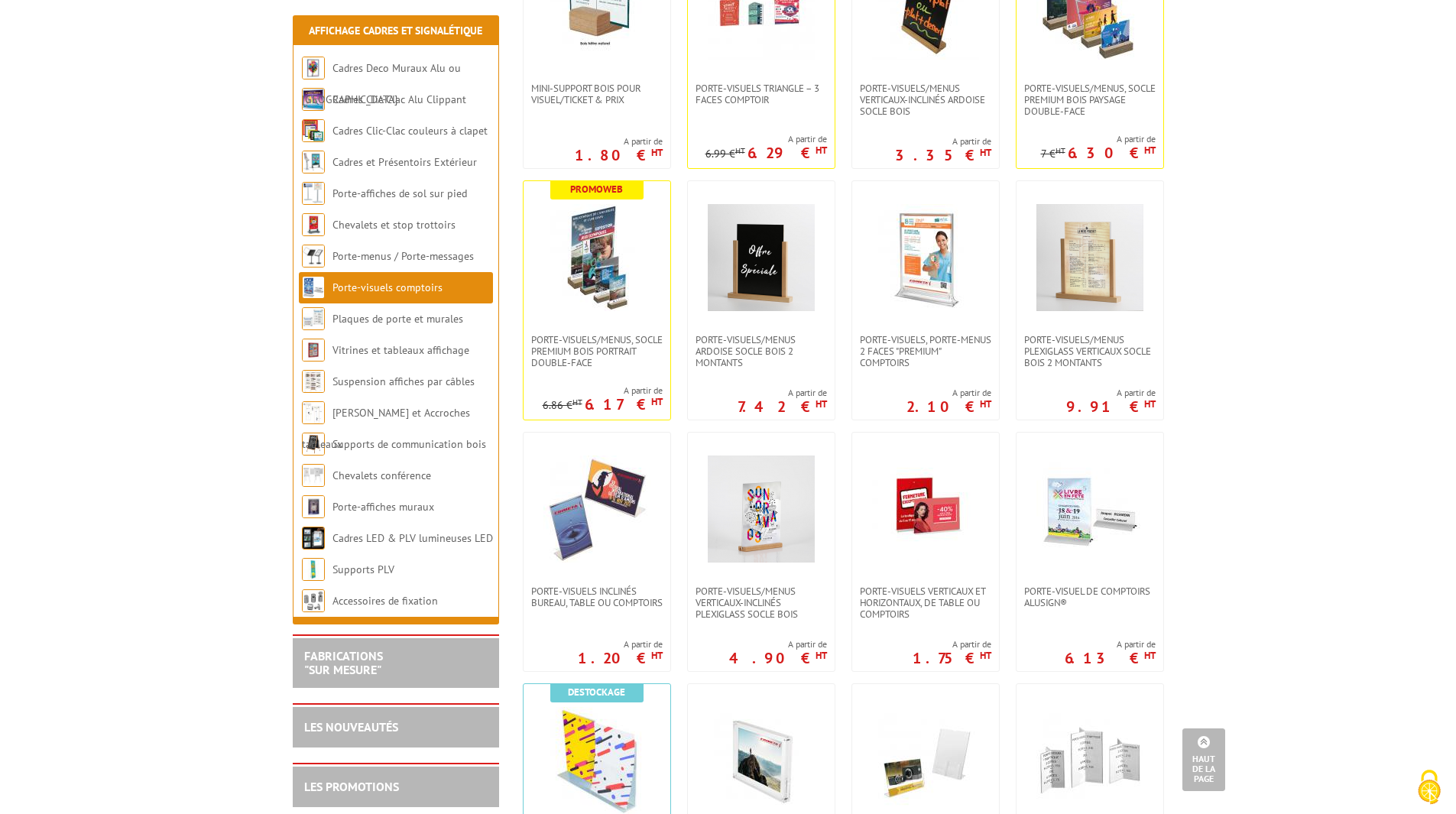
scroll to position [398, 0]
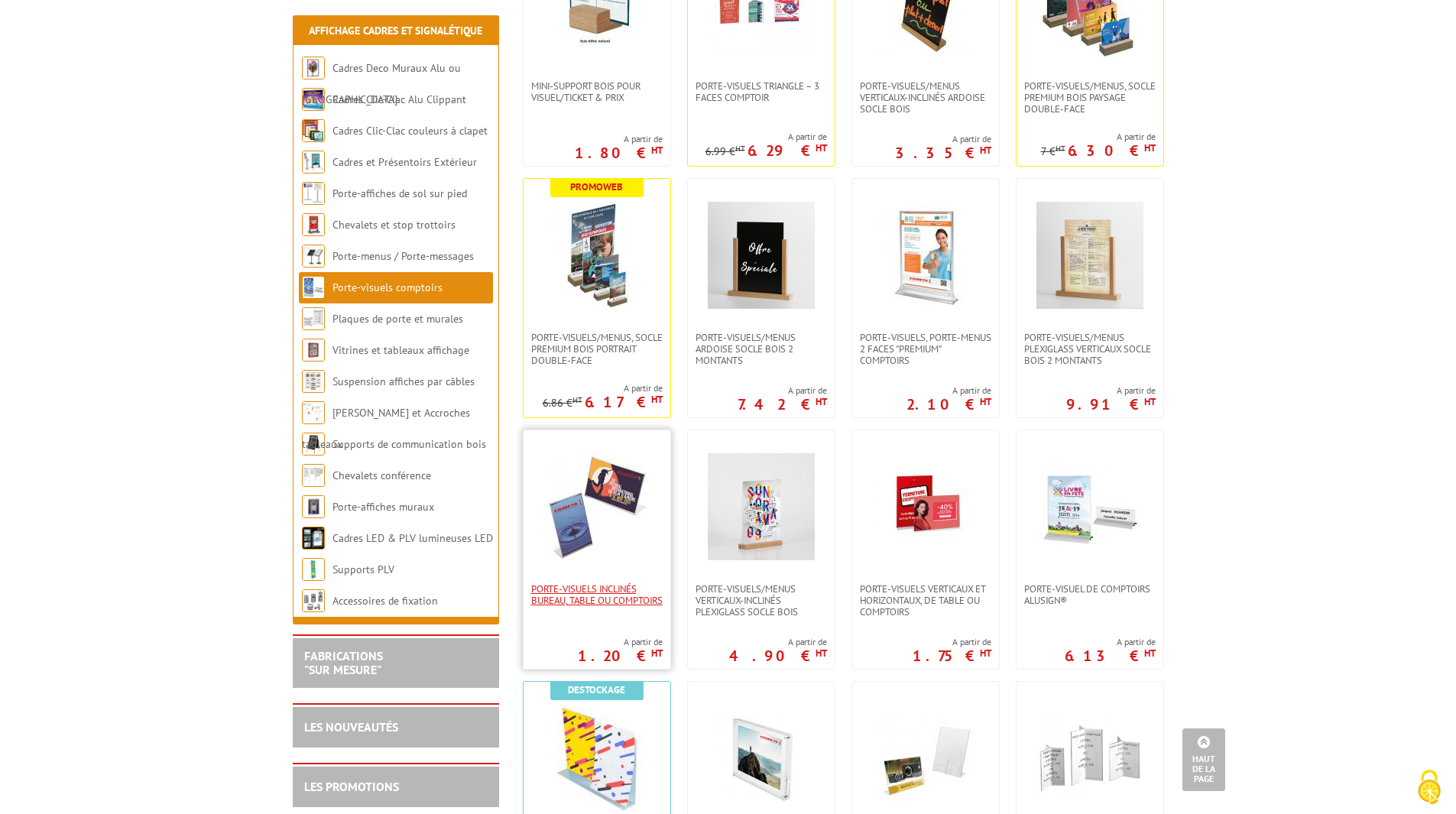
click at [598, 586] on span "Porte-visuels inclinés bureau, table ou comptoirs" at bounding box center [597, 594] width 132 height 23
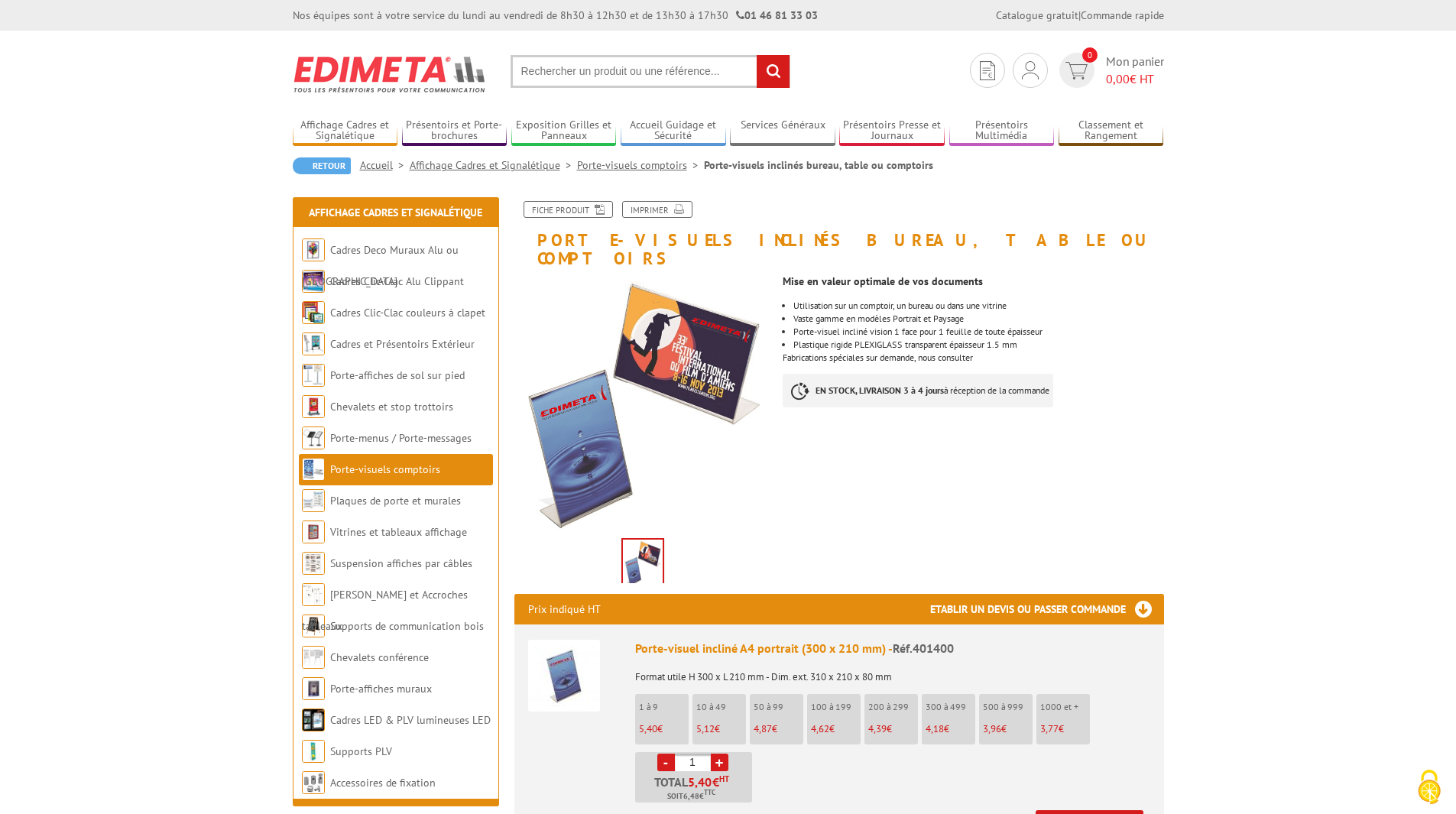
click at [959, 234] on h1 "Porte-visuels inclinés bureau, table ou comptoirs" at bounding box center [840, 235] width 673 height 67
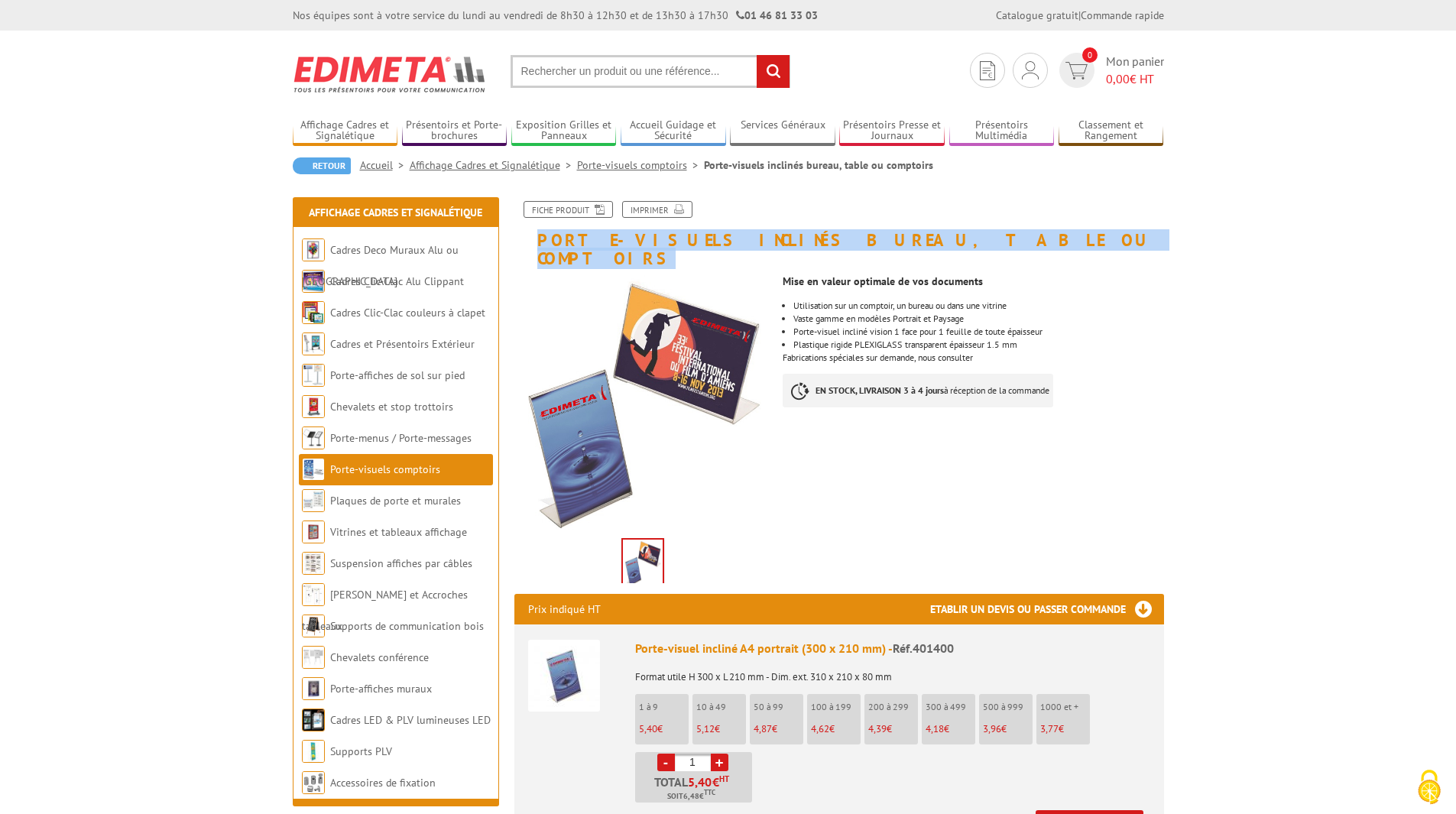
drag, startPoint x: 962, startPoint y: 237, endPoint x: 530, endPoint y: 238, distance: 432.0
click at [530, 238] on h1 "Porte-visuels inclinés bureau, table ou comptoirs" at bounding box center [840, 235] width 673 height 67
copy h1 "Porte-visuels inclinés bureau, table ou comptoirs"
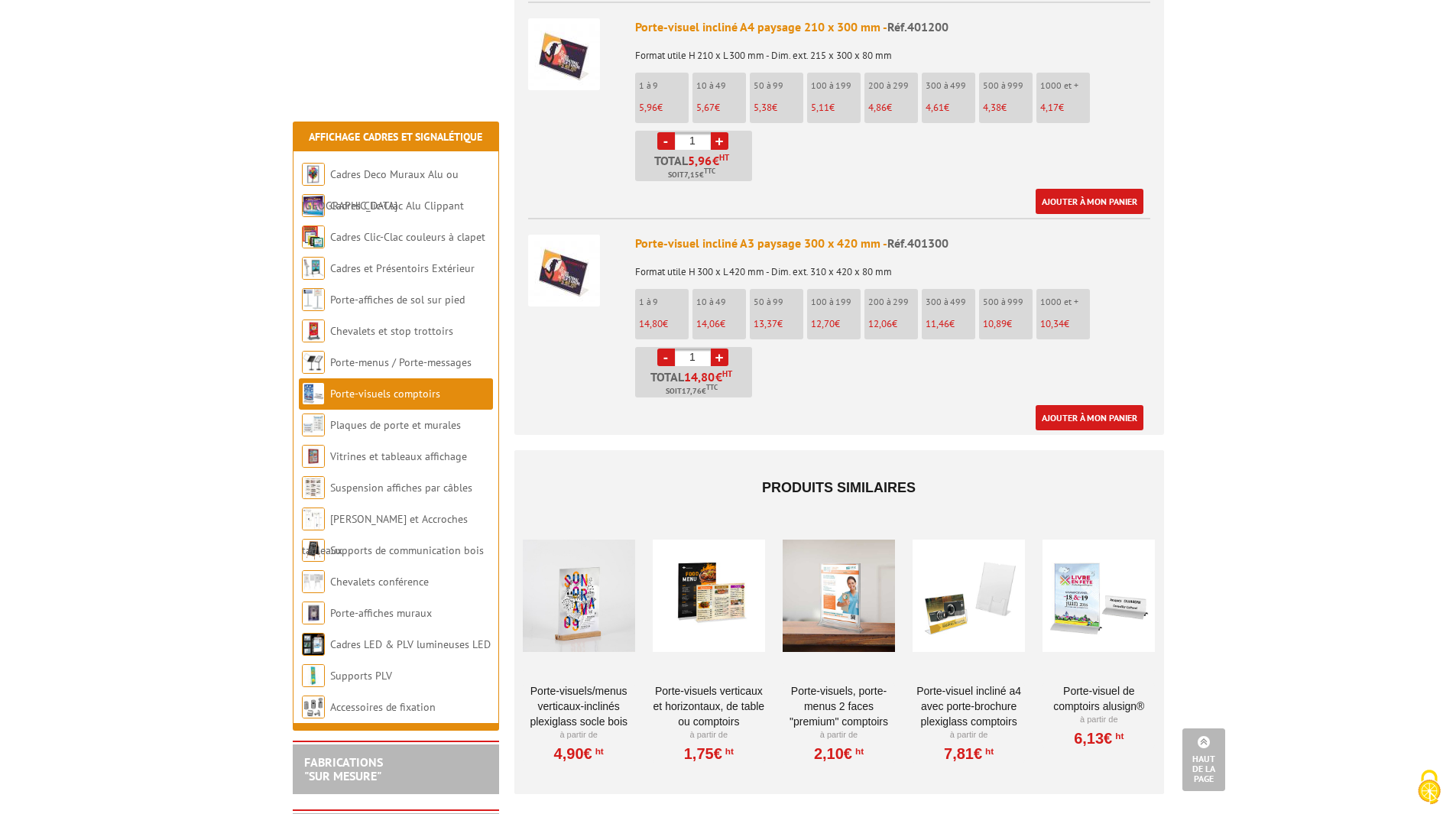
scroll to position [2847, 0]
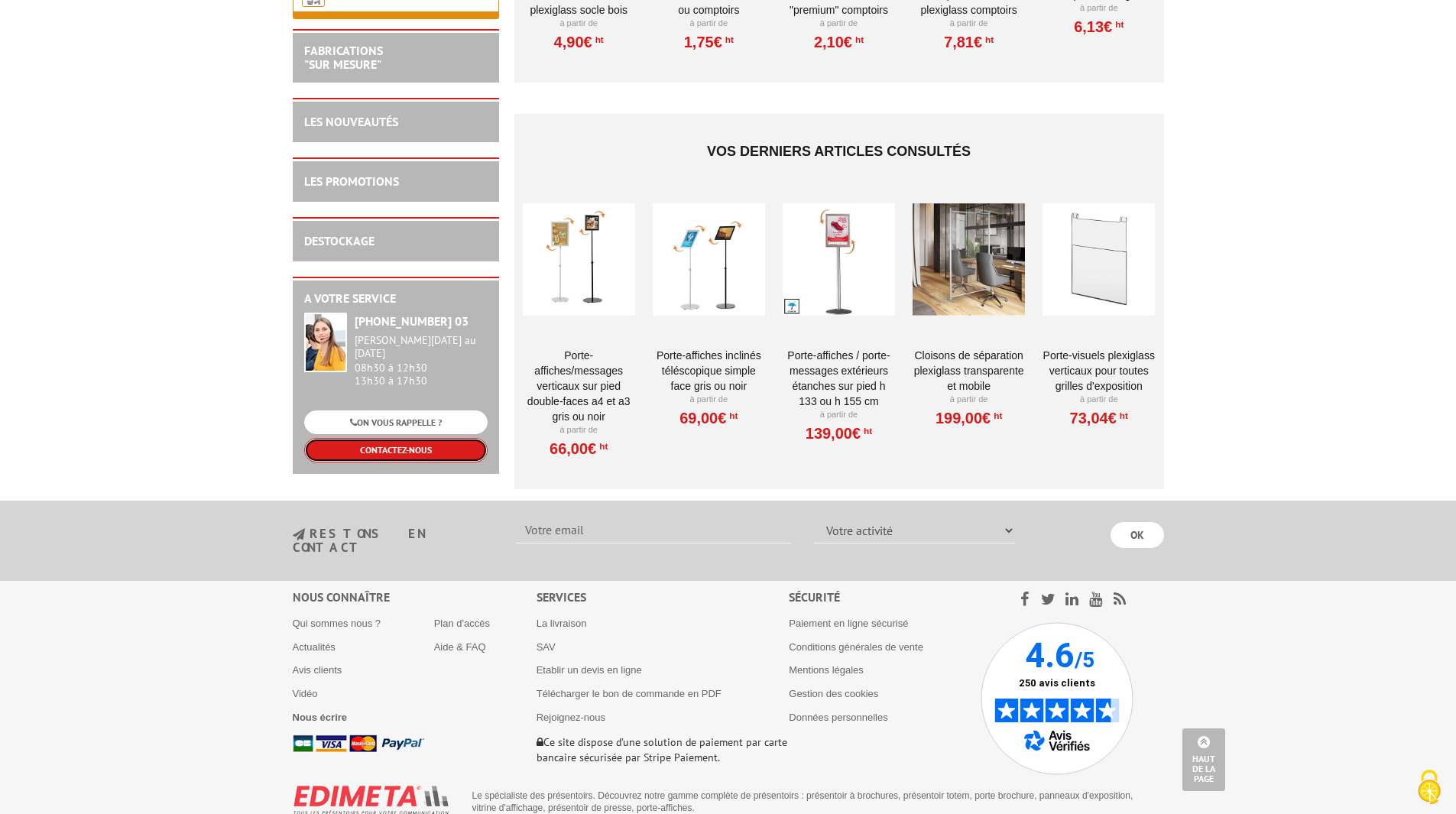
click at [416, 439] on link "CONTACTEZ-NOUS" at bounding box center [396, 451] width 184 height 24
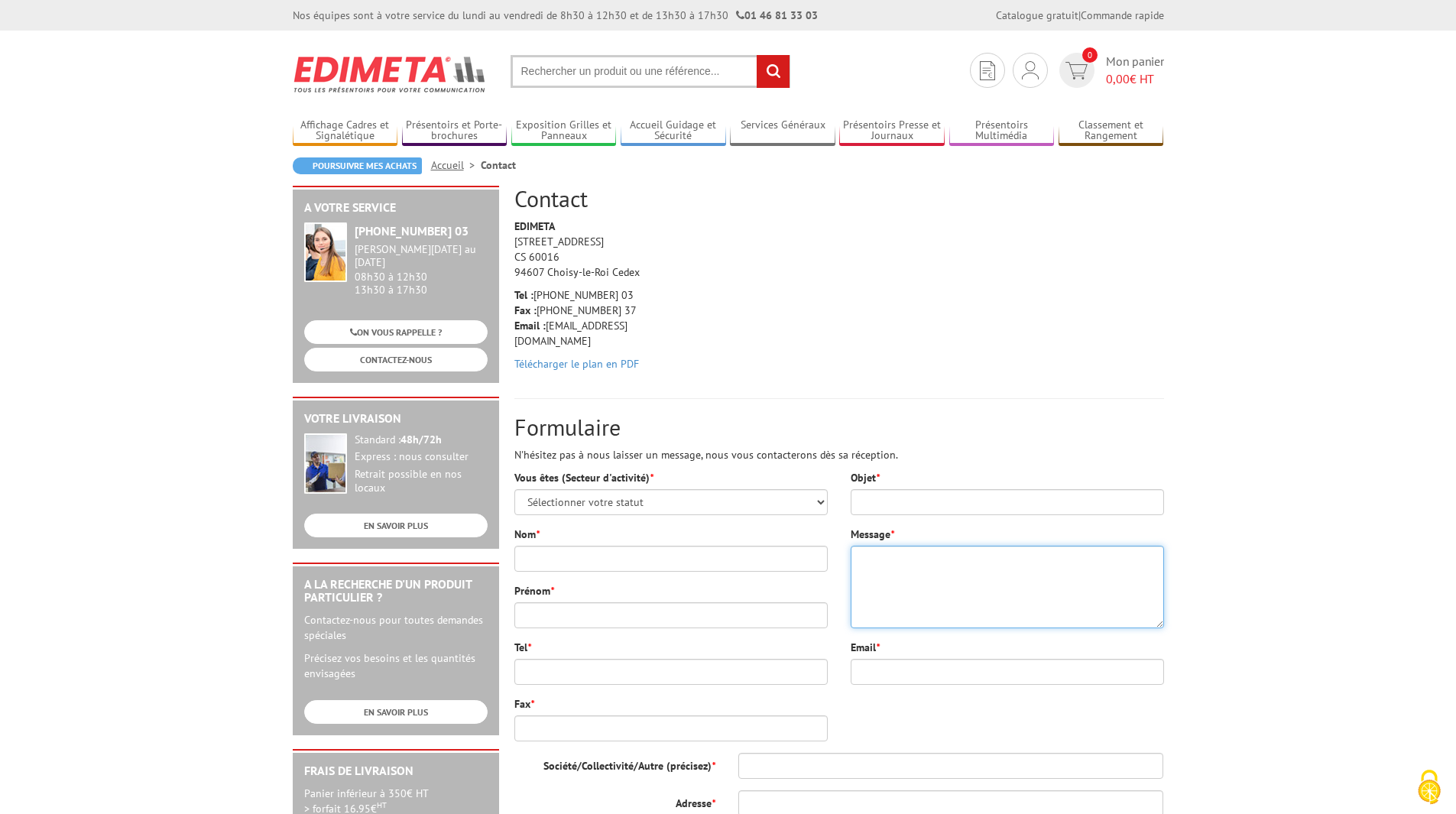
paste textarea "Porte-visuels inclinés bureau, table ou comptoirs"
click at [857, 556] on textarea "Porte-visuels inclinés bureau, table ou comptoirs" at bounding box center [1007, 587] width 313 height 83
type textarea "bonjour, je souhaiterais un devis pour cette référence Porte-visuels inclinés b…"
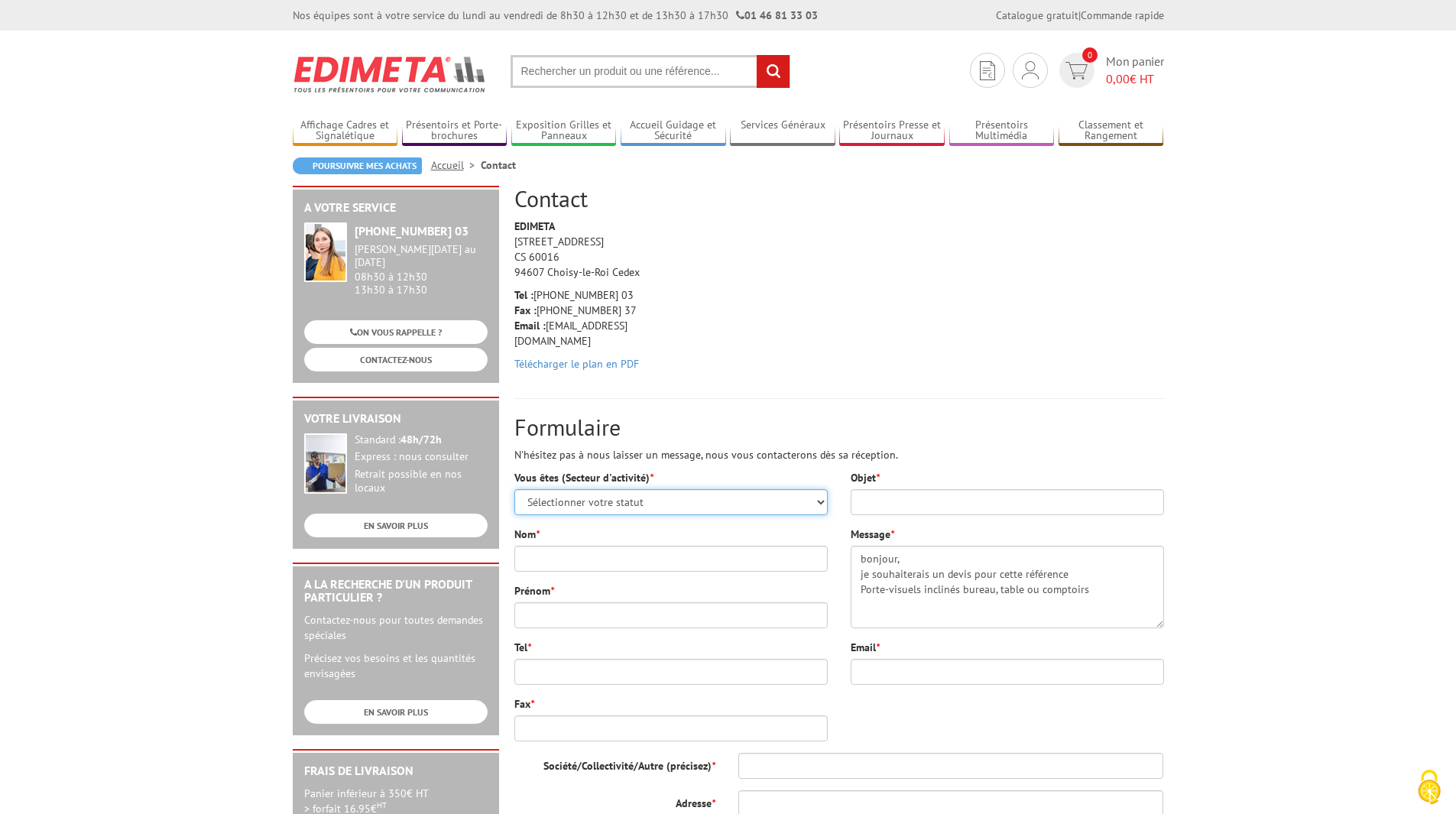
click at [714, 501] on select "Sélectionner votre statut Administrations et collectivités Magasins et commerce…" at bounding box center [671, 502] width 313 height 26
select select "876"
click at [514, 490] on select "Sélectionner votre statut Administrations et collectivités Magasins et commerce…" at bounding box center [671, 502] width 313 height 26
click at [641, 551] on input "Nom *" at bounding box center [671, 559] width 313 height 26
type input "berard"
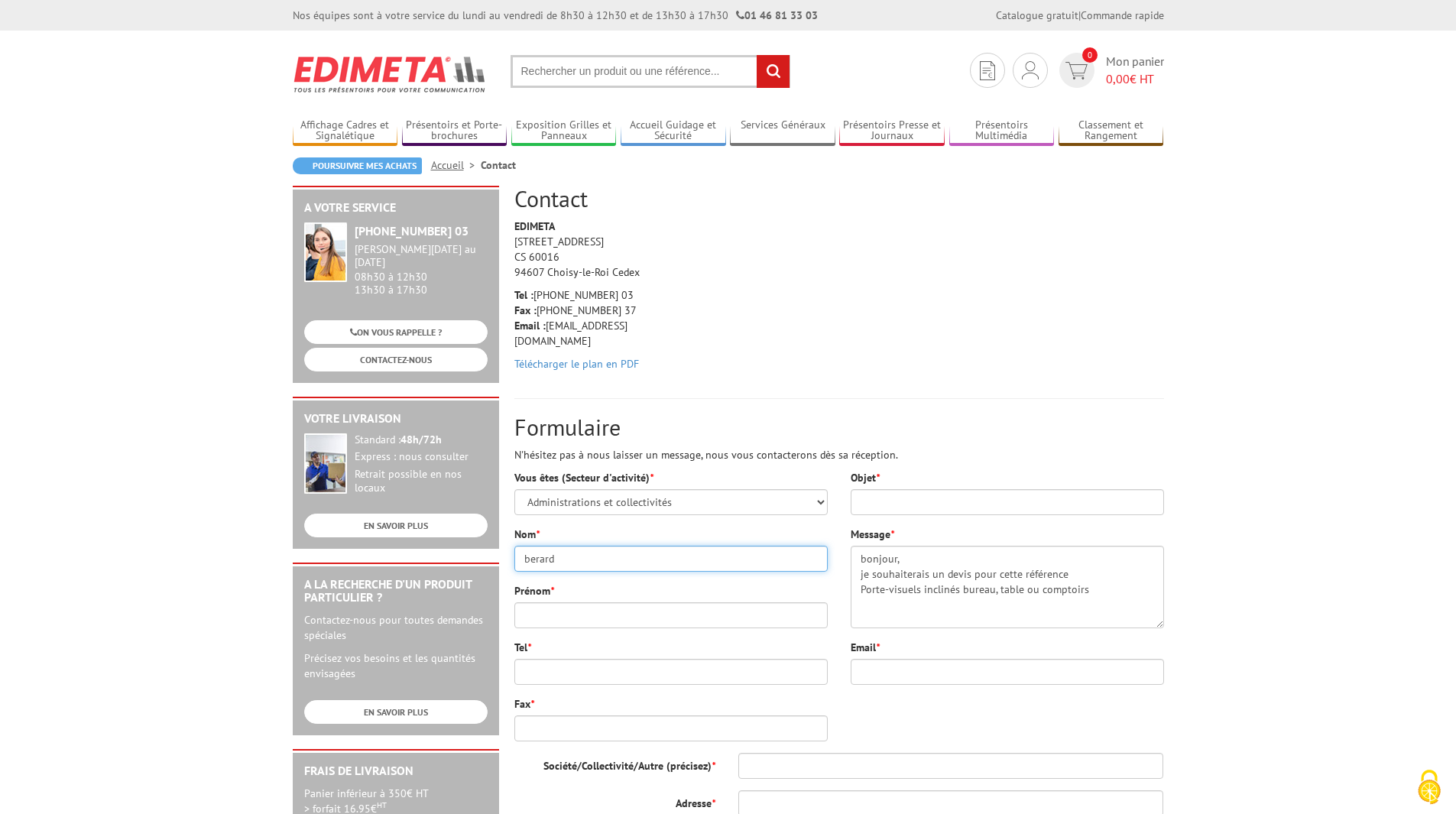
type input "ambre"
type input "0142177705"
type input "ambre.berard@aphp.fr"
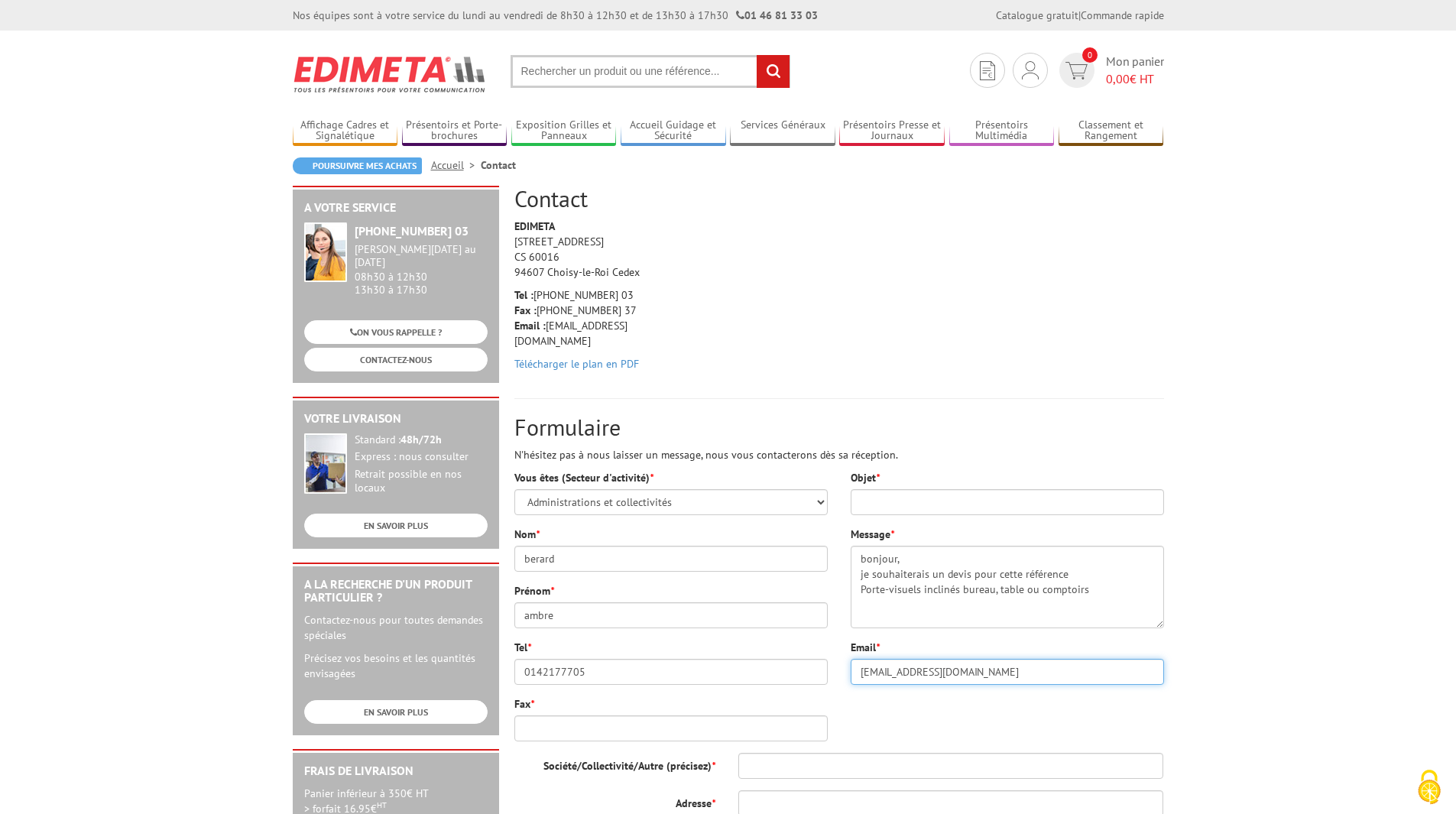
type input "hopital pitié salpetriere"
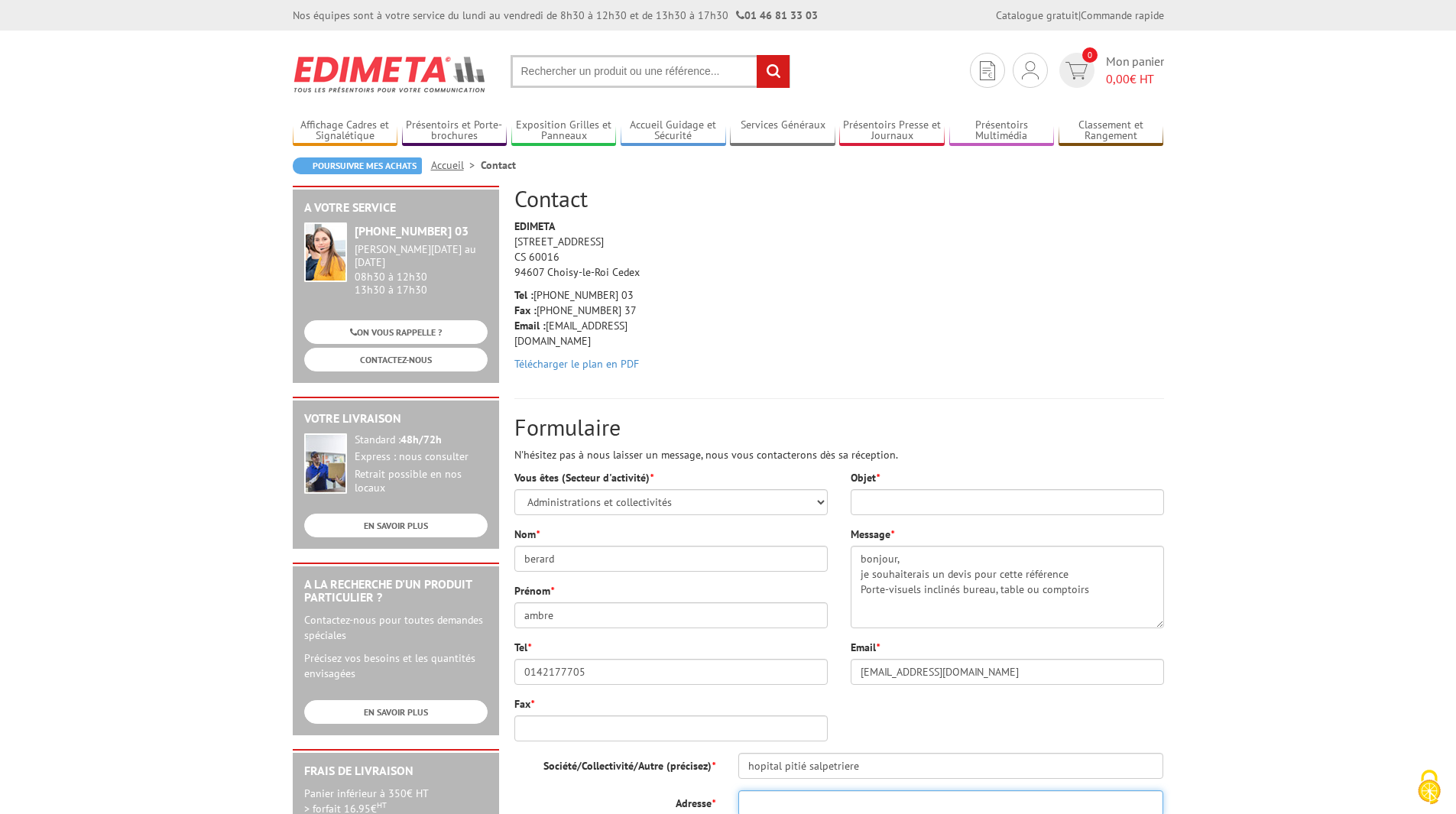
type input "46 boulevard de l'hoppital"
type input "service HDJ néphrologie cour des consultations porte 12"
type input "75013"
type input "Paris"
click at [730, 731] on input "Fax *" at bounding box center [671, 729] width 313 height 26
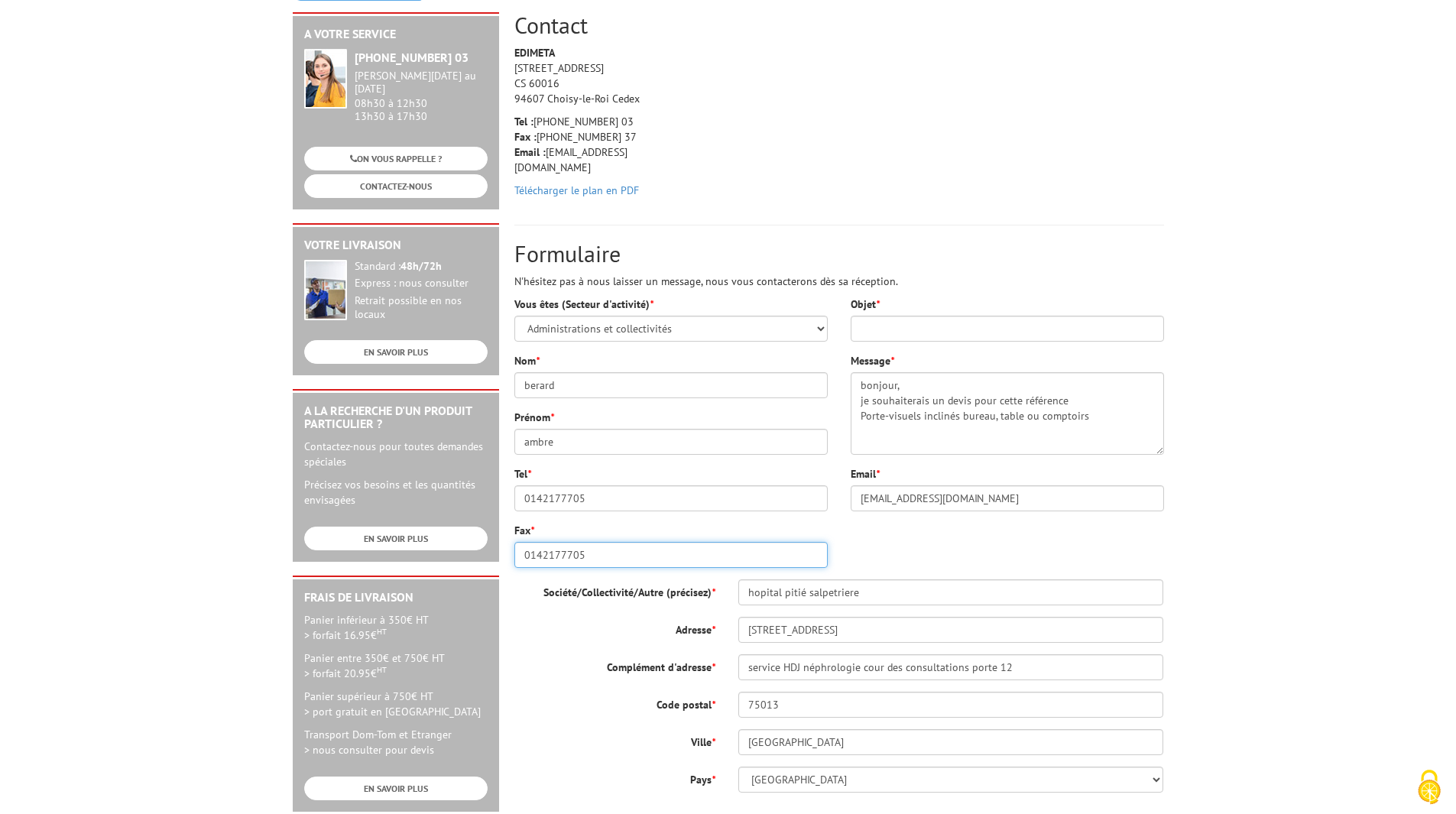
scroll to position [214, 0]
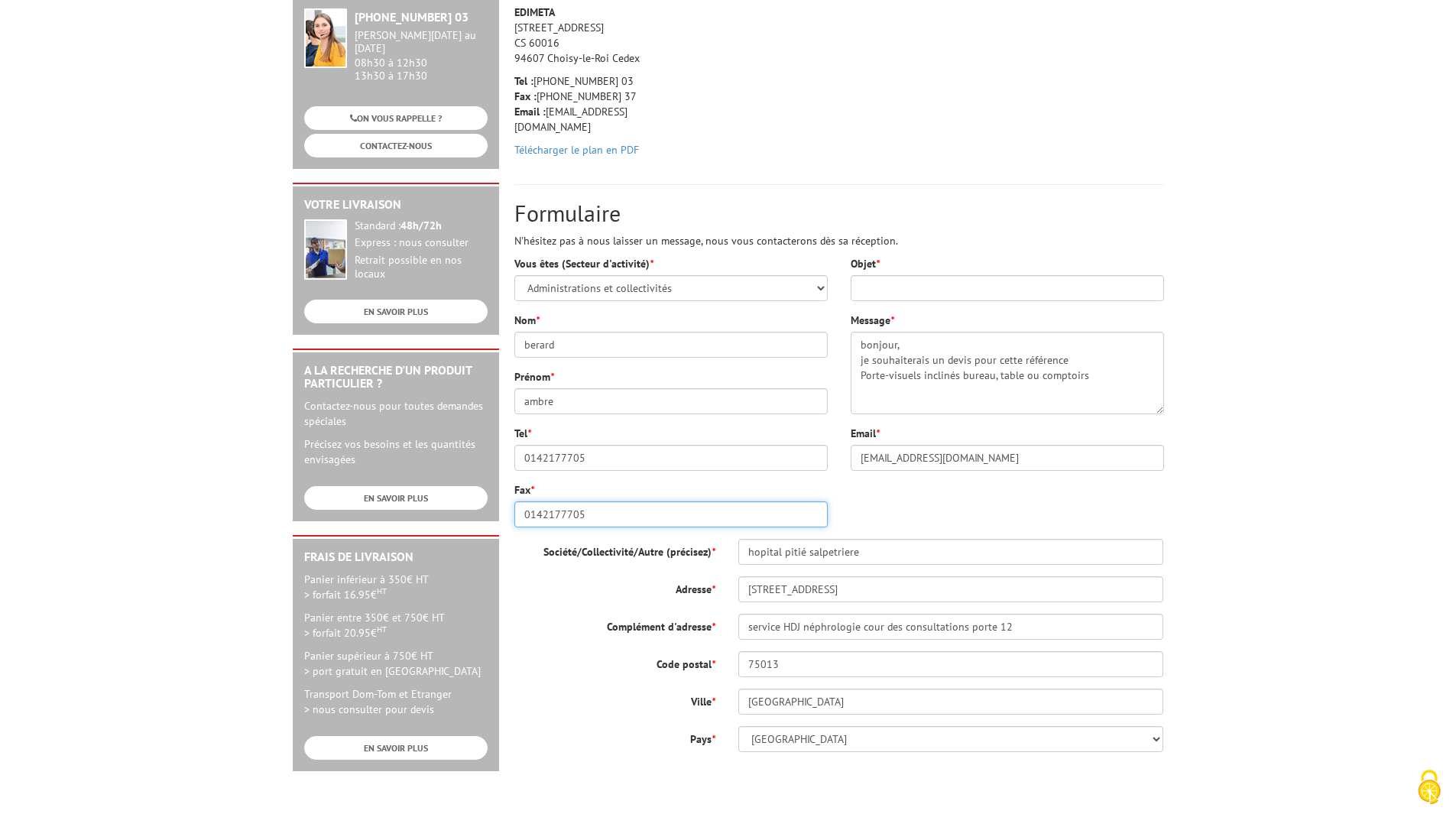
type input "0142177705"
click at [1104, 282] on input "Objet *" at bounding box center [1007, 288] width 313 height 26
type input "devis"
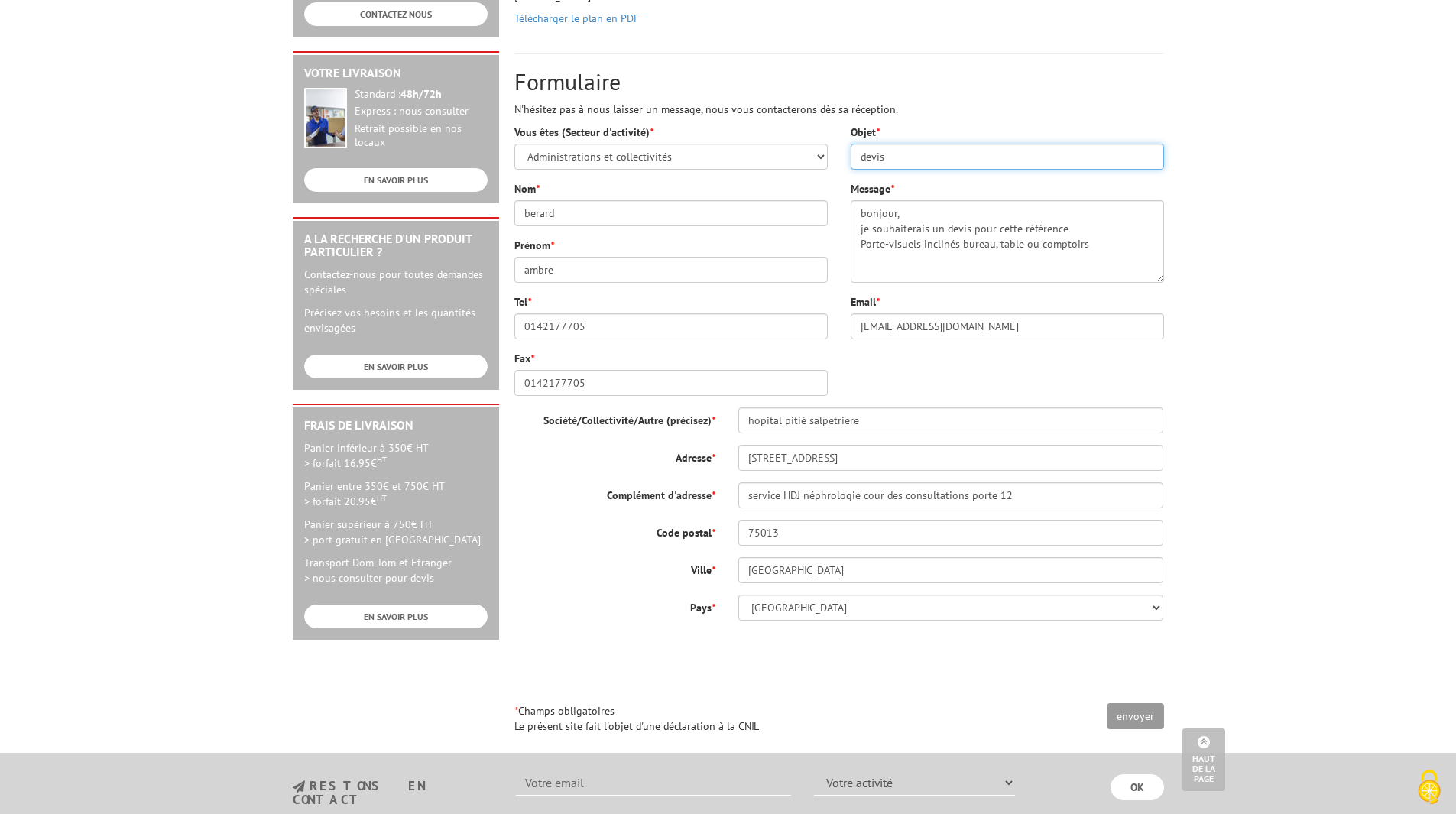
scroll to position [377, 0]
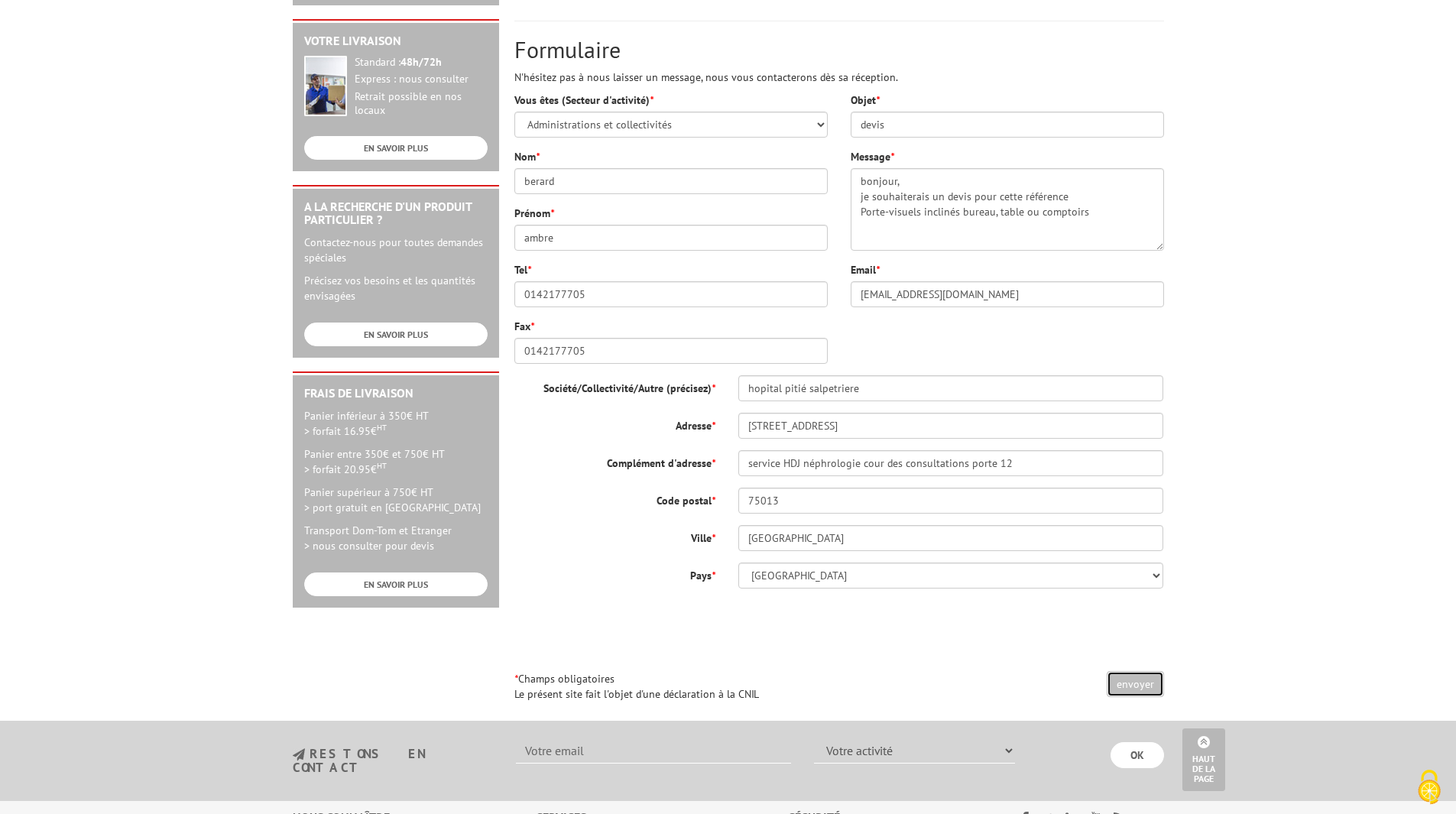
click at [1147, 682] on input "envoyer" at bounding box center [1135, 684] width 57 height 26
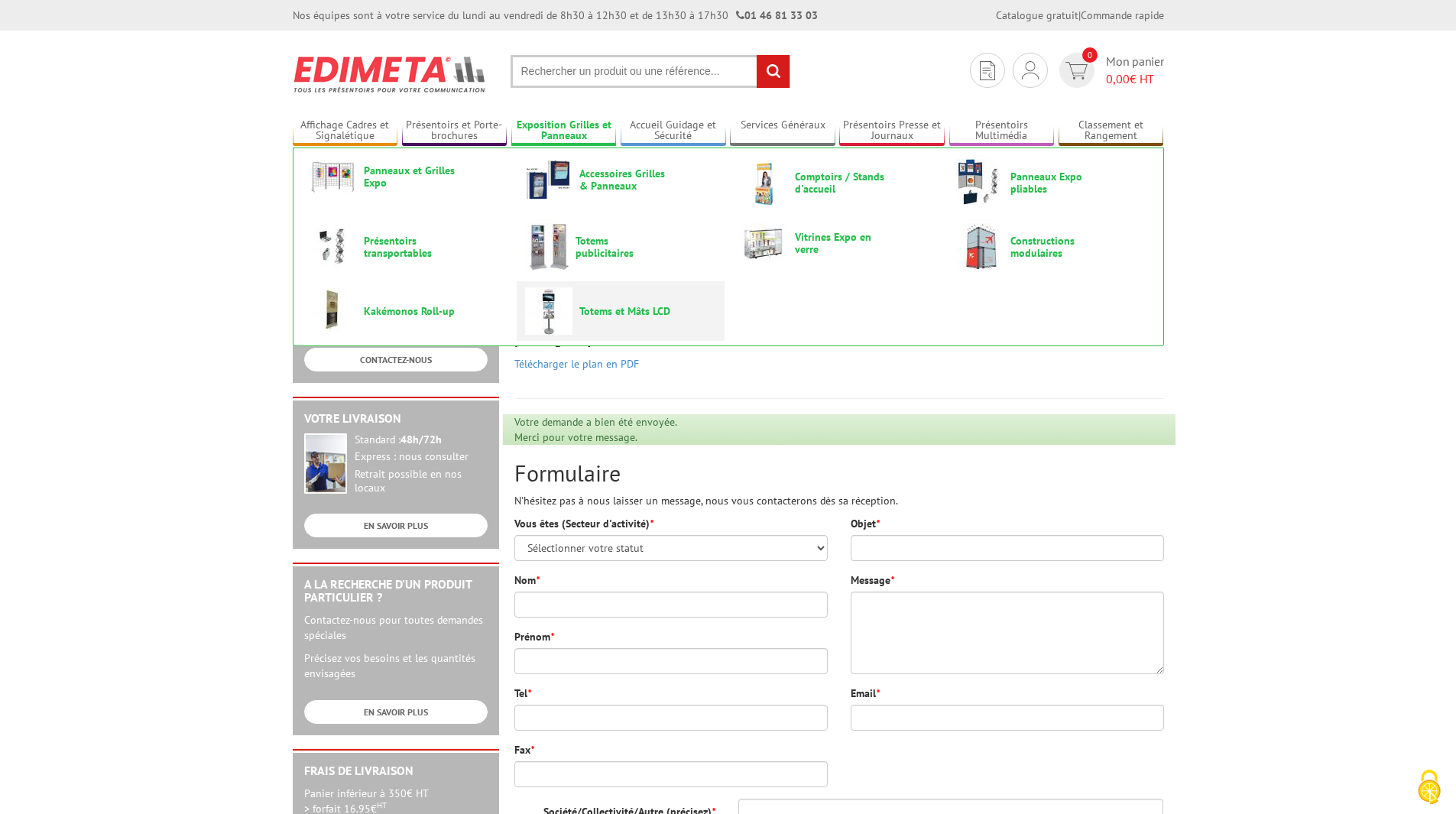
click at [616, 314] on span "Totems et Mâts LCD" at bounding box center [625, 311] width 92 height 12
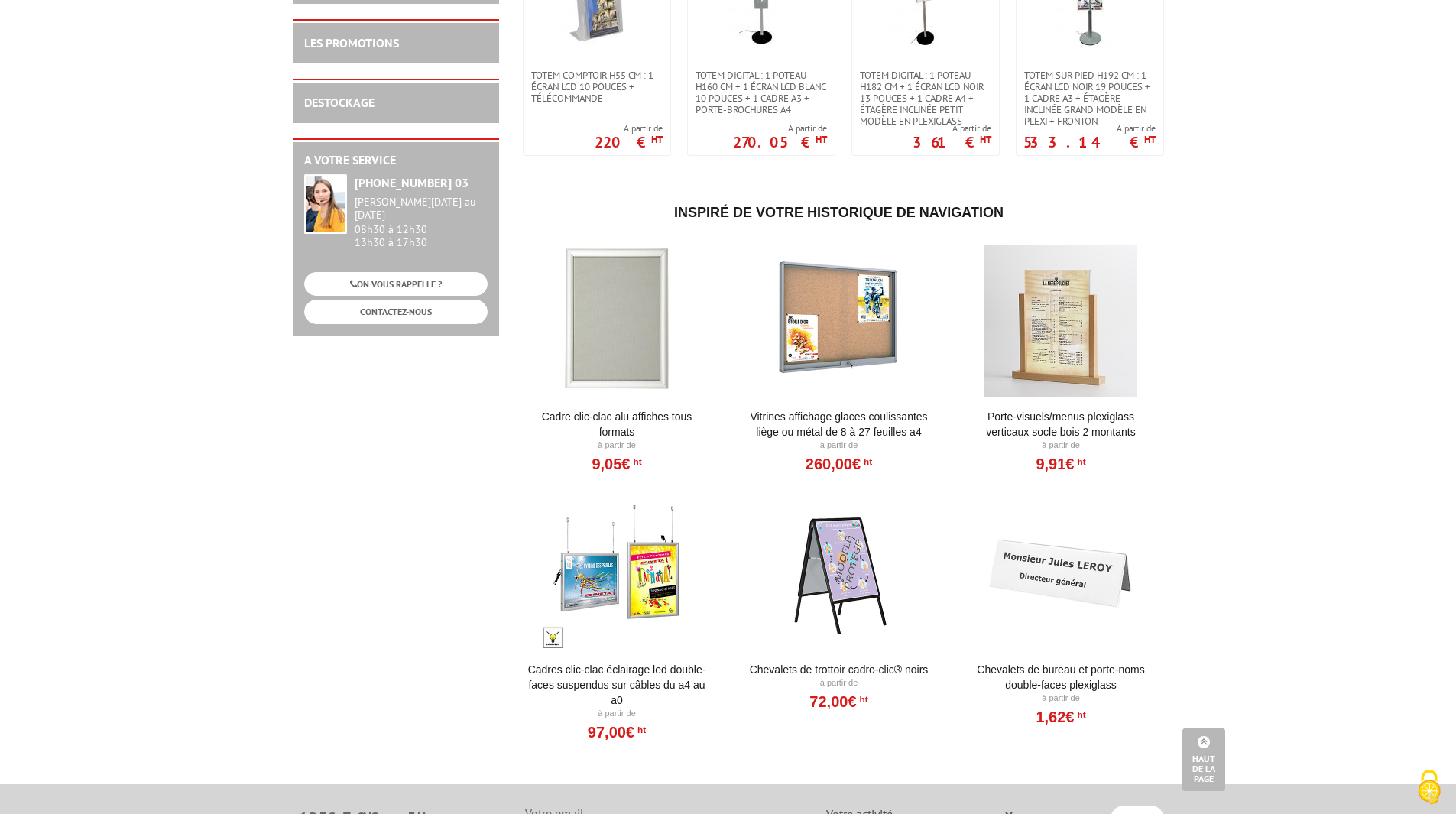
scroll to position [584, 0]
